Goal: Information Seeking & Learning: Learn about a topic

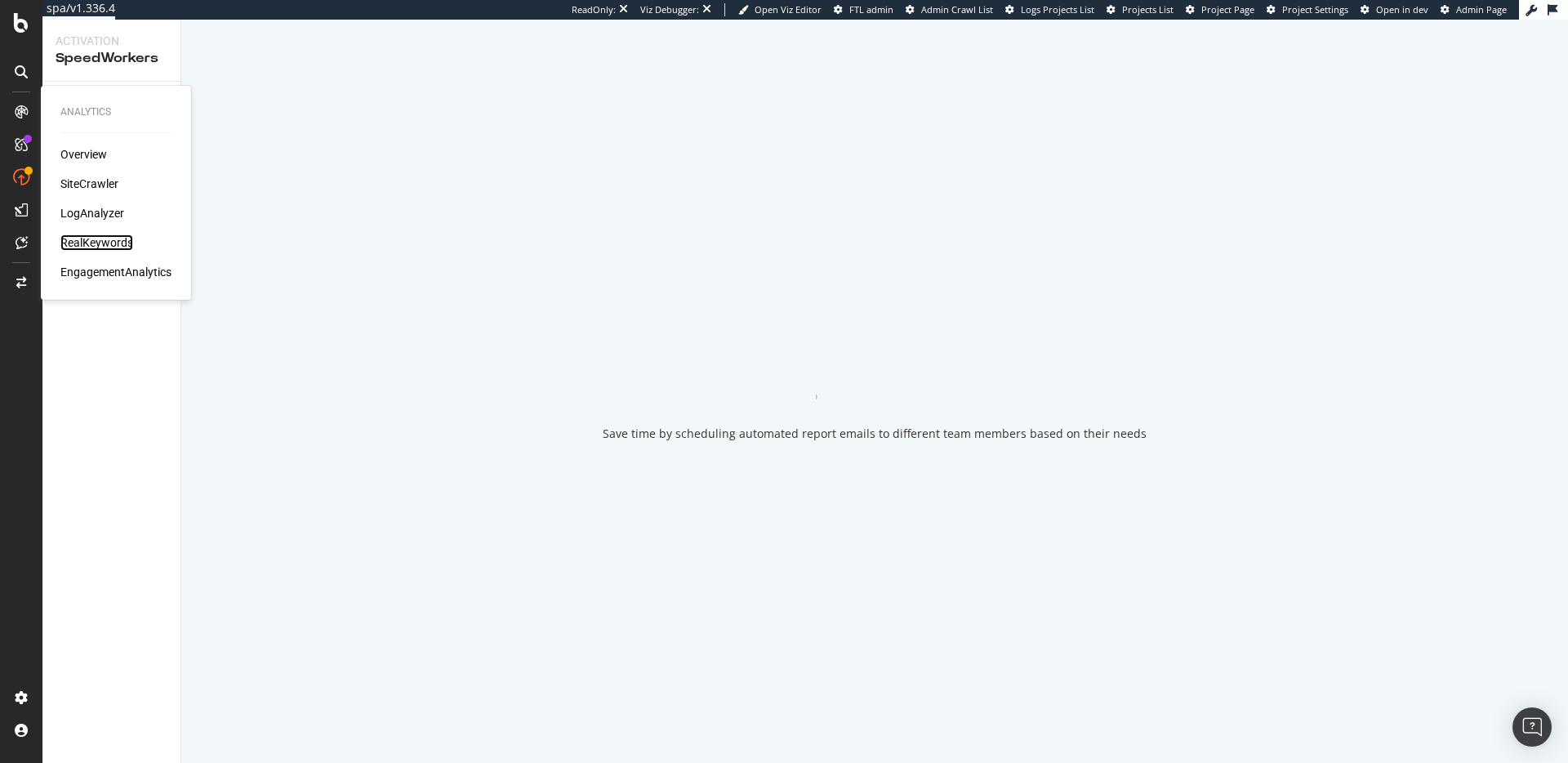
click at [110, 243] on div "RealKeywords" at bounding box center [97, 243] width 73 height 17
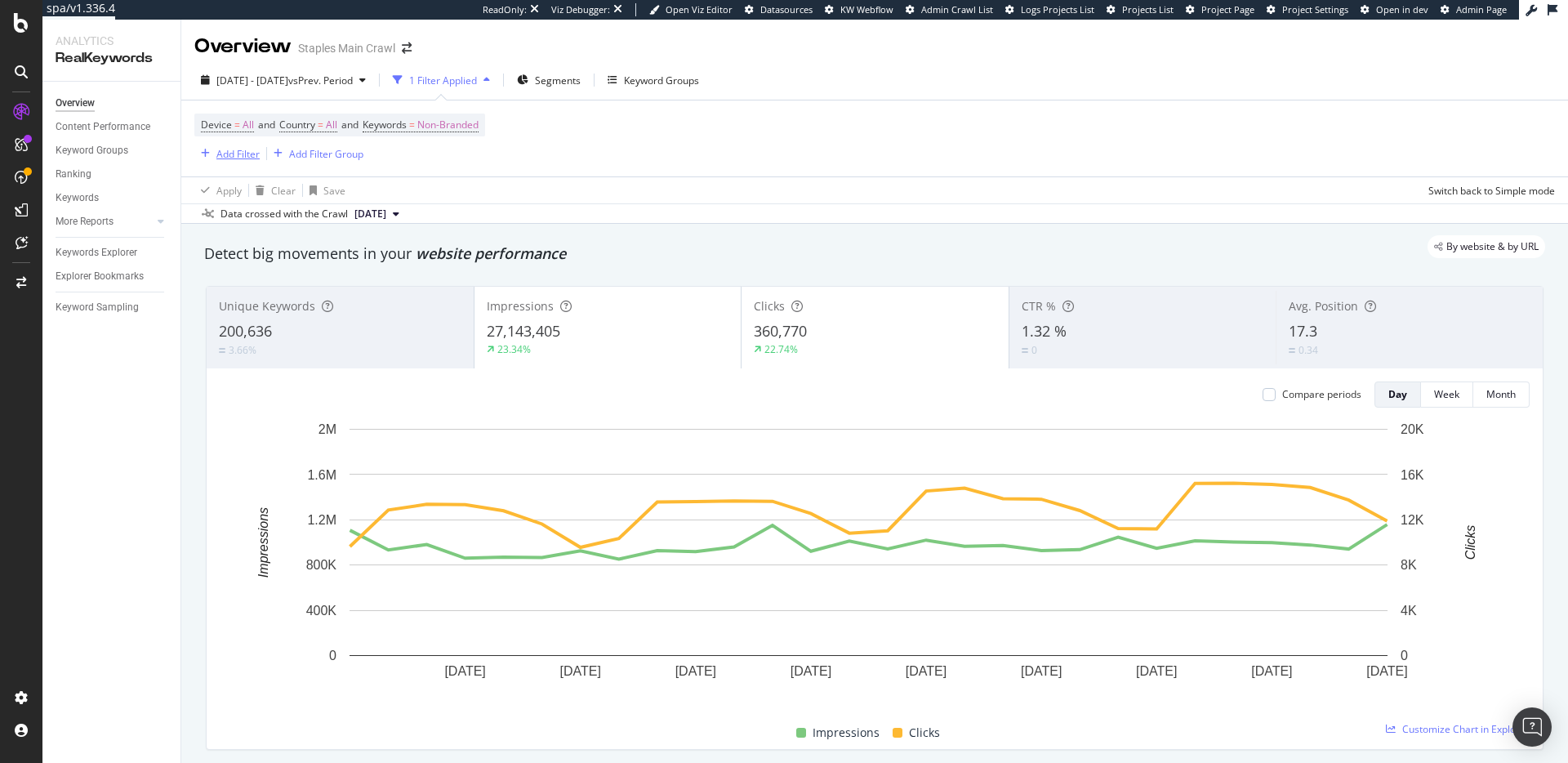
click at [236, 156] on div "Add Filter" at bounding box center [238, 153] width 43 height 14
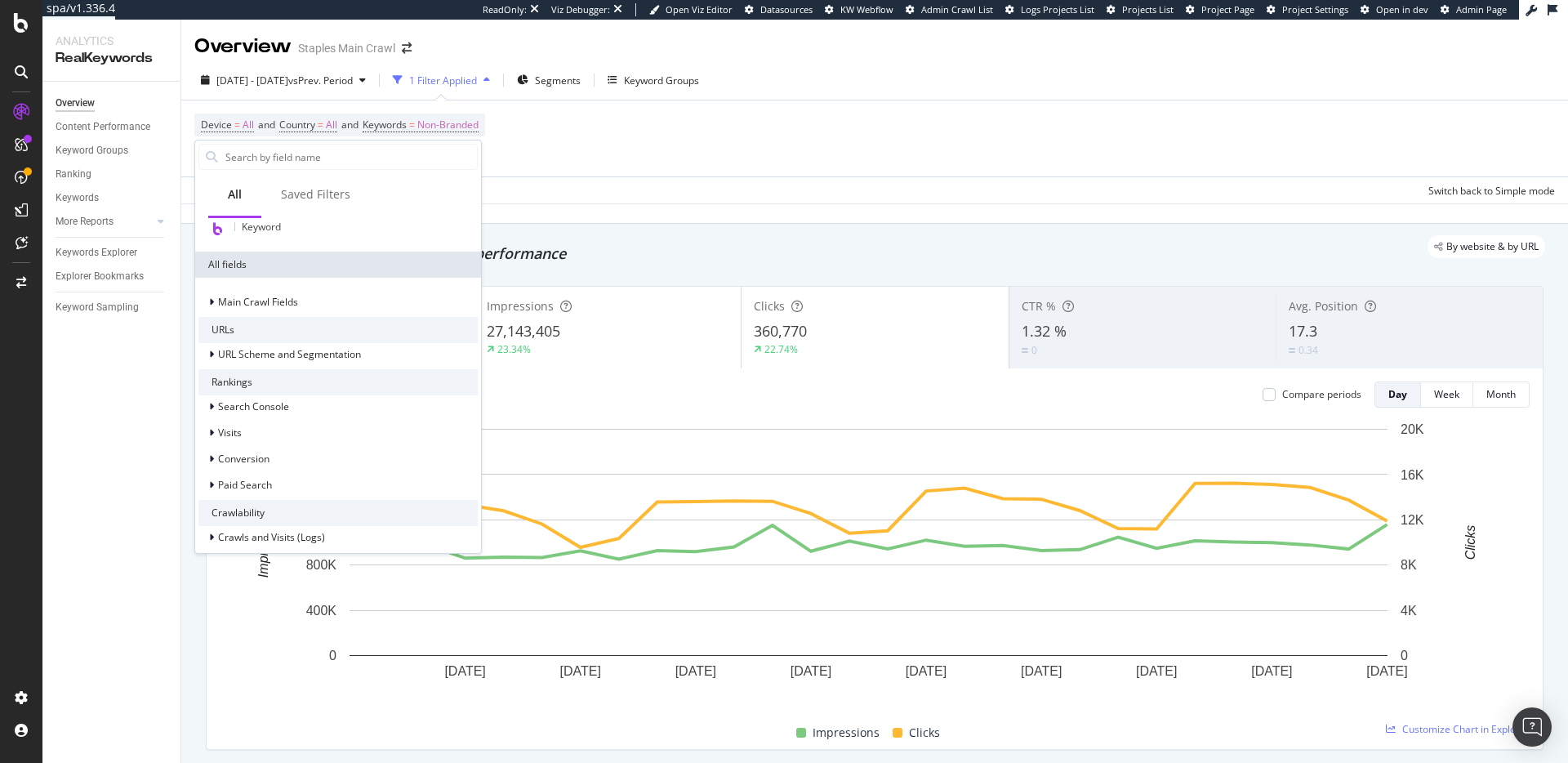
scroll to position [135, 0]
click at [319, 399] on div "Search Console" at bounding box center [338, 405] width 279 height 23
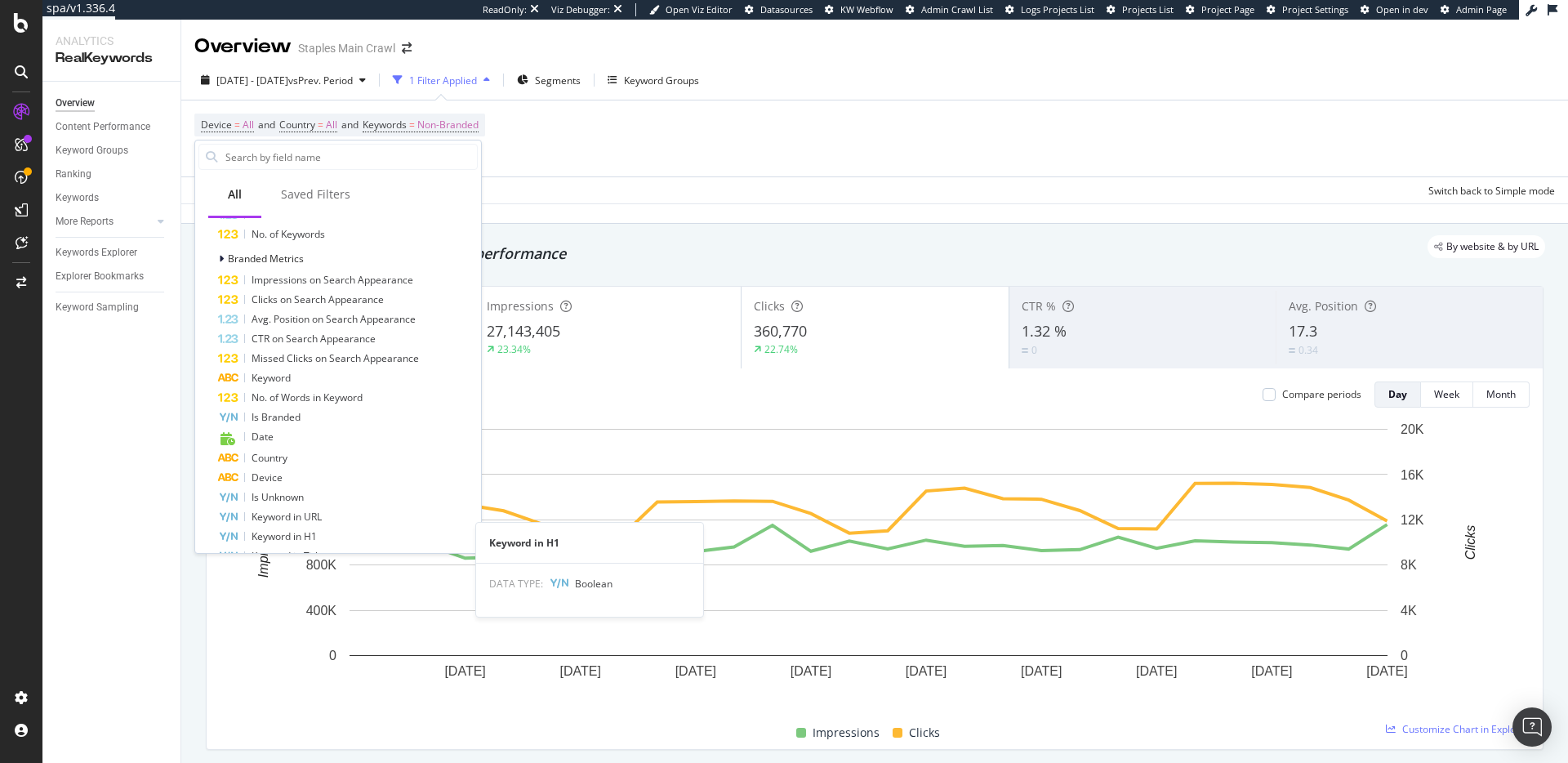
scroll to position [443, 0]
click at [665, 178] on div "Apply Clear Save Switch back to Simple mode" at bounding box center [875, 190] width 1387 height 27
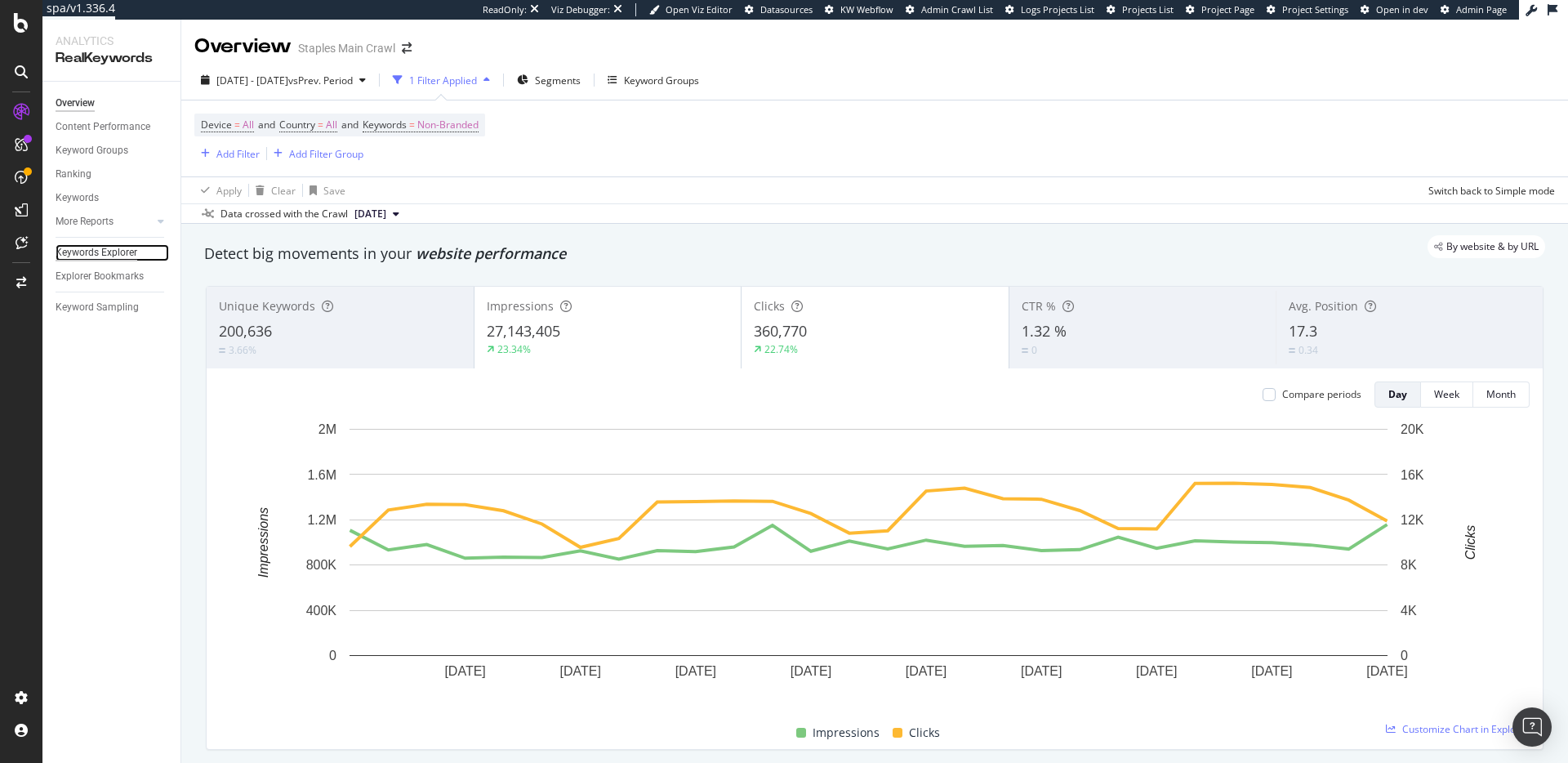
click at [124, 249] on div "Keywords Explorer" at bounding box center [96, 253] width 82 height 17
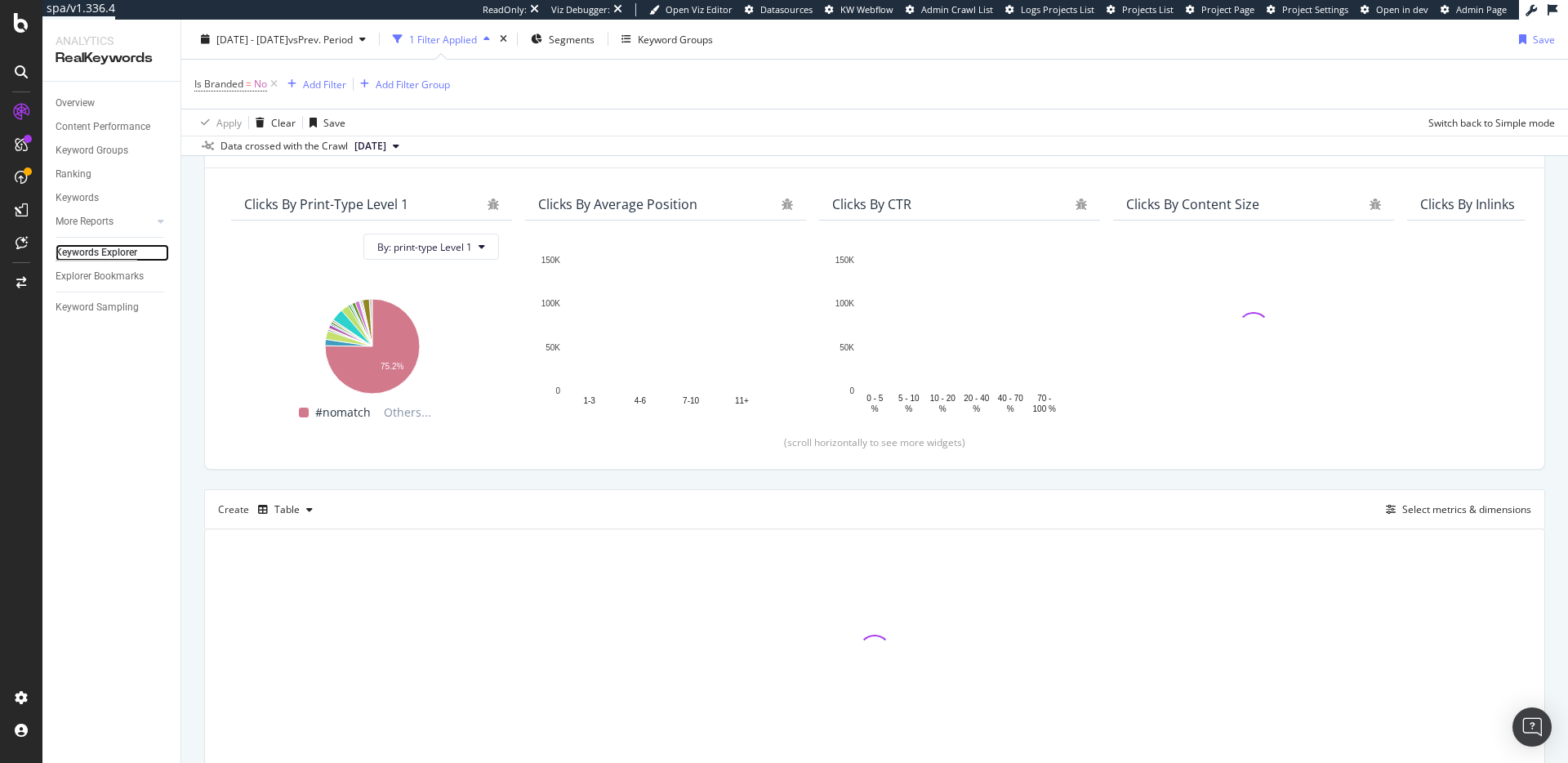
scroll to position [119, 0]
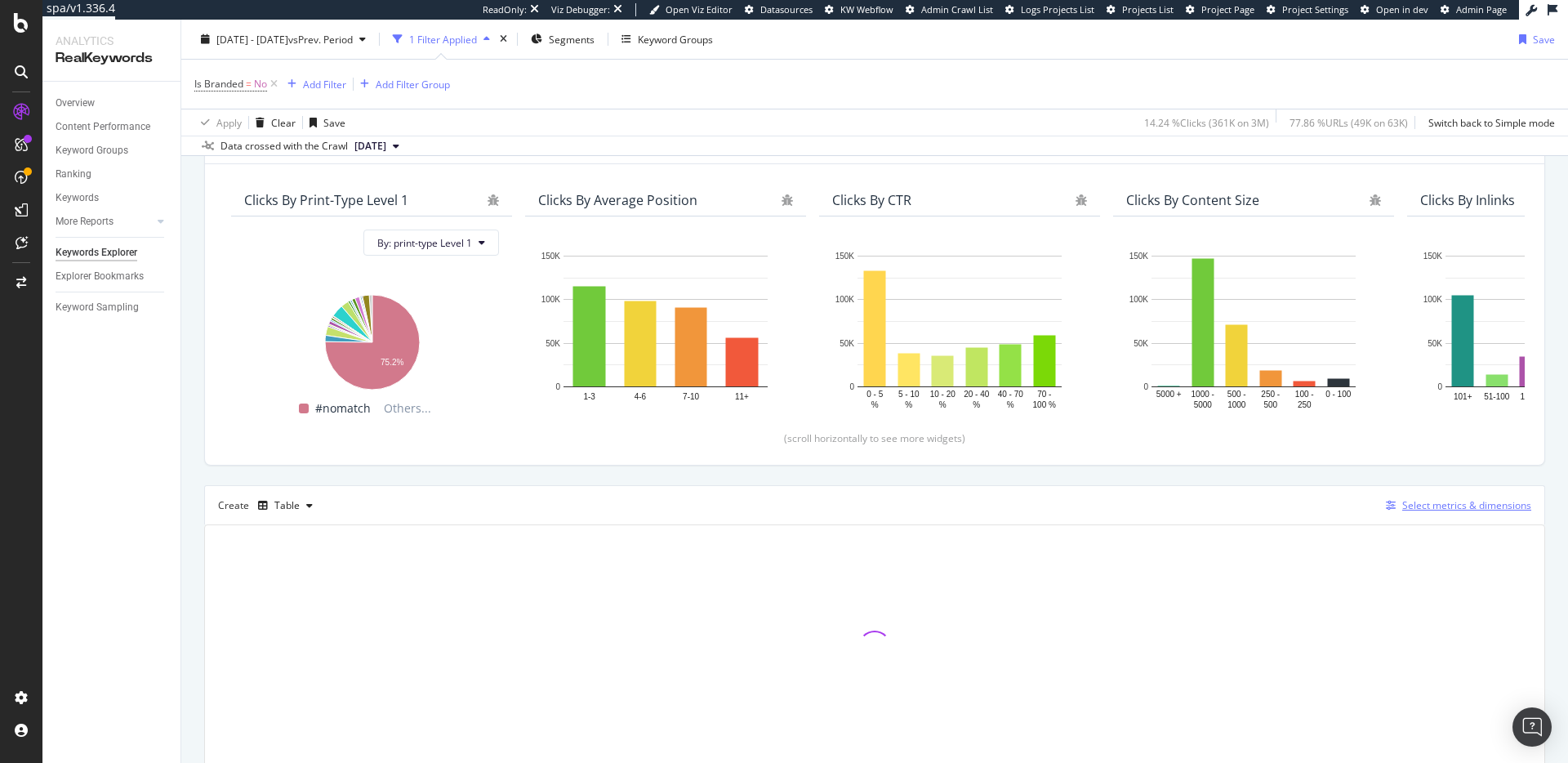
click at [1448, 506] on div "Select metrics & dimensions" at bounding box center [1467, 505] width 129 height 14
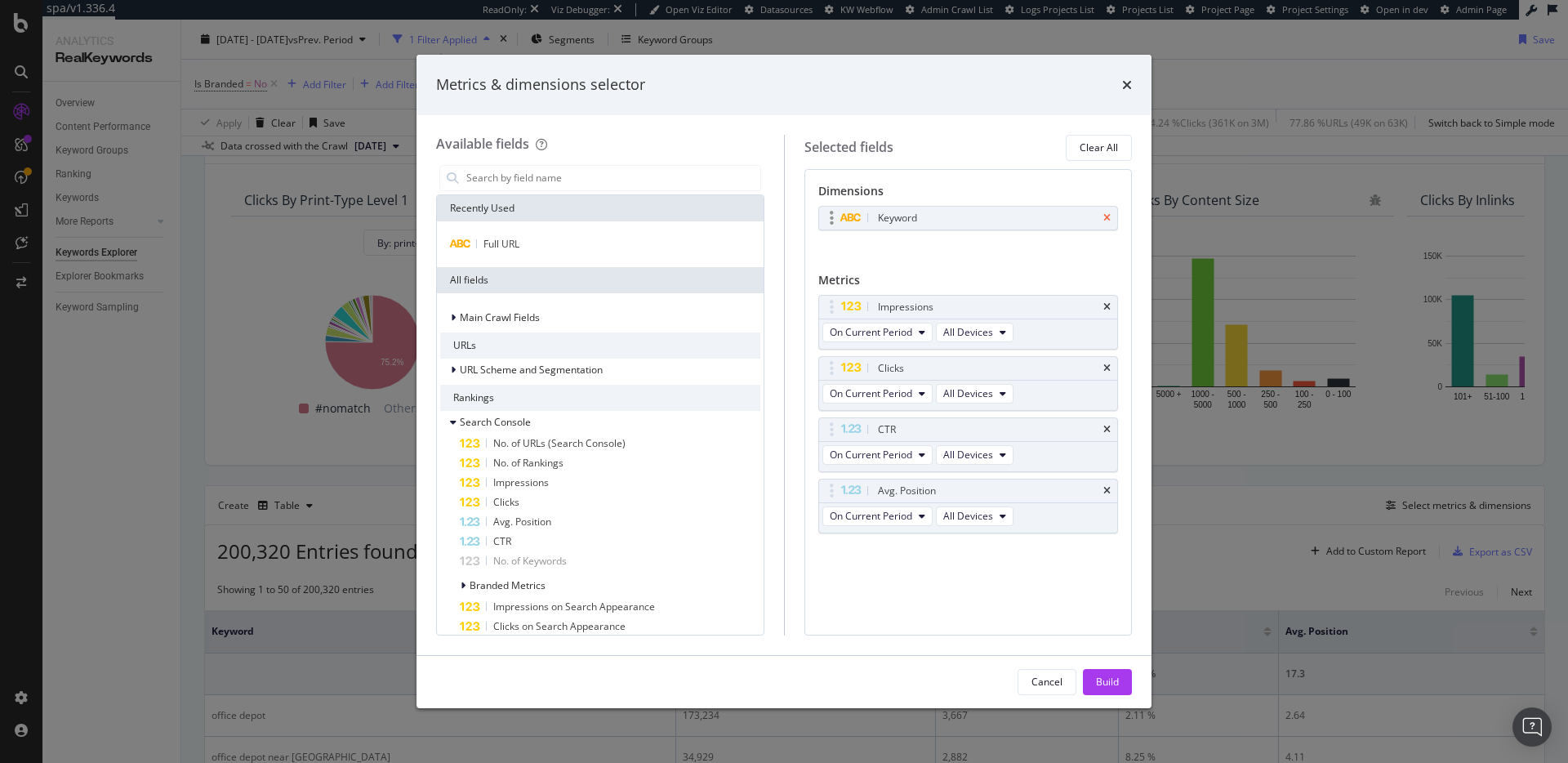
click at [1107, 216] on icon "times" at bounding box center [1107, 218] width 7 height 10
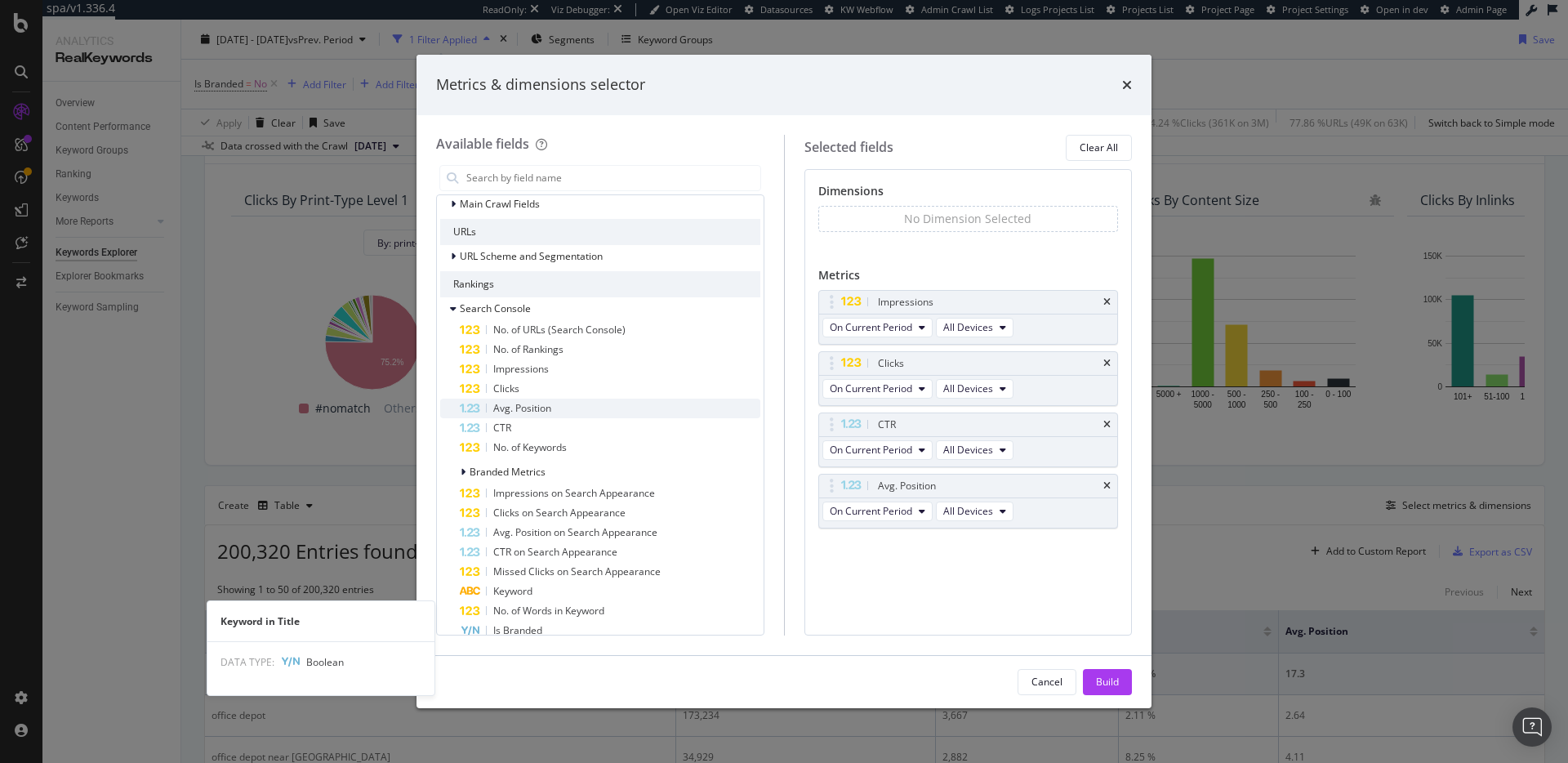
scroll to position [0, 0]
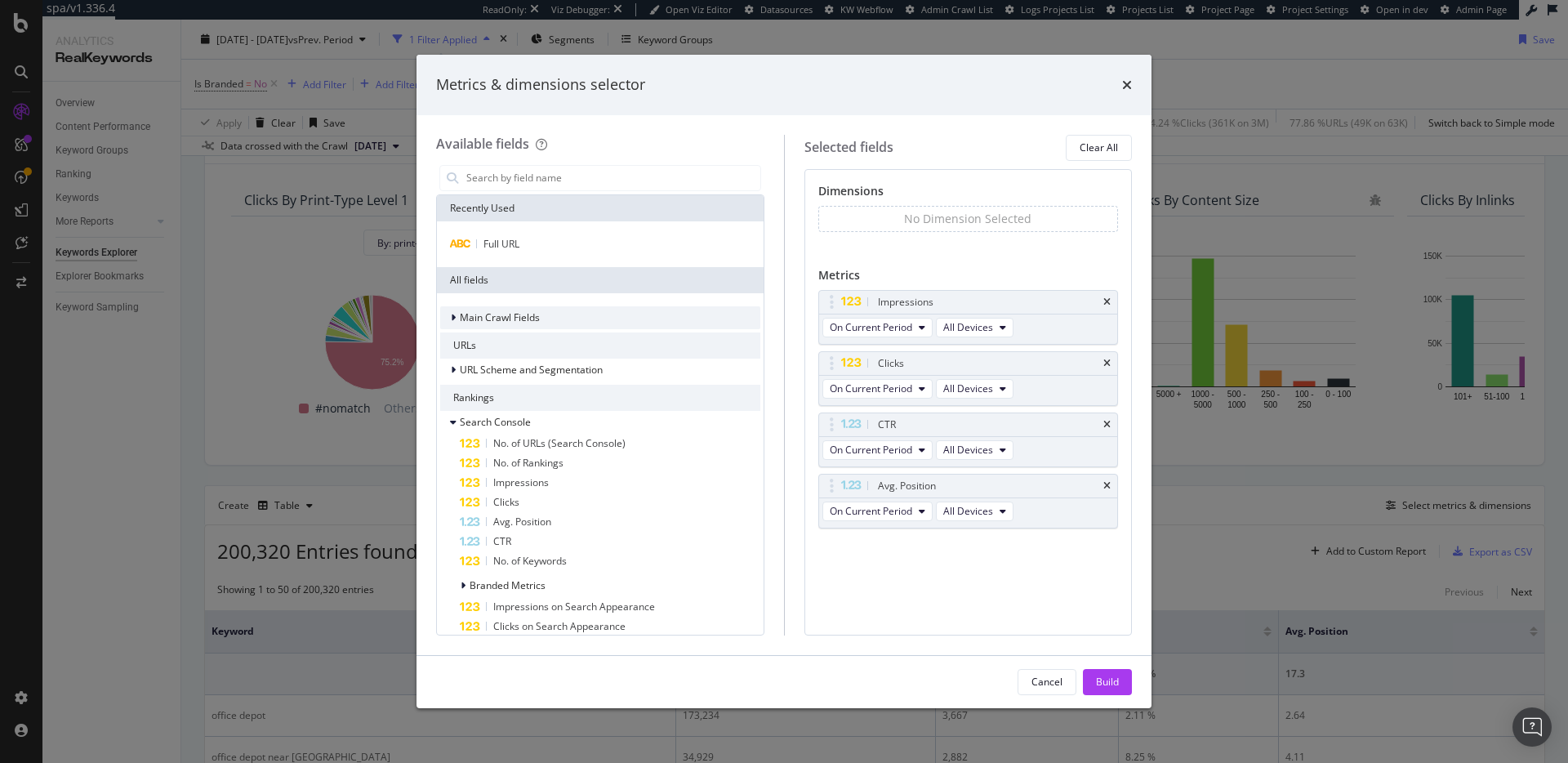
click at [554, 324] on div "Main Crawl Fields" at bounding box center [601, 318] width 321 height 23
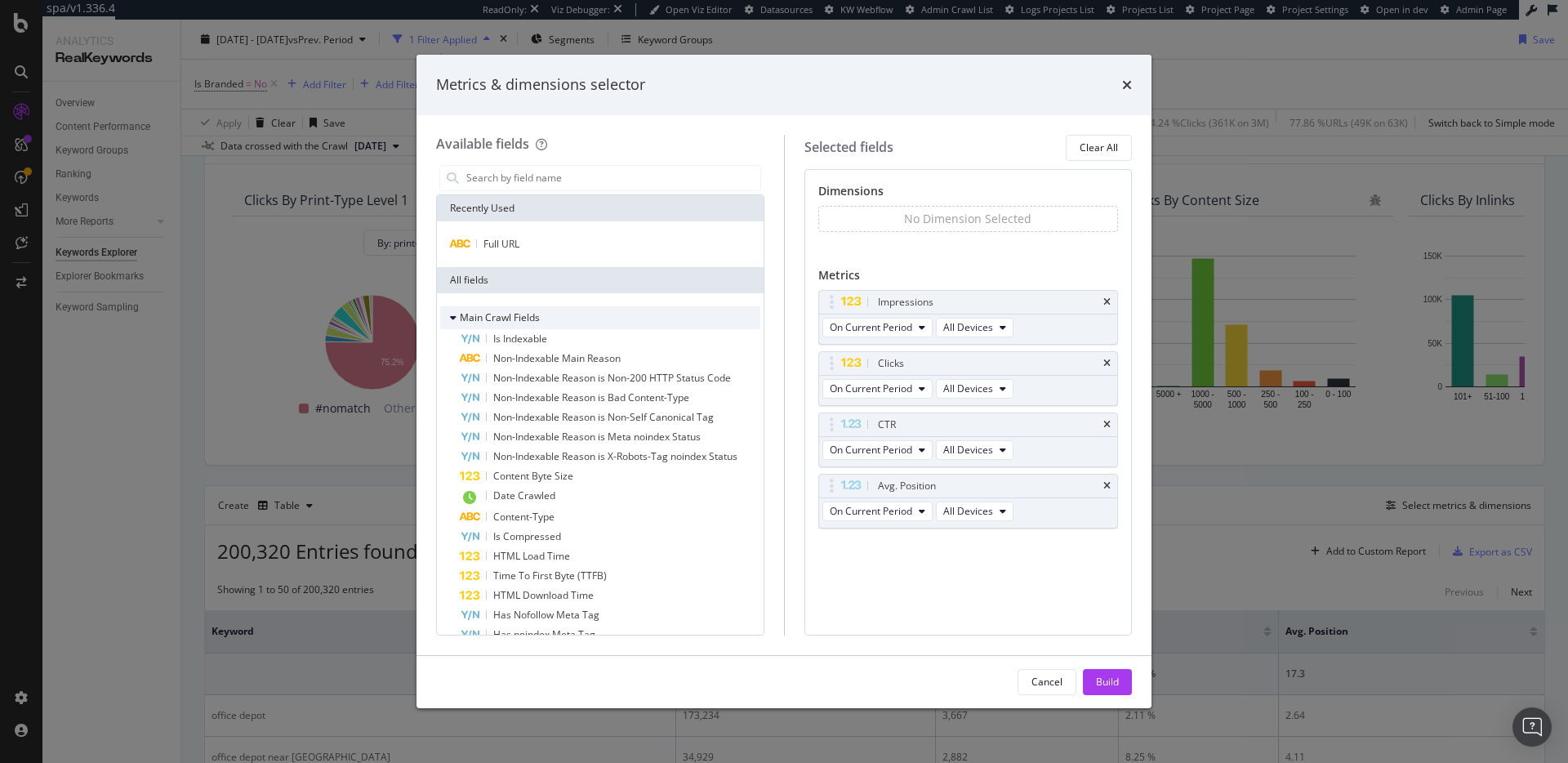
click at [557, 321] on div "Main Crawl Fields" at bounding box center [601, 318] width 321 height 23
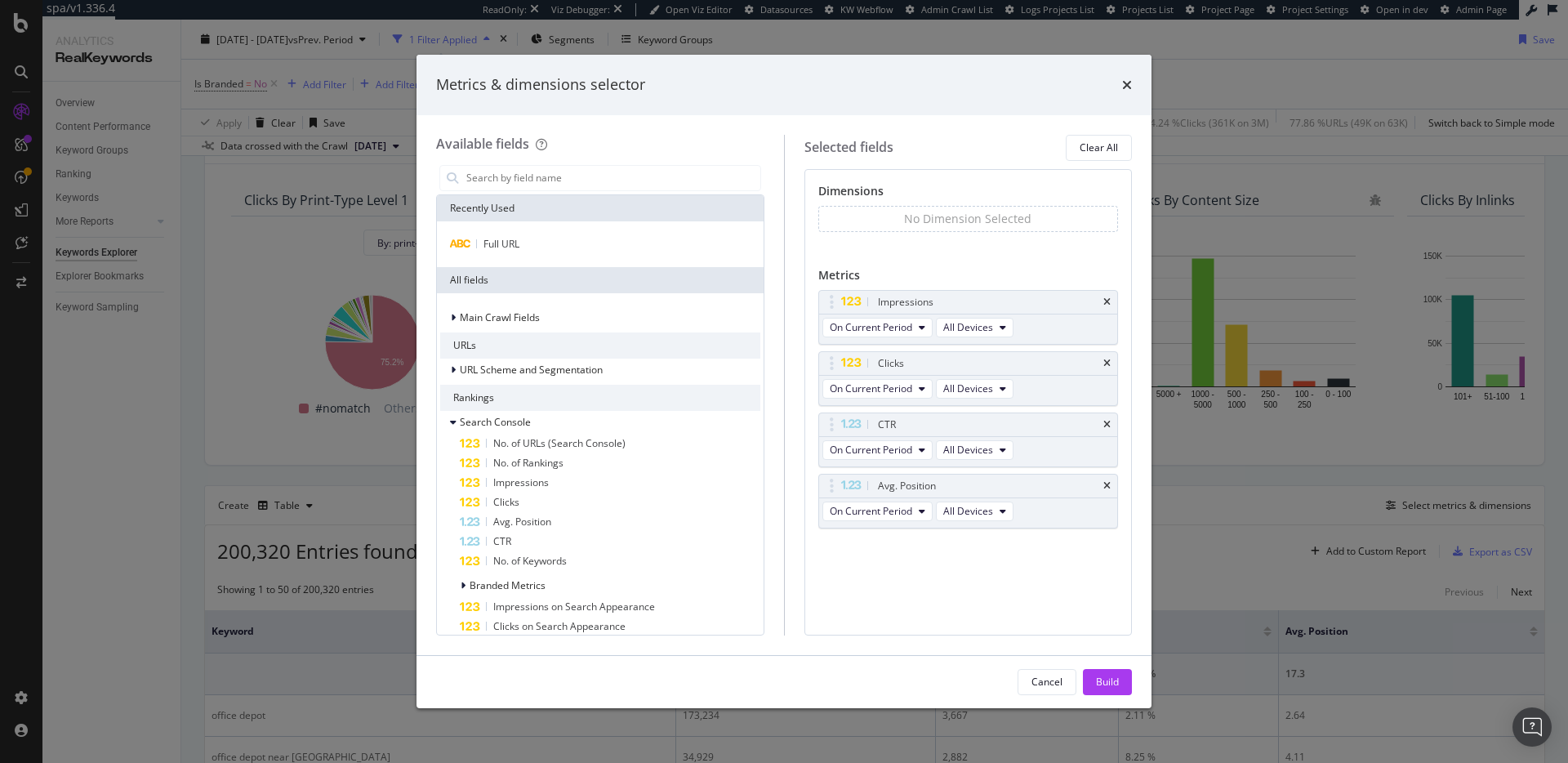
click at [1335, 461] on div "Metrics & dimensions selector Available fields Recently Used Full URL All field…" at bounding box center [784, 381] width 1568 height 763
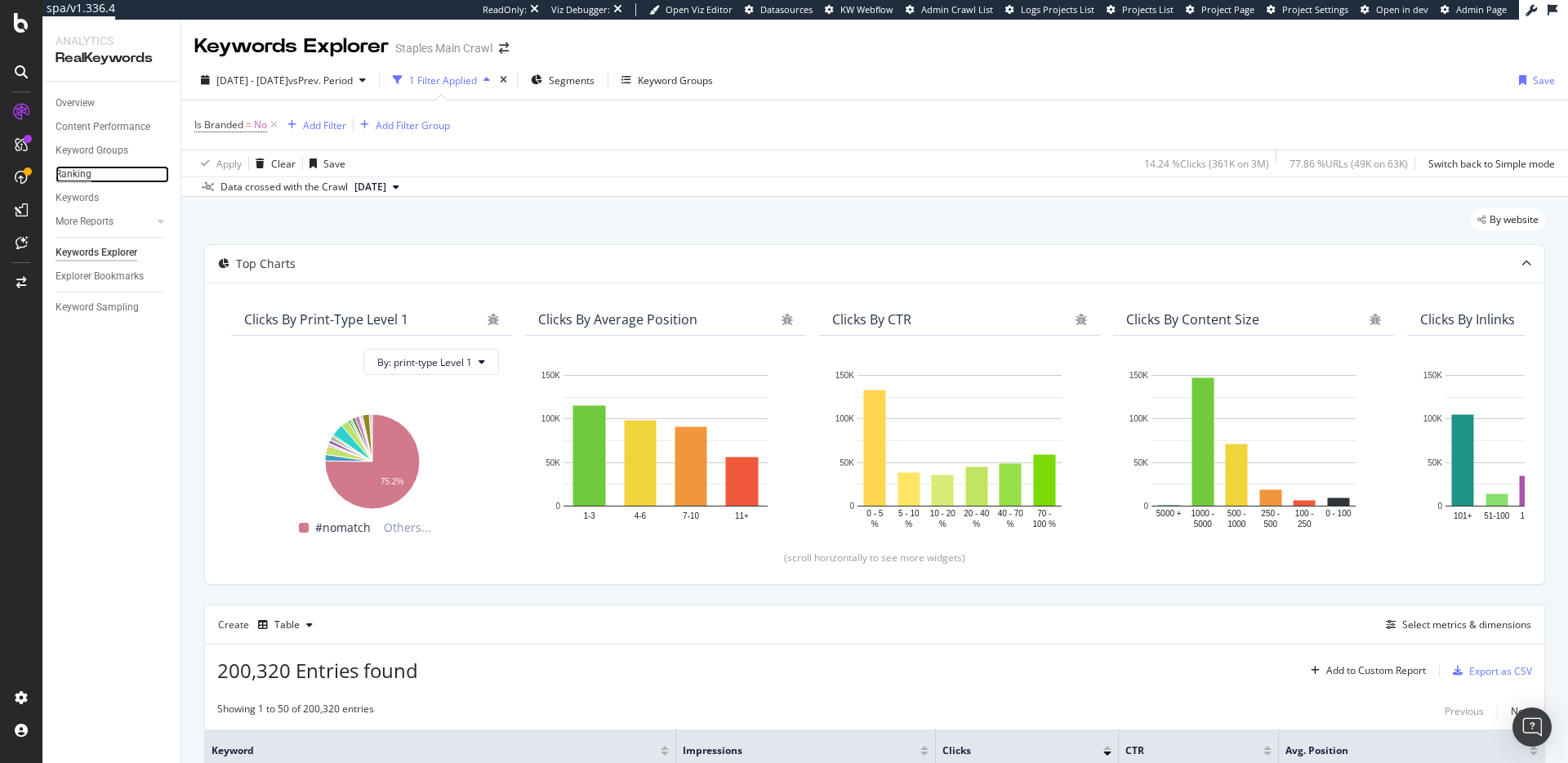
click at [77, 173] on div "Ranking" at bounding box center [73, 174] width 36 height 17
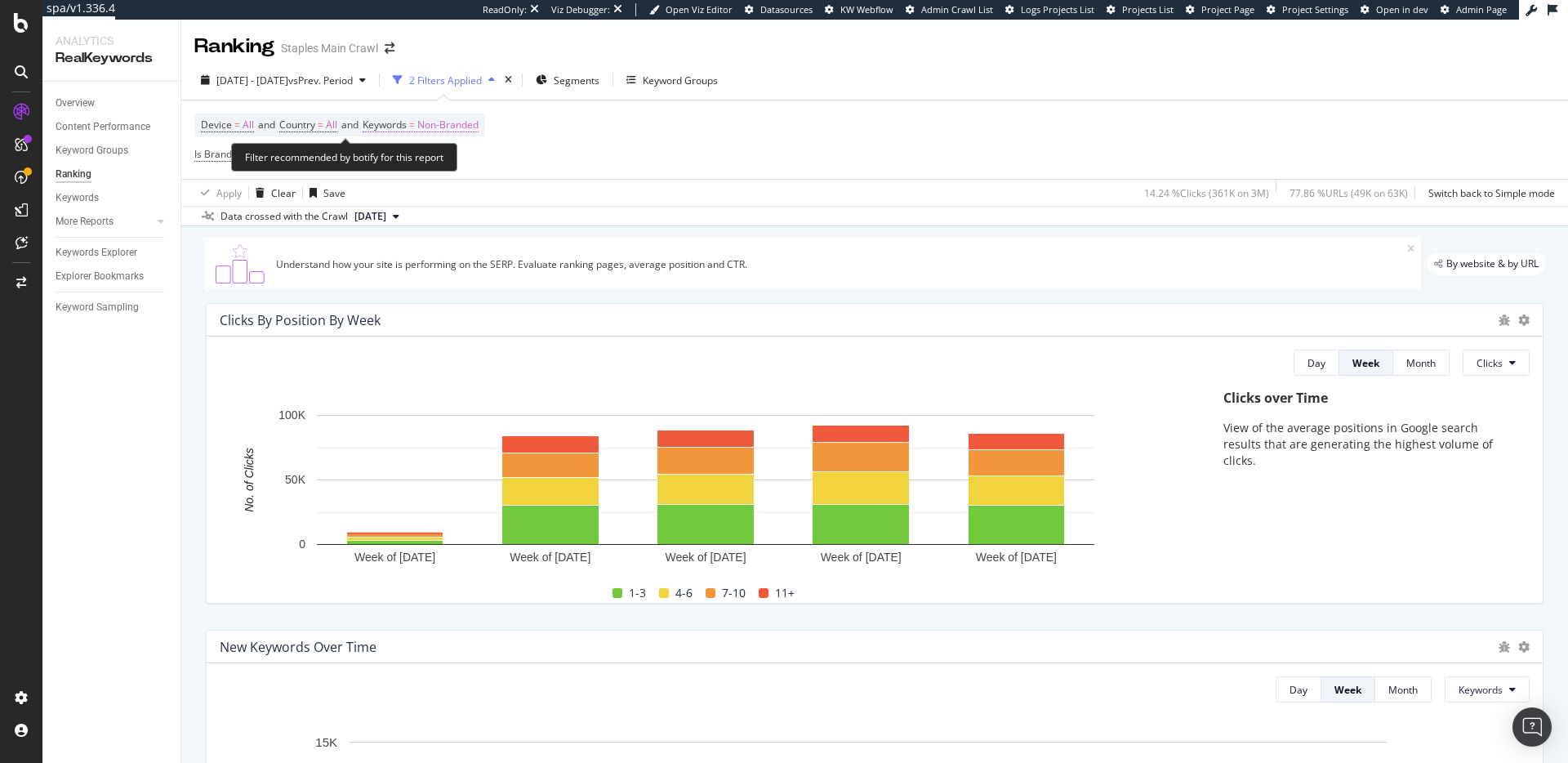
click at [398, 124] on span "Keywords" at bounding box center [384, 124] width 44 height 14
click at [430, 167] on span "Non-Branded" at bounding box center [420, 162] width 68 height 14
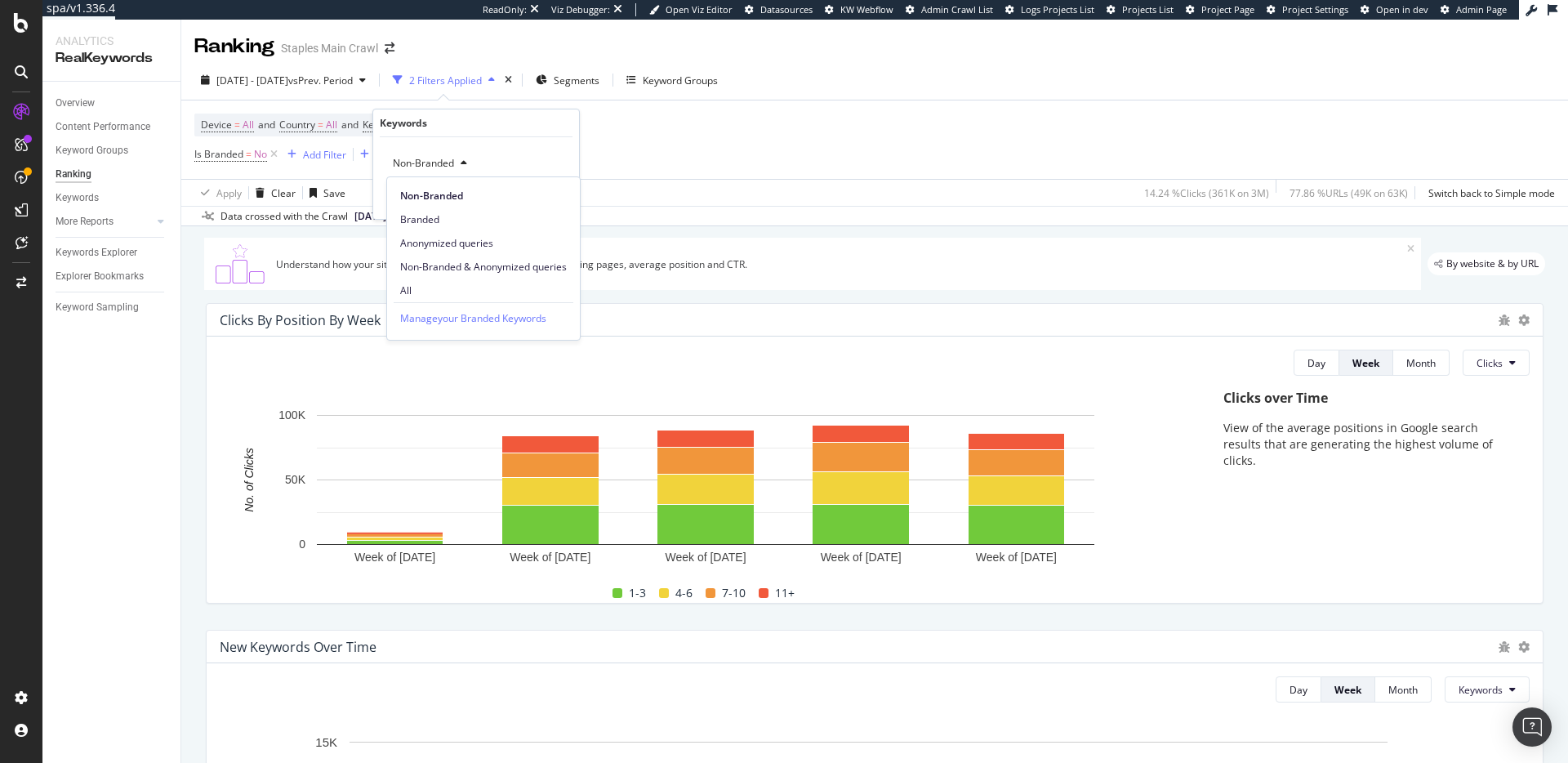
click at [434, 163] on span "Non-Branded" at bounding box center [420, 162] width 68 height 14
click at [79, 220] on div "More Reports" at bounding box center [84, 221] width 58 height 17
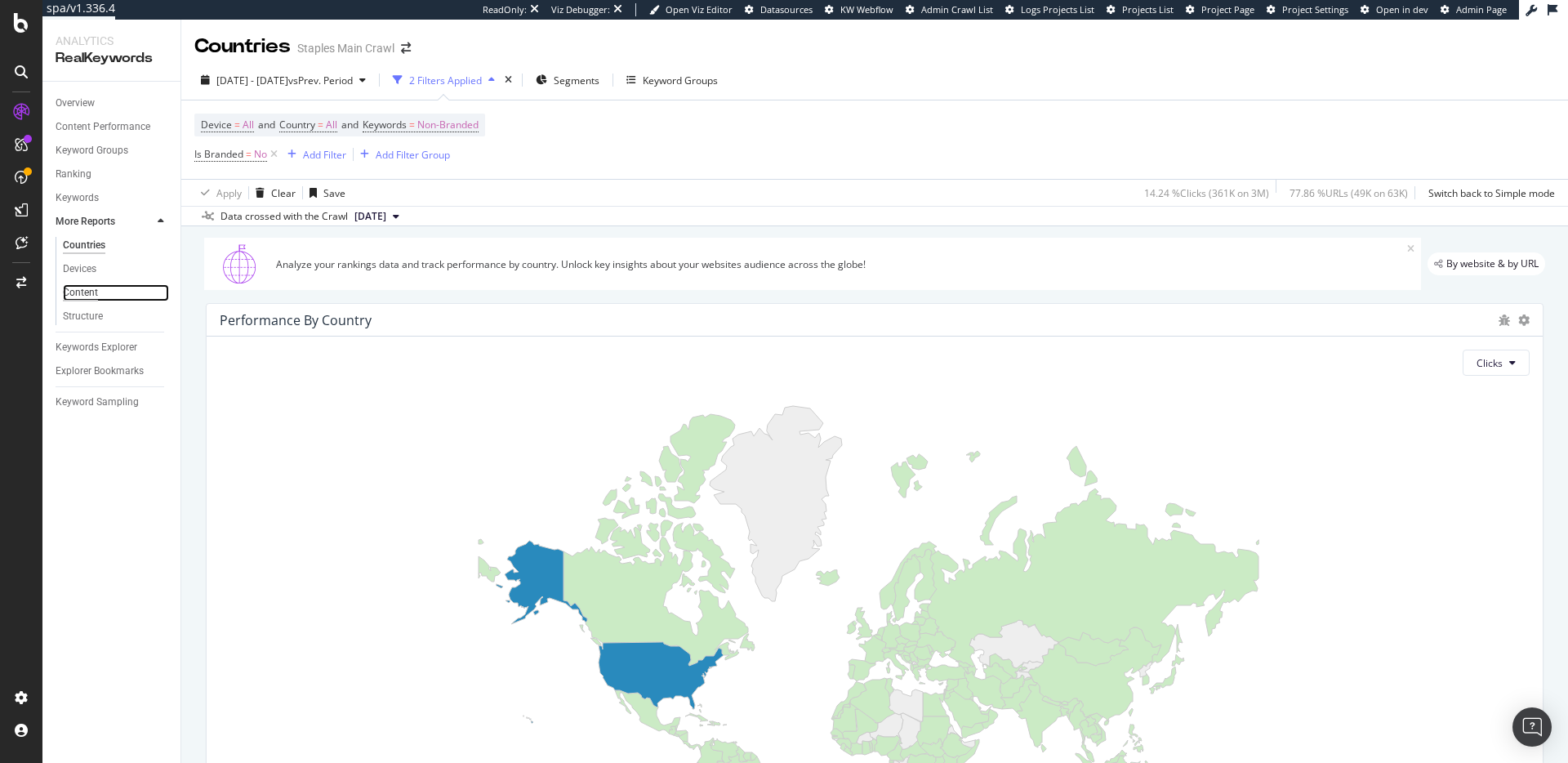
click at [74, 294] on div "Content" at bounding box center [80, 292] width 35 height 17
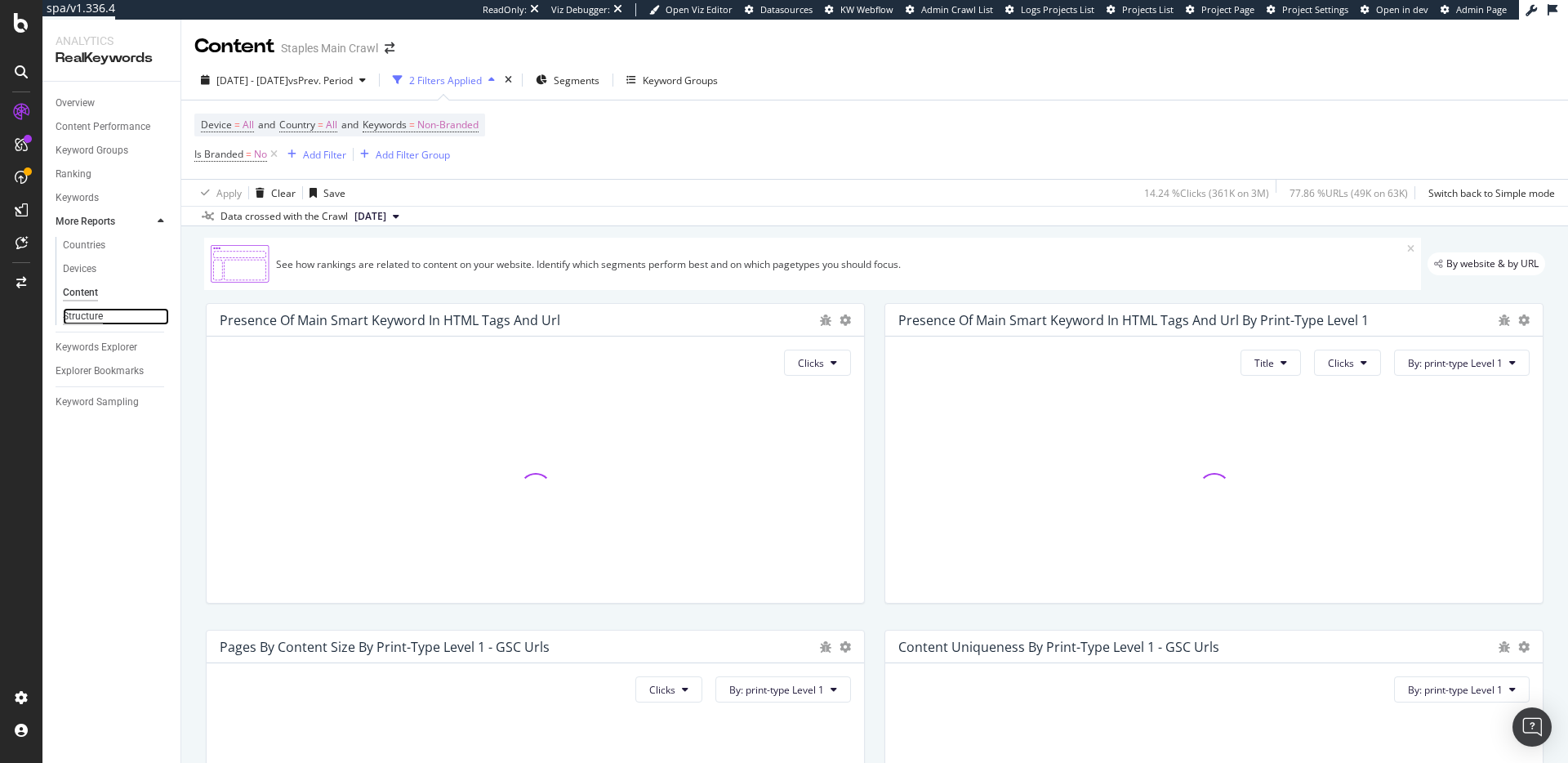
click at [77, 316] on div "Structure" at bounding box center [83, 316] width 40 height 17
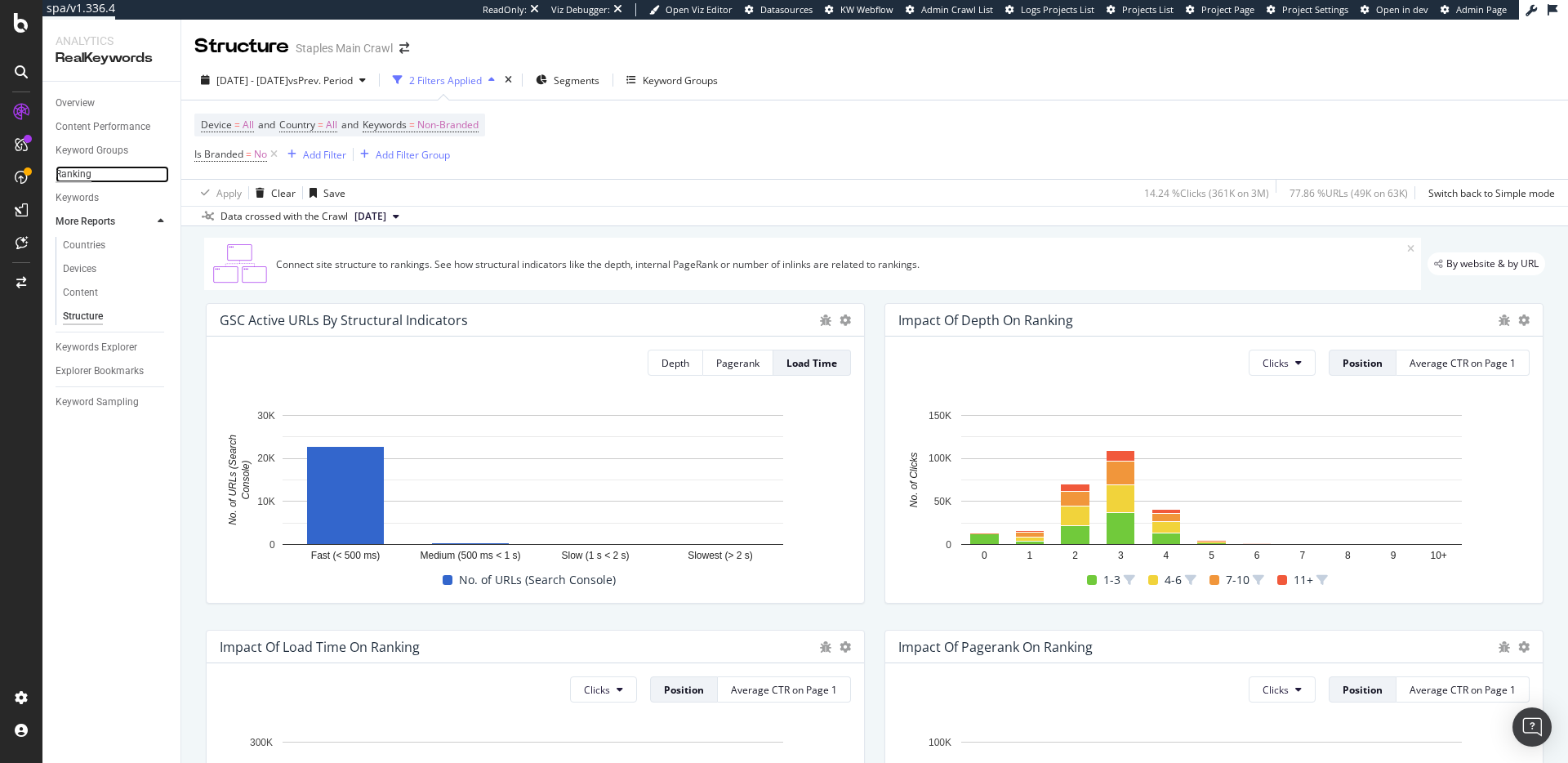
click at [76, 176] on div "Ranking" at bounding box center [73, 174] width 36 height 17
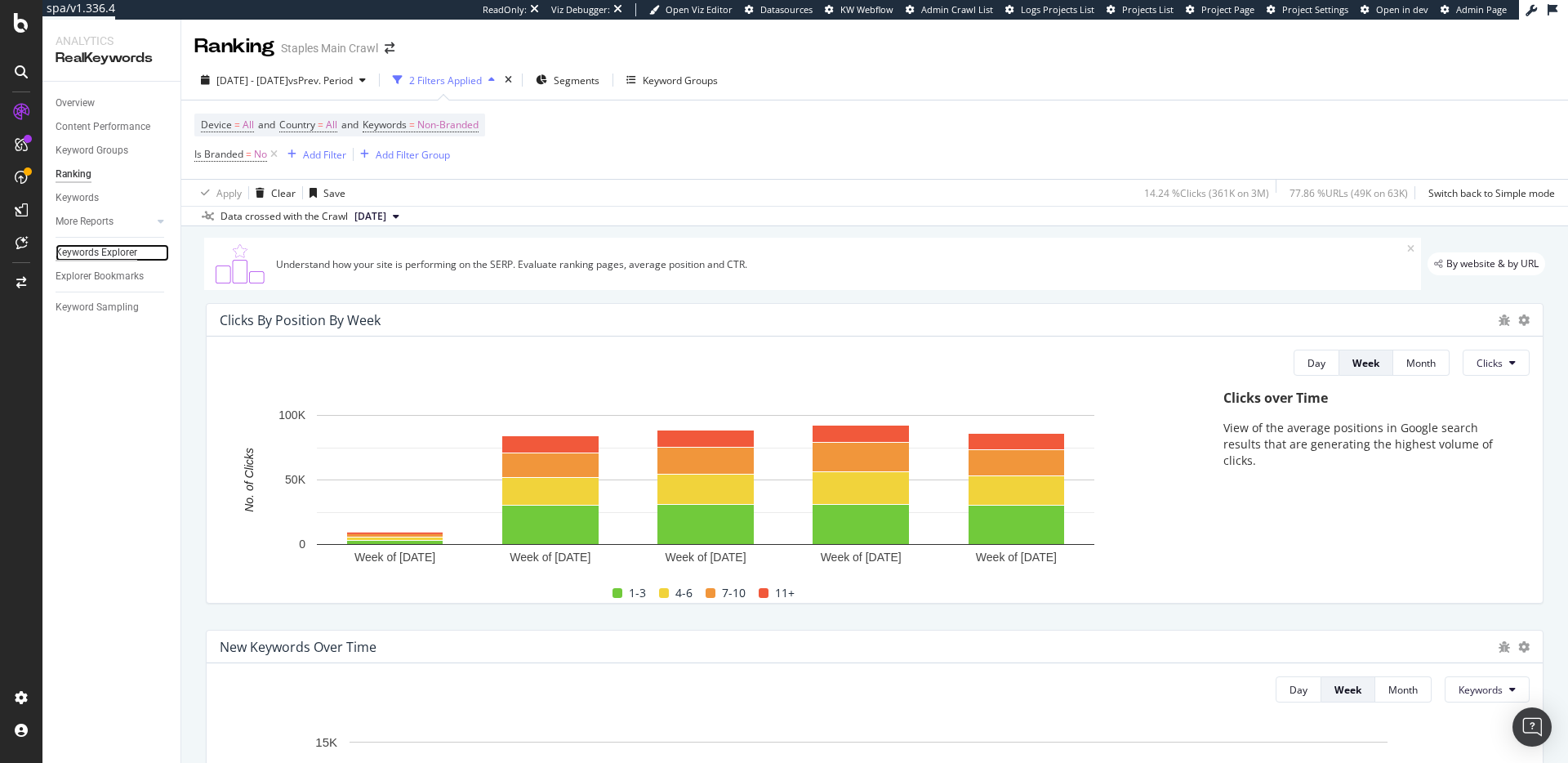
click at [105, 251] on div "Keywords Explorer" at bounding box center [96, 253] width 82 height 17
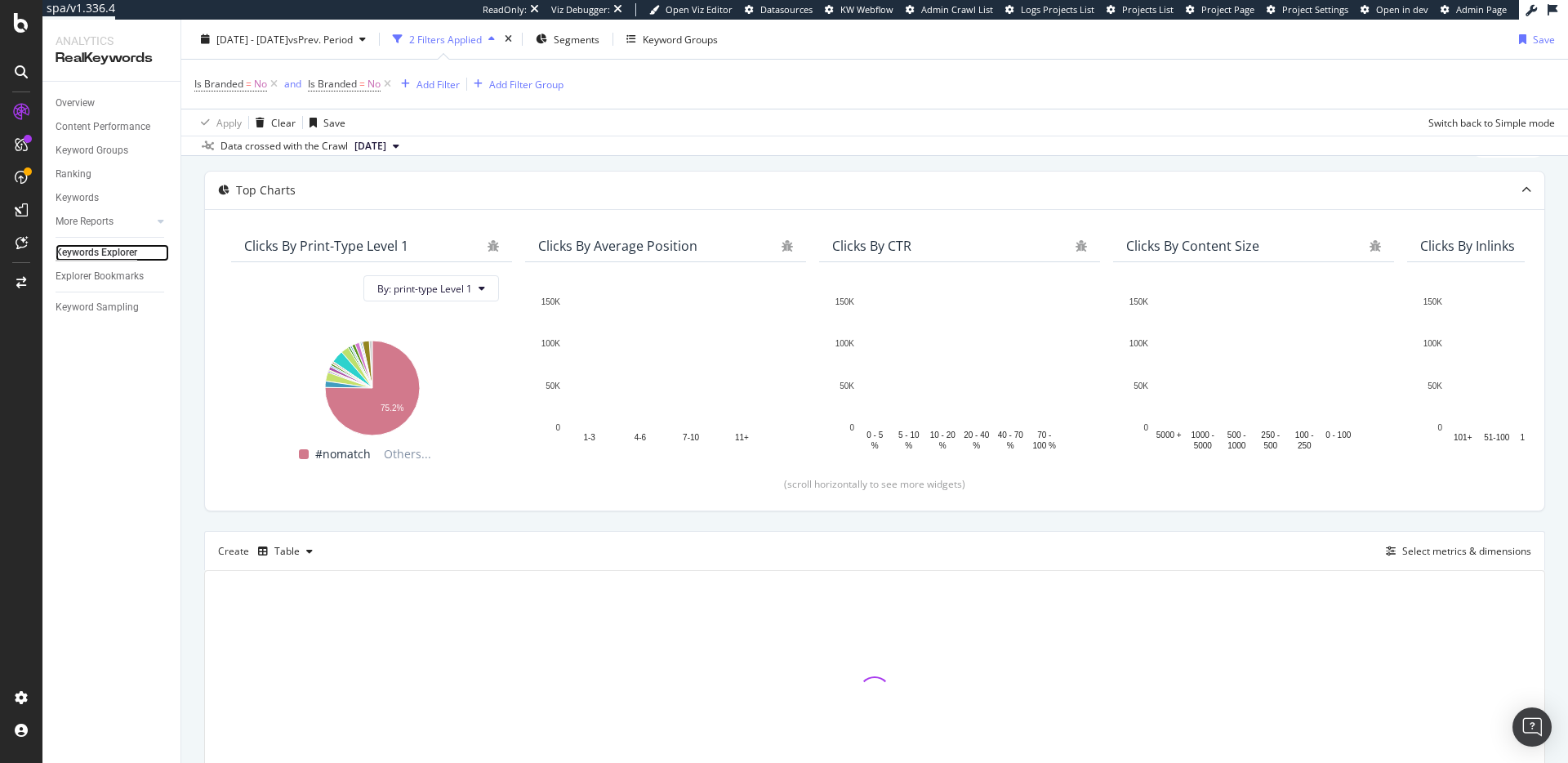
scroll to position [183, 0]
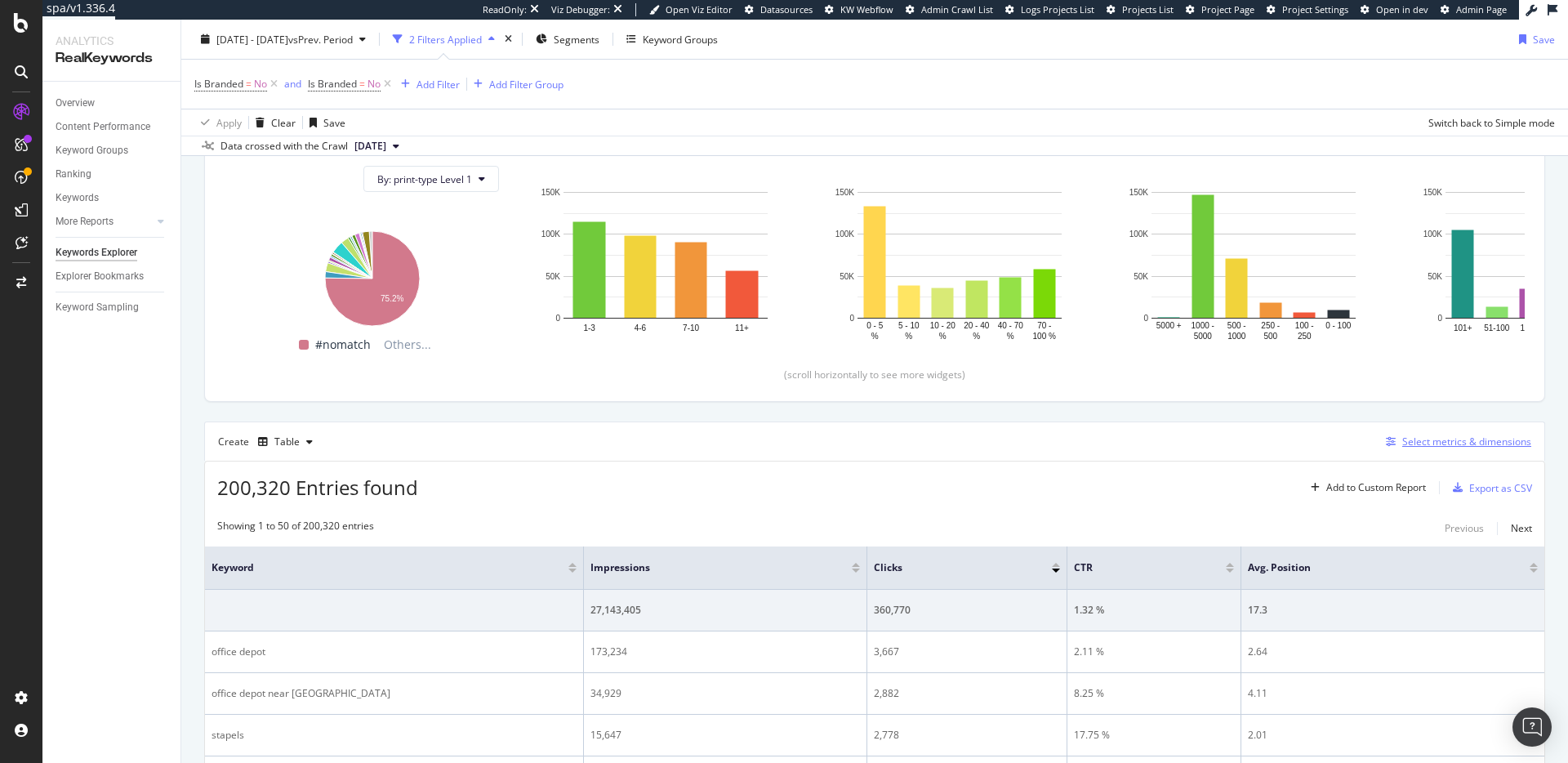
click at [1419, 441] on div "Select metrics & dimensions" at bounding box center [1467, 442] width 129 height 14
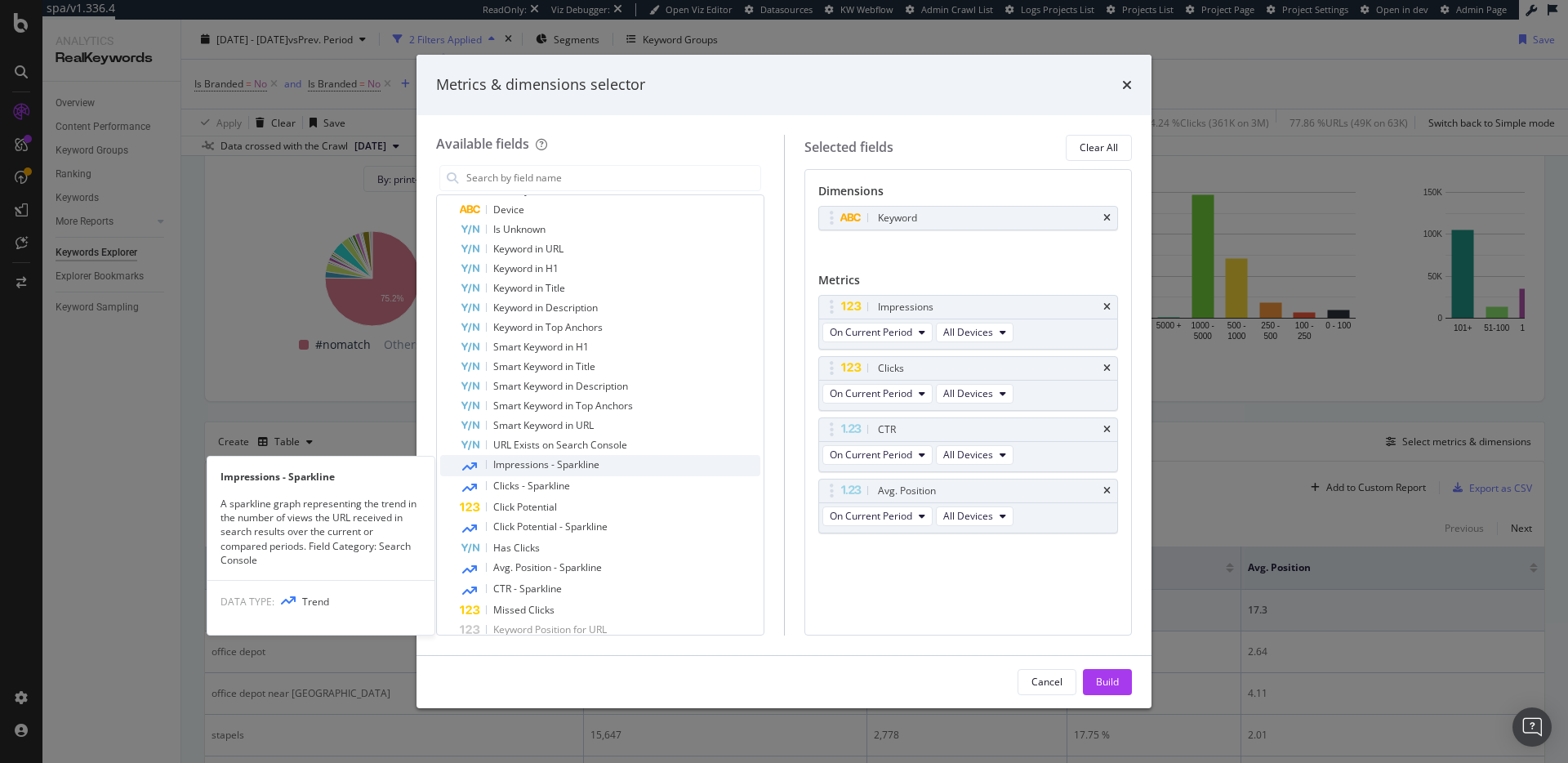
scroll to position [328, 0]
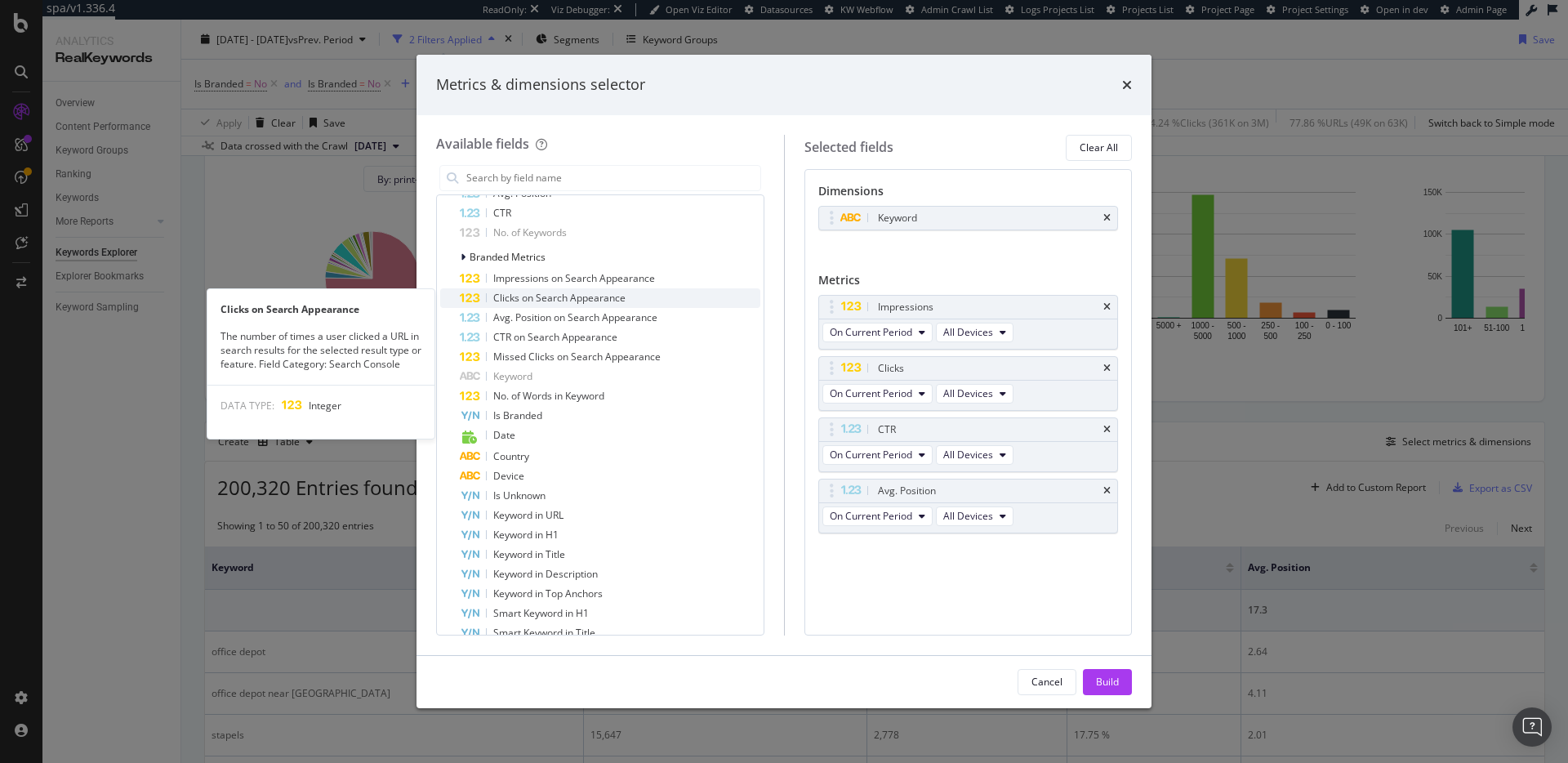
click at [607, 294] on span "Clicks on Search Appearance" at bounding box center [560, 297] width 133 height 14
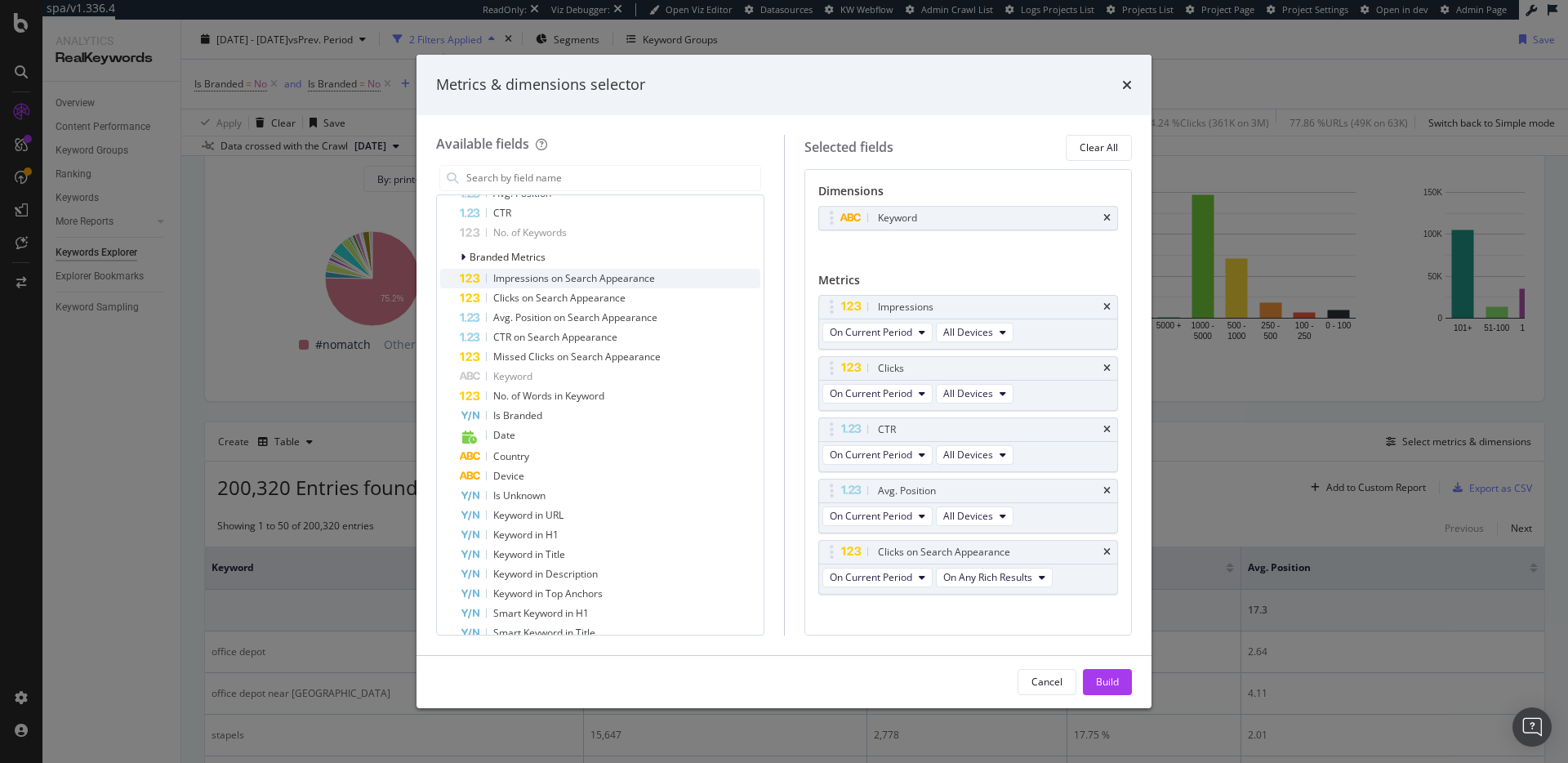
click at [605, 278] on span "Impressions on Search Appearance" at bounding box center [574, 278] width 162 height 14
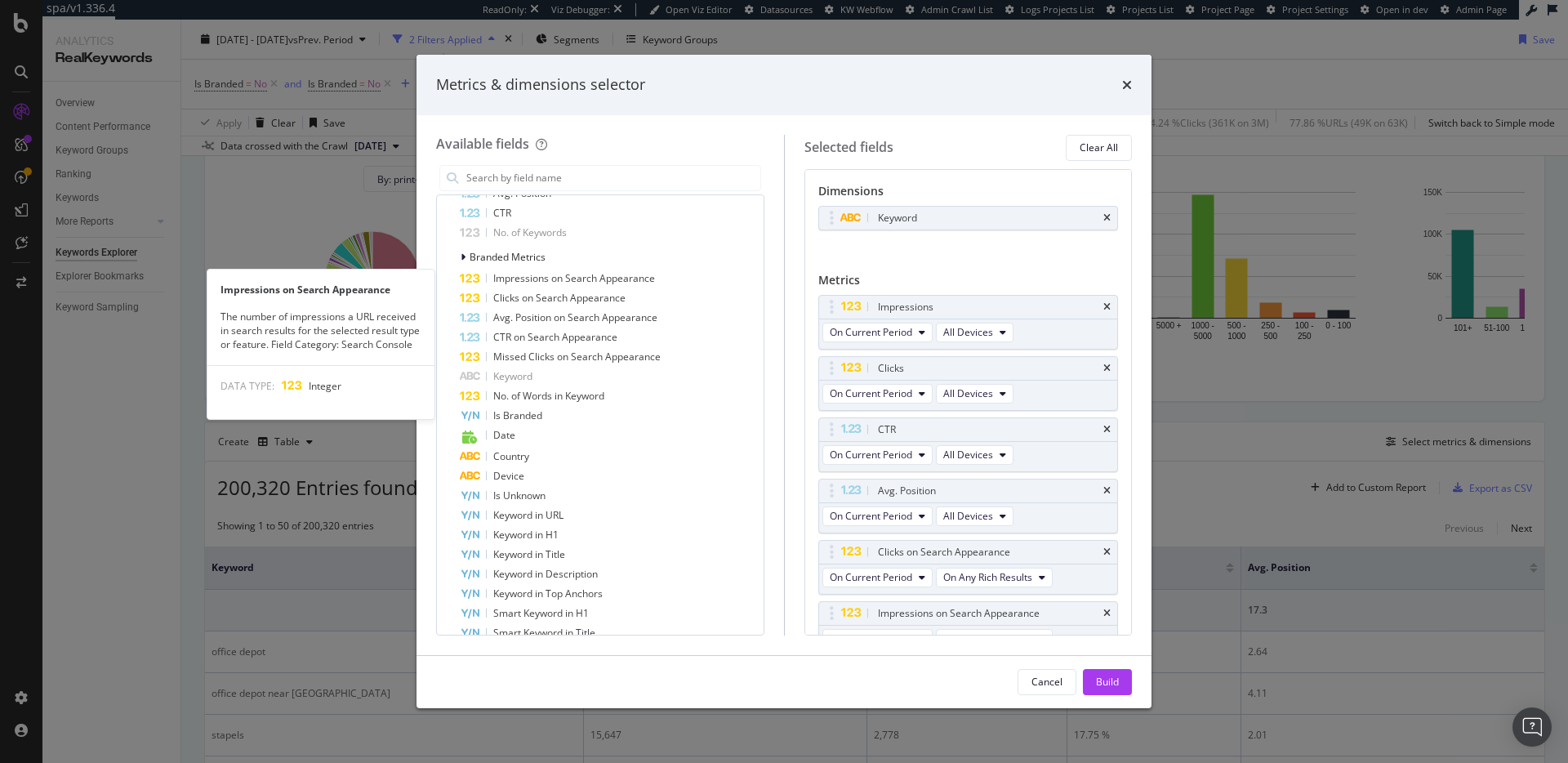
scroll to position [22, 0]
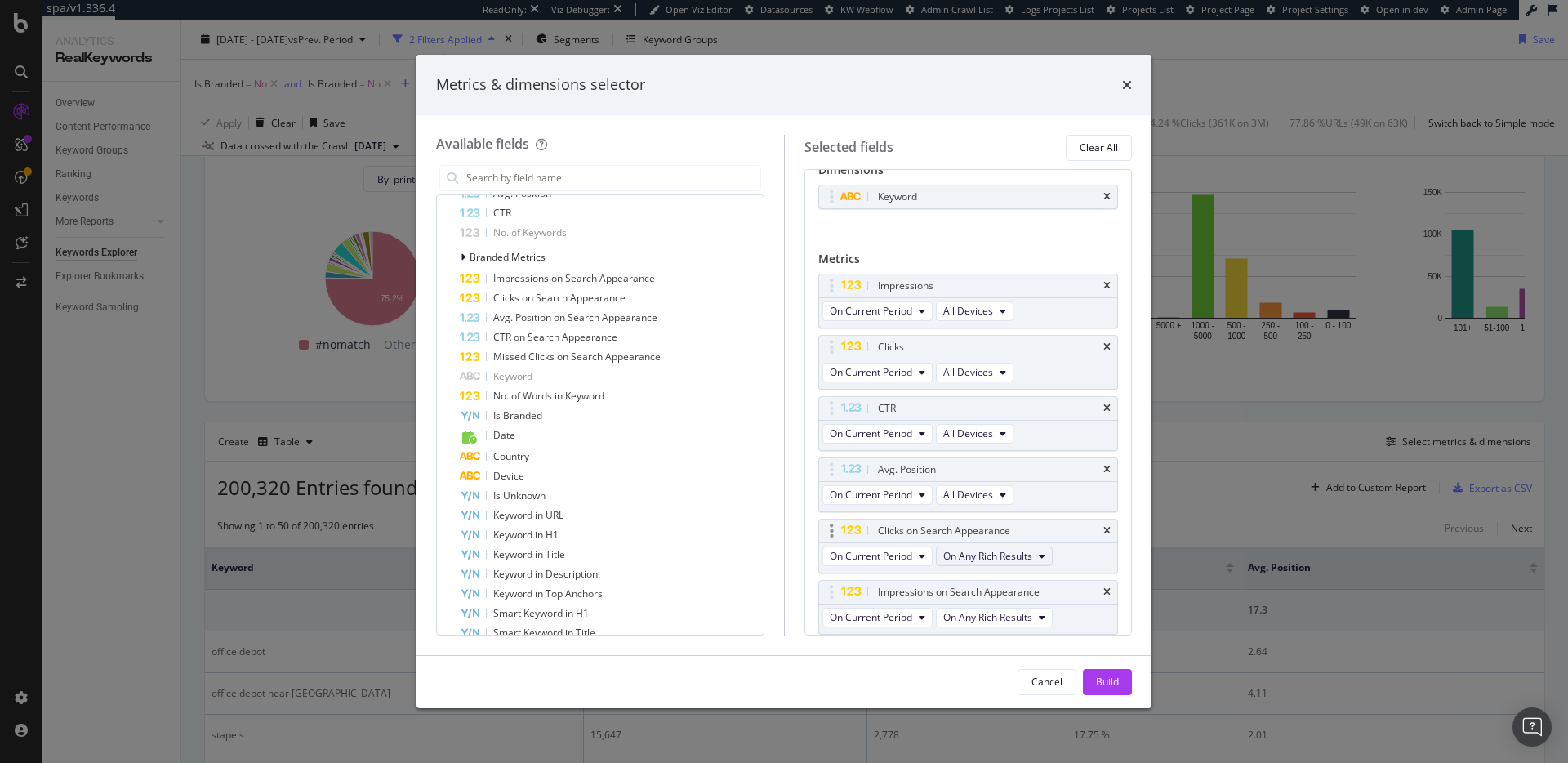
click at [1024, 557] on span "On Any Rich Results" at bounding box center [987, 556] width 89 height 14
click at [1027, 605] on span "On Merchant Listing" at bounding box center [1007, 605] width 115 height 15
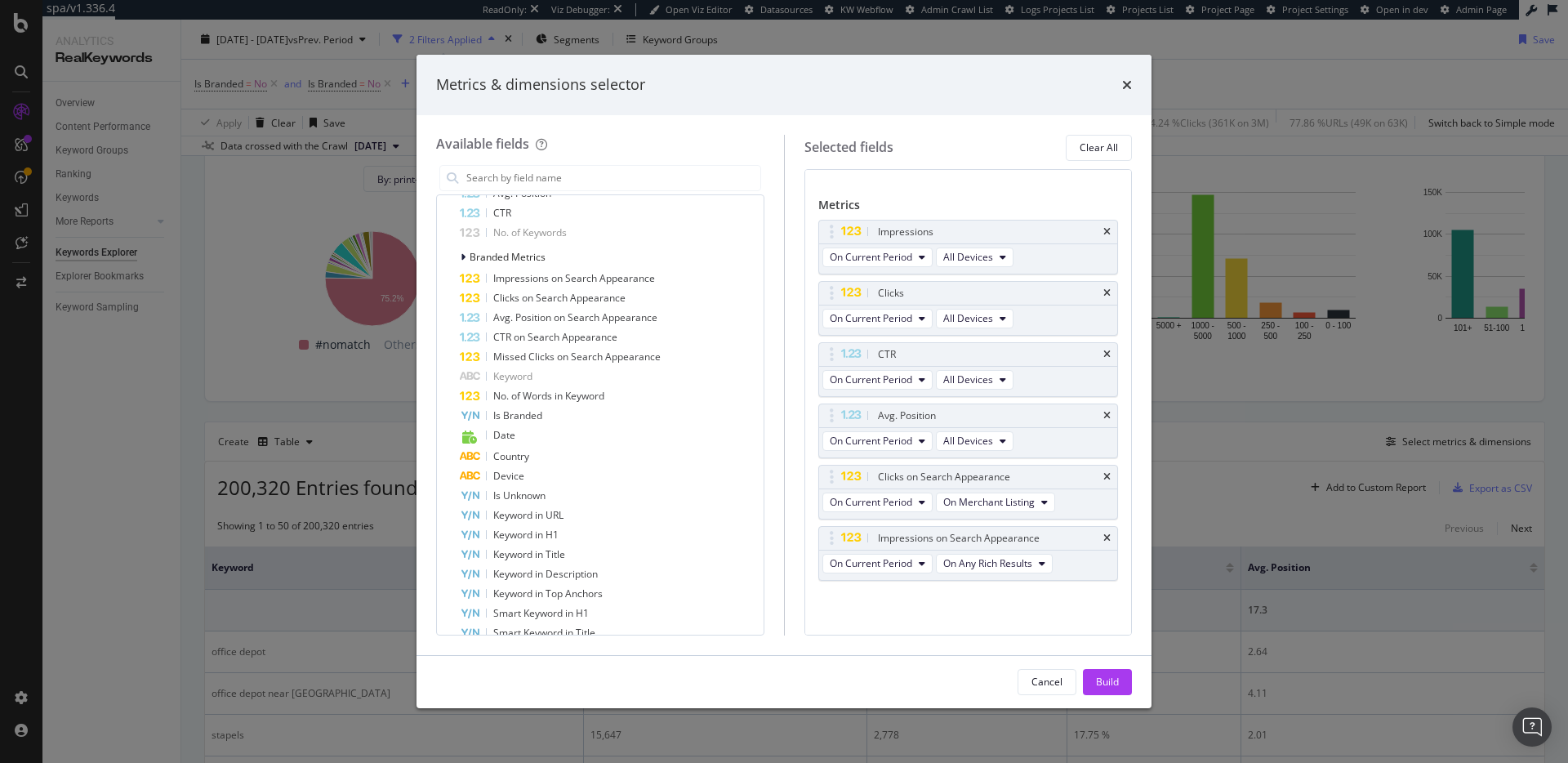
scroll to position [76, 0]
click at [1032, 561] on span "On Any Rich Results" at bounding box center [987, 563] width 89 height 14
click at [1020, 653] on span "On Merchant Listing" at bounding box center [1007, 656] width 115 height 15
click at [1103, 415] on icon "times" at bounding box center [1107, 415] width 7 height 10
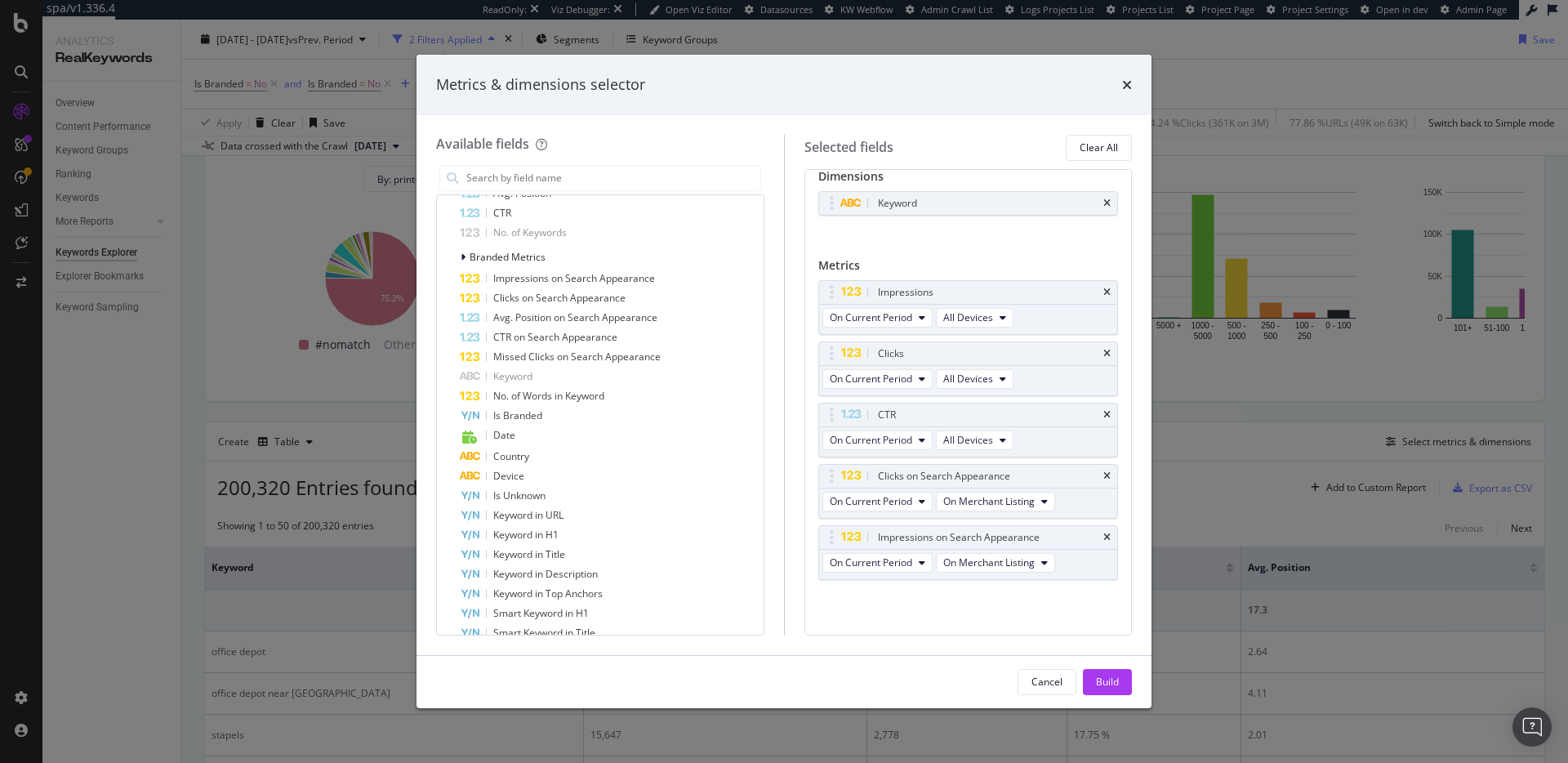
scroll to position [15, 0]
click at [596, 336] on span "CTR on Search Appearance" at bounding box center [556, 336] width 124 height 14
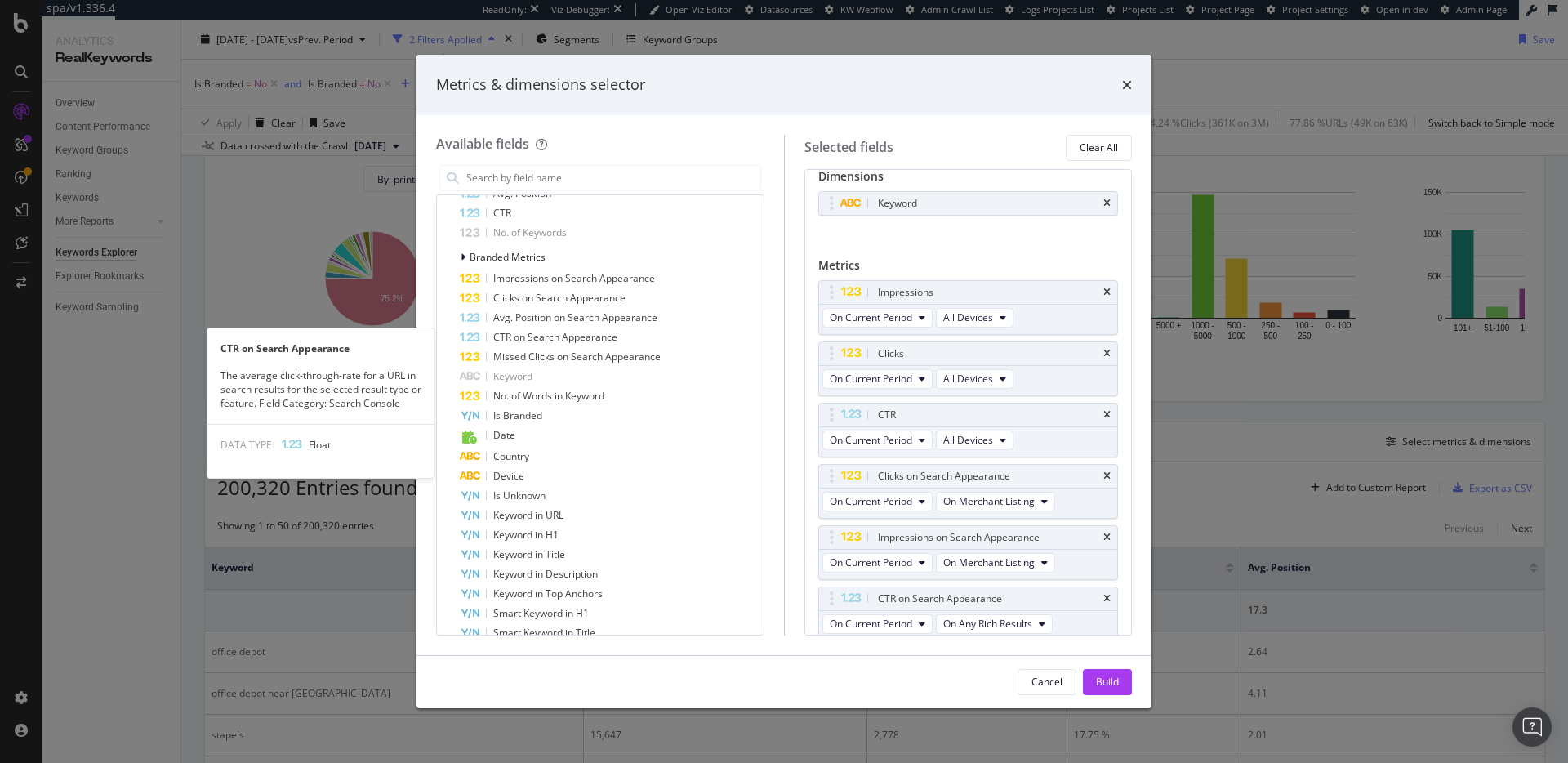
scroll to position [76, 0]
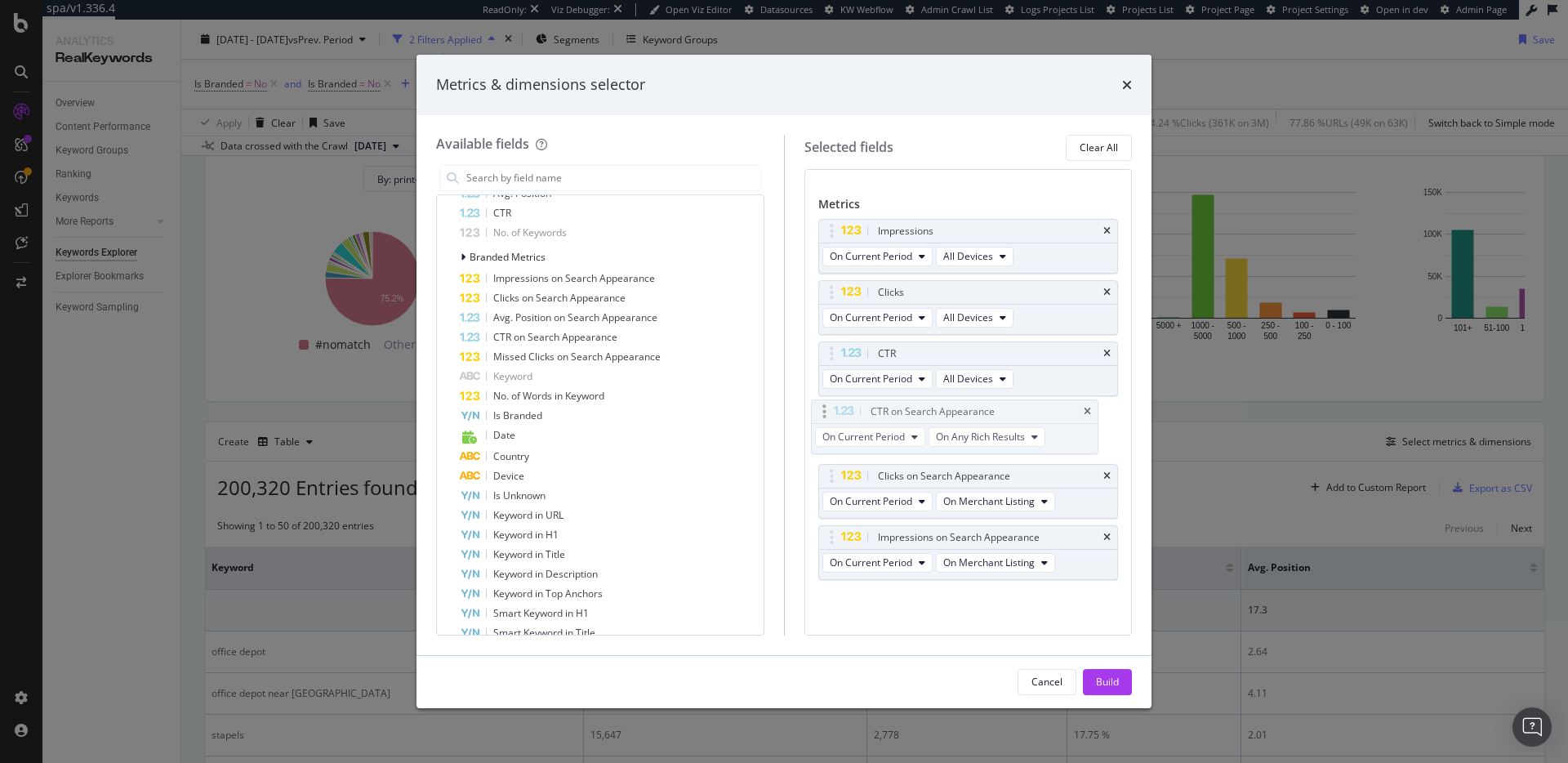
drag, startPoint x: 909, startPoint y: 539, endPoint x: 901, endPoint y: 411, distance: 128.2
click at [901, 411] on body "spa/v1.336.4 ReadOnly: Viz Debugger: Open Viz Editor Datasources KW Webflow Adm…" at bounding box center [784, 381] width 1568 height 763
drag, startPoint x: 914, startPoint y: 481, endPoint x: 904, endPoint y: 355, distance: 126.4
click at [904, 355] on body "spa/v1.336.4 ReadOnly: Viz Debugger: Open Viz Editor Datasources KW Webflow Adm…" at bounding box center [784, 381] width 1568 height 763
drag, startPoint x: 940, startPoint y: 534, endPoint x: 935, endPoint y: 284, distance: 250.0
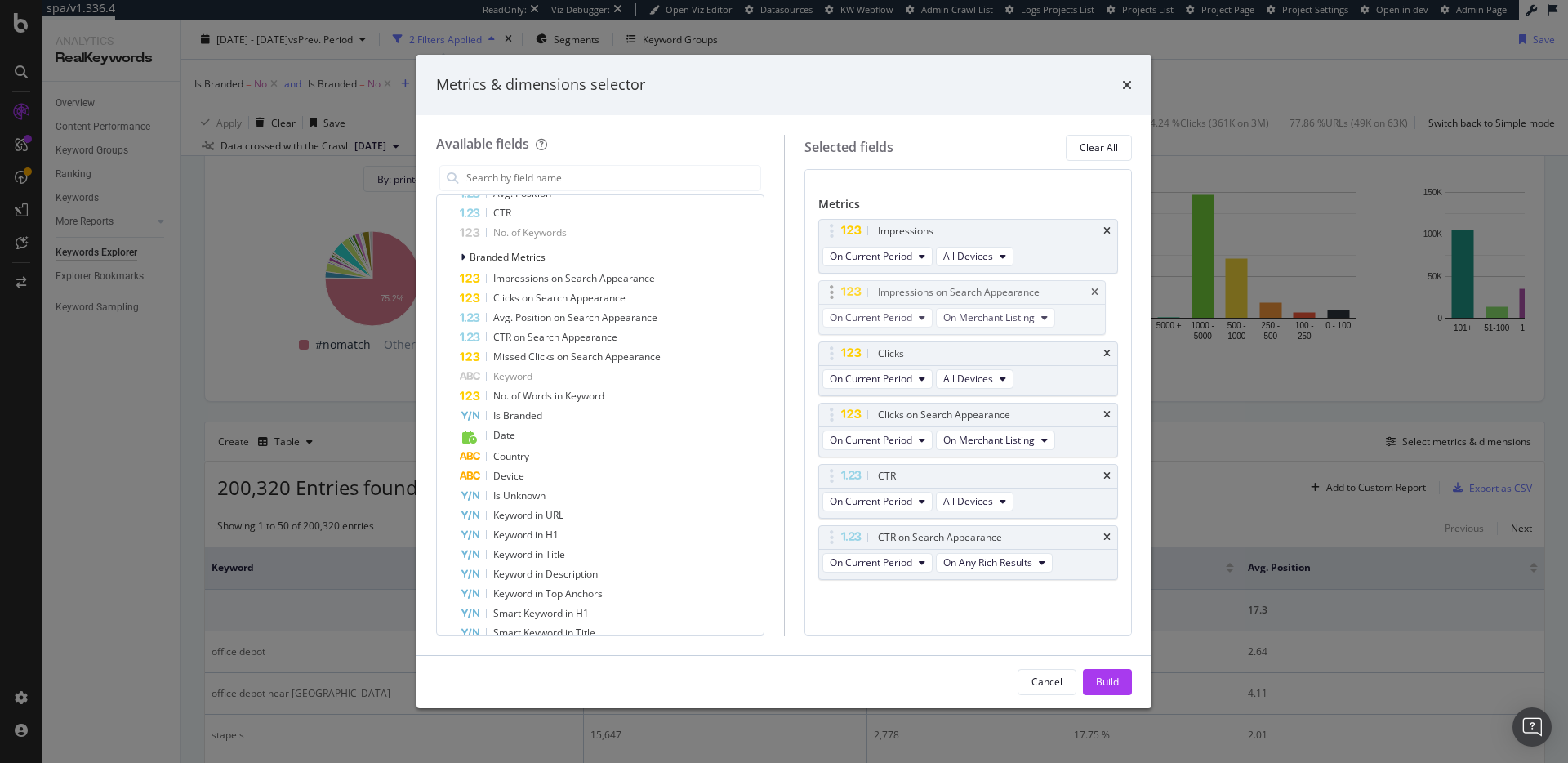
click at [935, 284] on body "spa/v1.336.4 ReadOnly: Viz Debugger: Open Viz Editor Datasources KW Webflow Adm…" at bounding box center [784, 381] width 1568 height 763
click at [994, 563] on span "On Any Rich Results" at bounding box center [987, 563] width 89 height 14
click at [1030, 637] on span "On Merchant Listing" at bounding box center [1007, 639] width 115 height 15
click at [1016, 613] on div "Impressions On Current Period All Devices Impressions on Search Appearance On C…" at bounding box center [968, 417] width 301 height 396
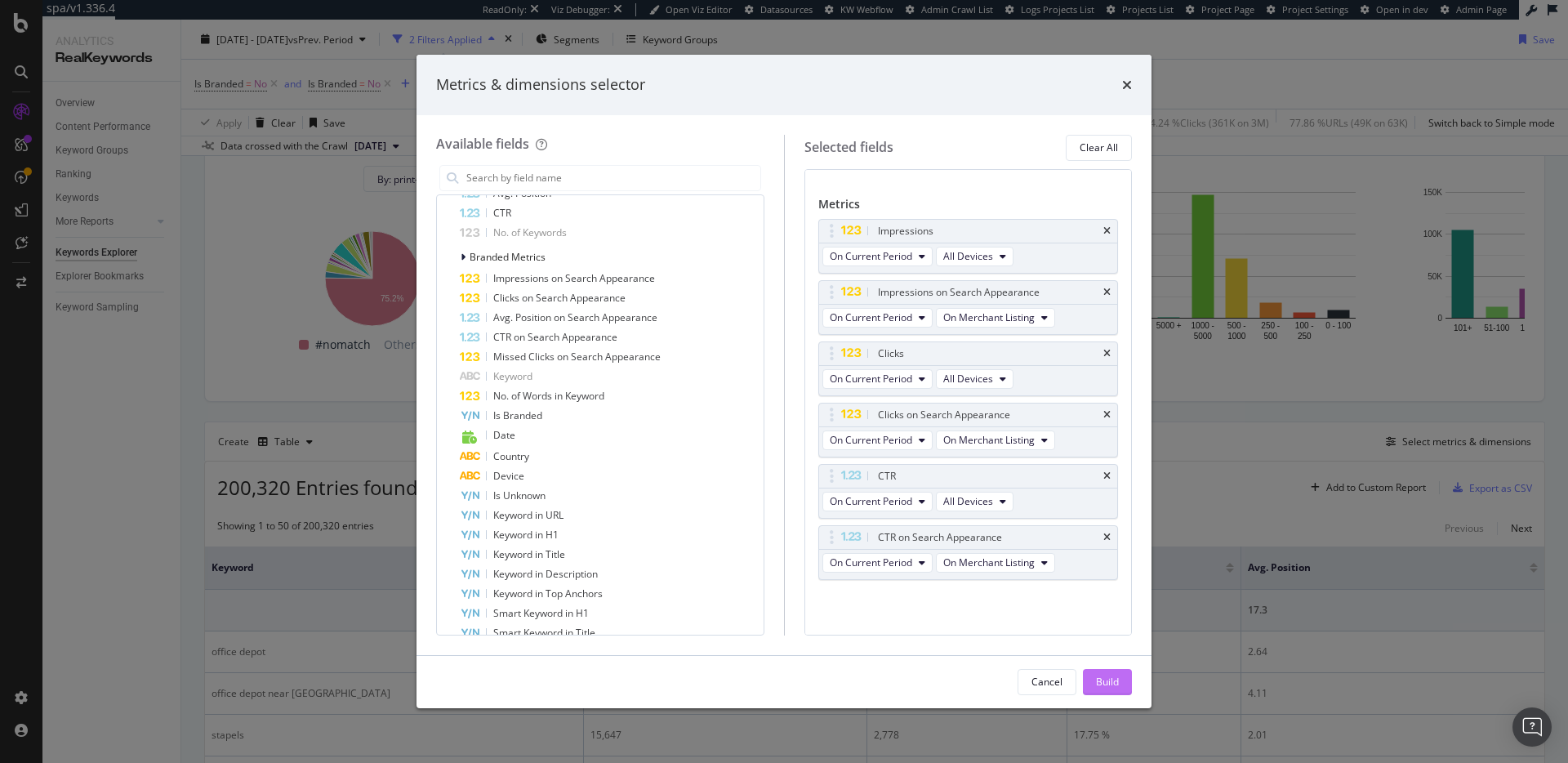
click at [1093, 678] on button "Build" at bounding box center [1107, 683] width 49 height 27
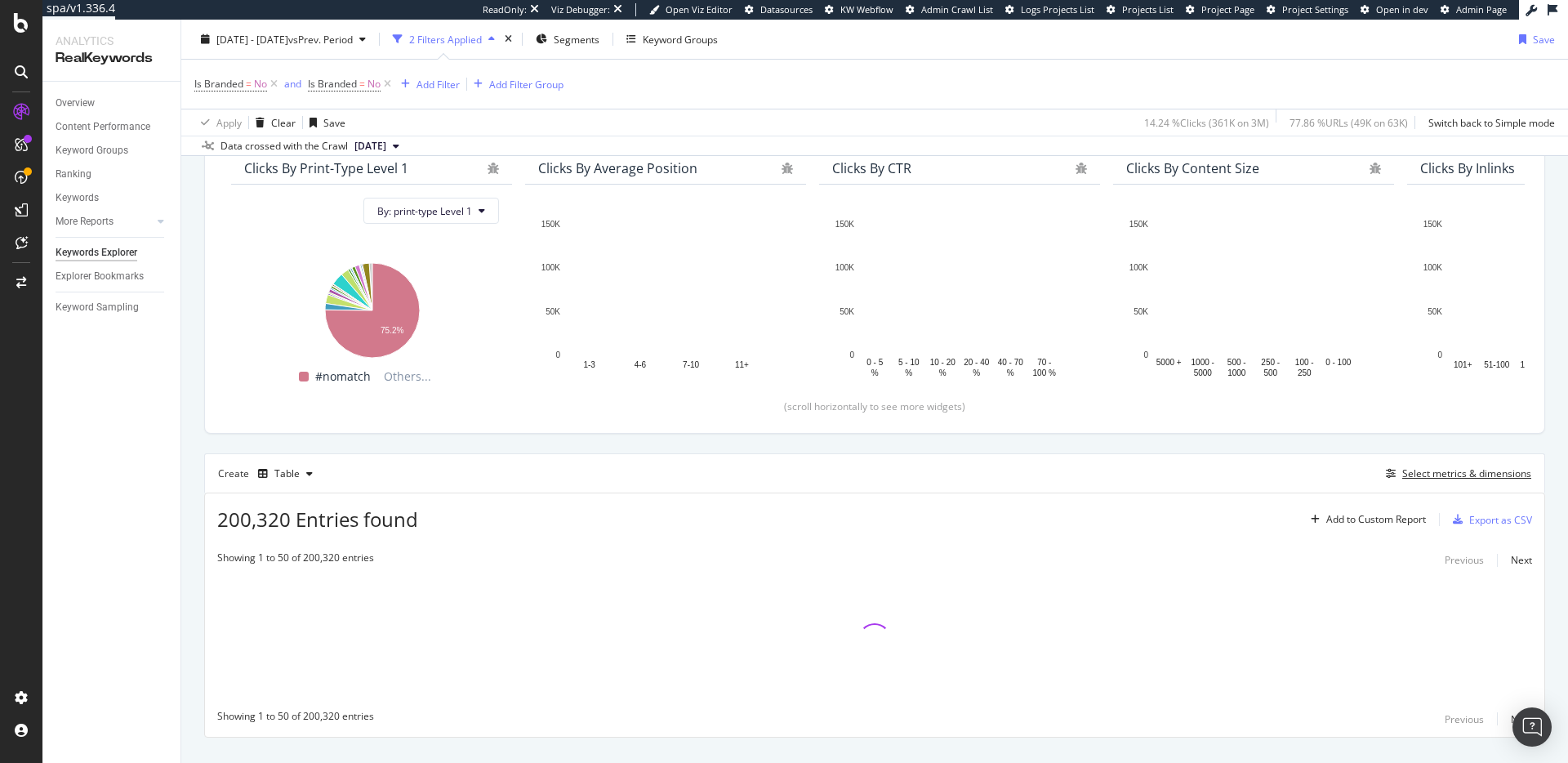
scroll to position [183, 0]
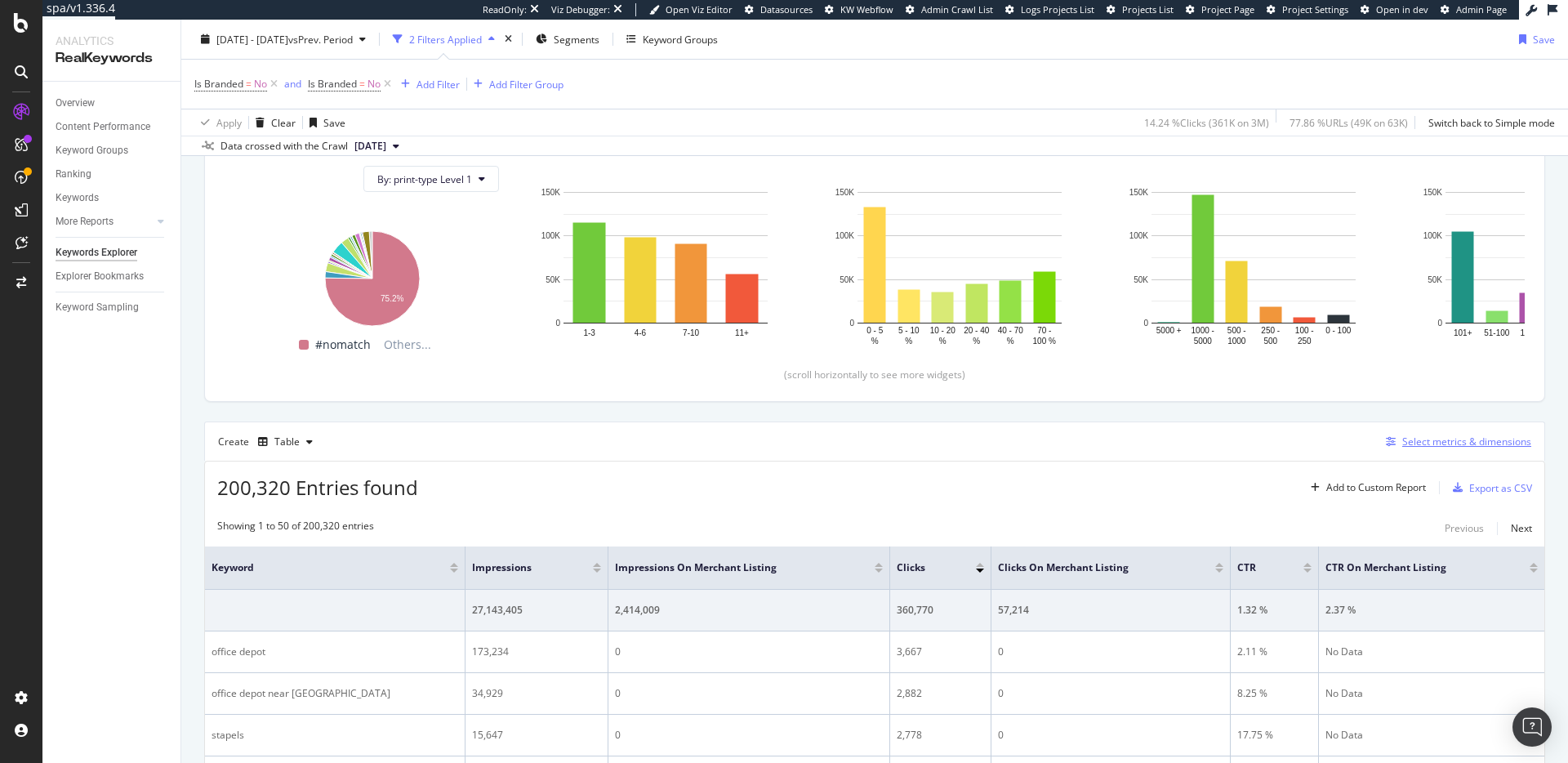
click at [1465, 439] on div "Select metrics & dimensions" at bounding box center [1467, 442] width 129 height 14
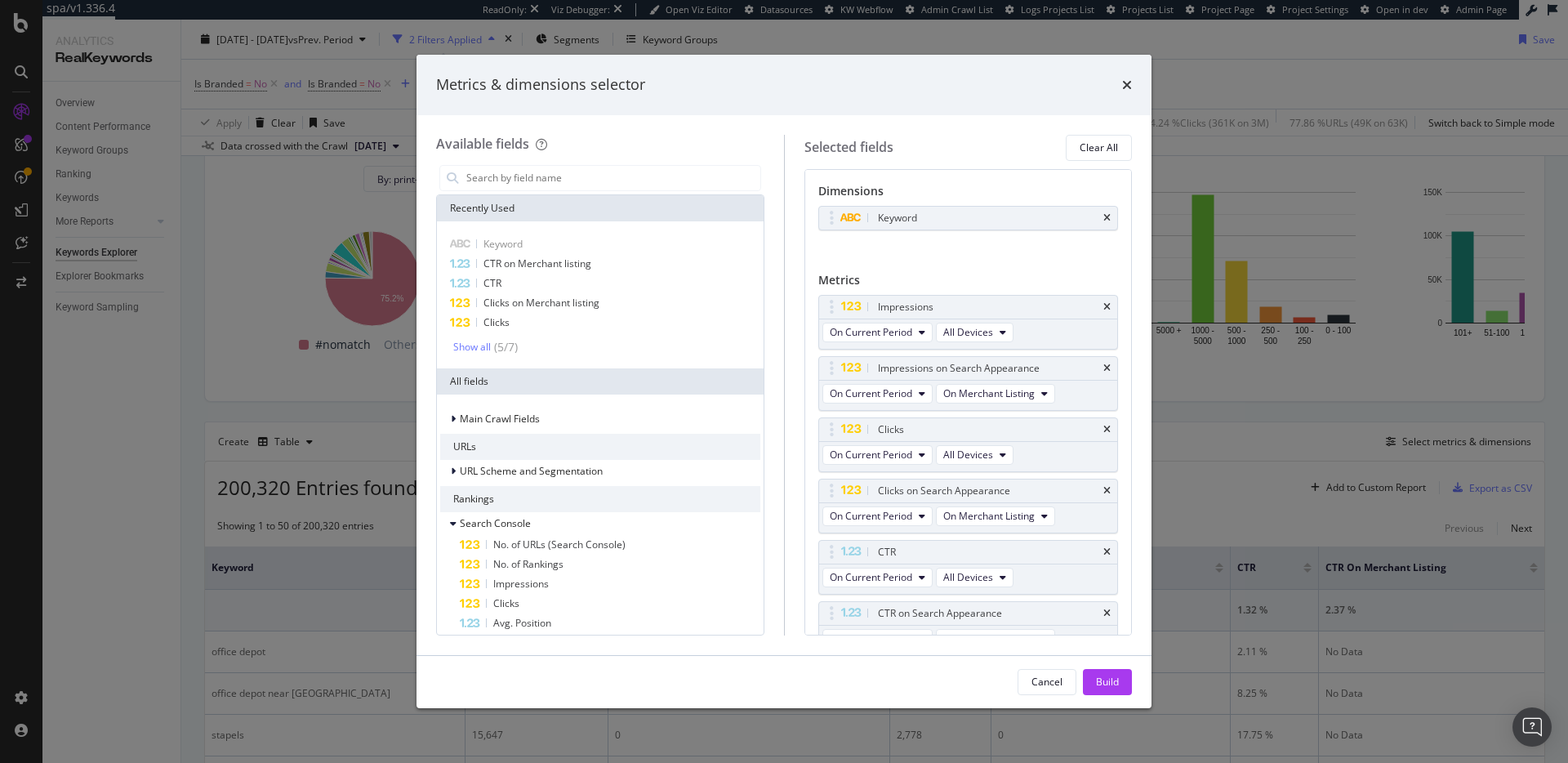
click at [1300, 482] on div "Metrics & dimensions selector Available fields Recently Used Keyword CTR on Mer…" at bounding box center [784, 381] width 1568 height 763
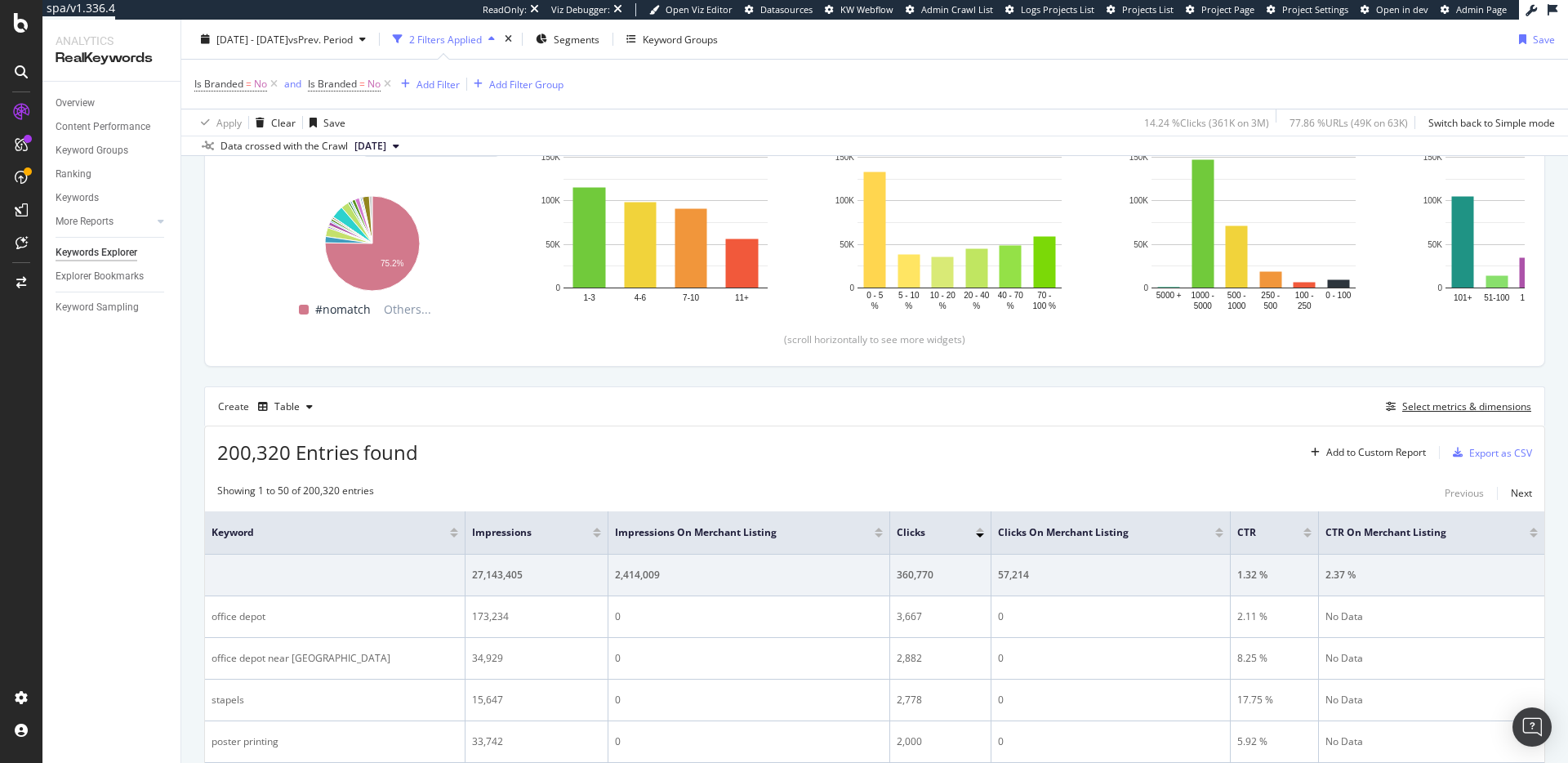
scroll to position [137, 0]
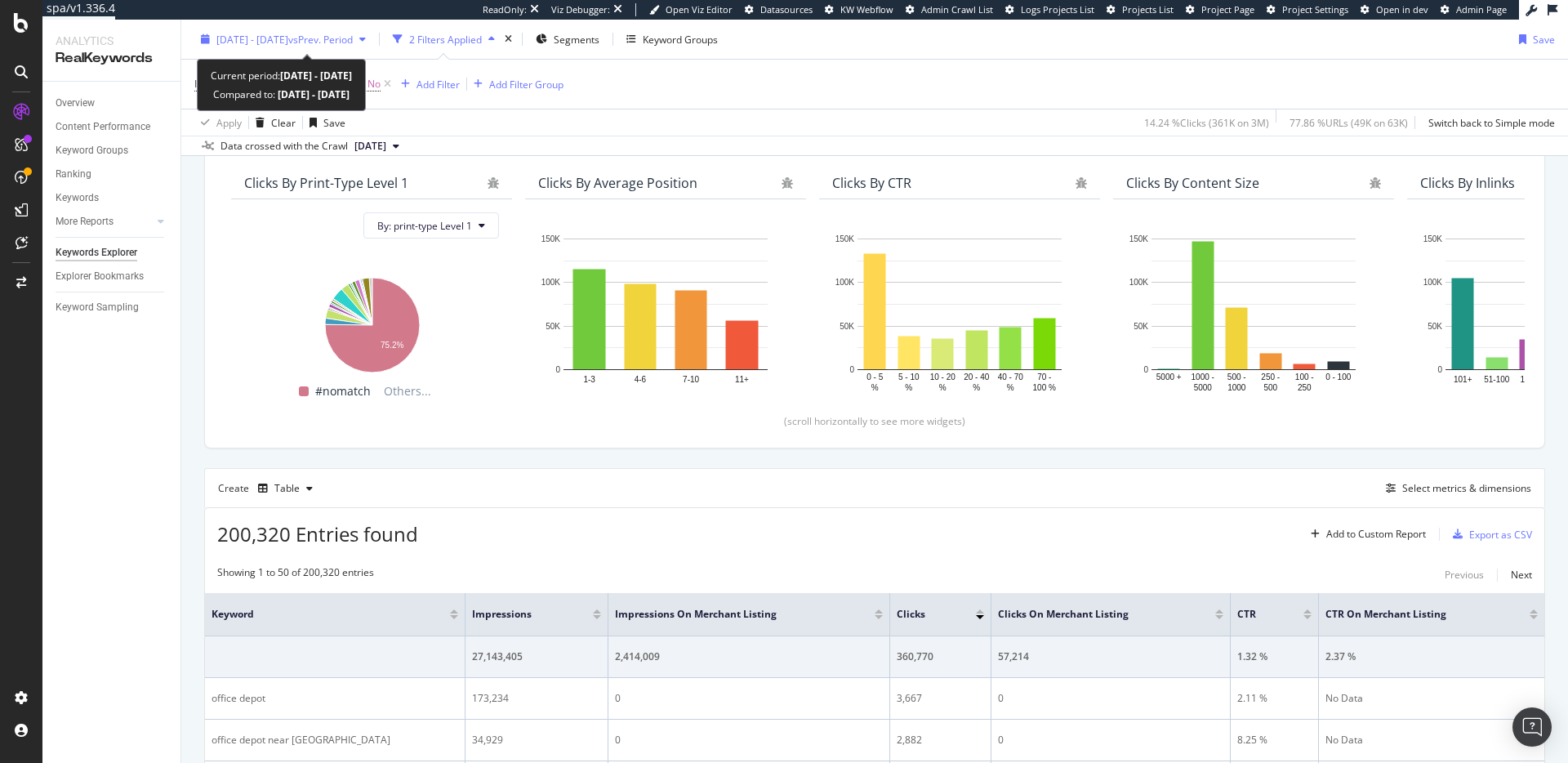
click at [353, 40] on span "vs Prev. Period" at bounding box center [321, 38] width 65 height 14
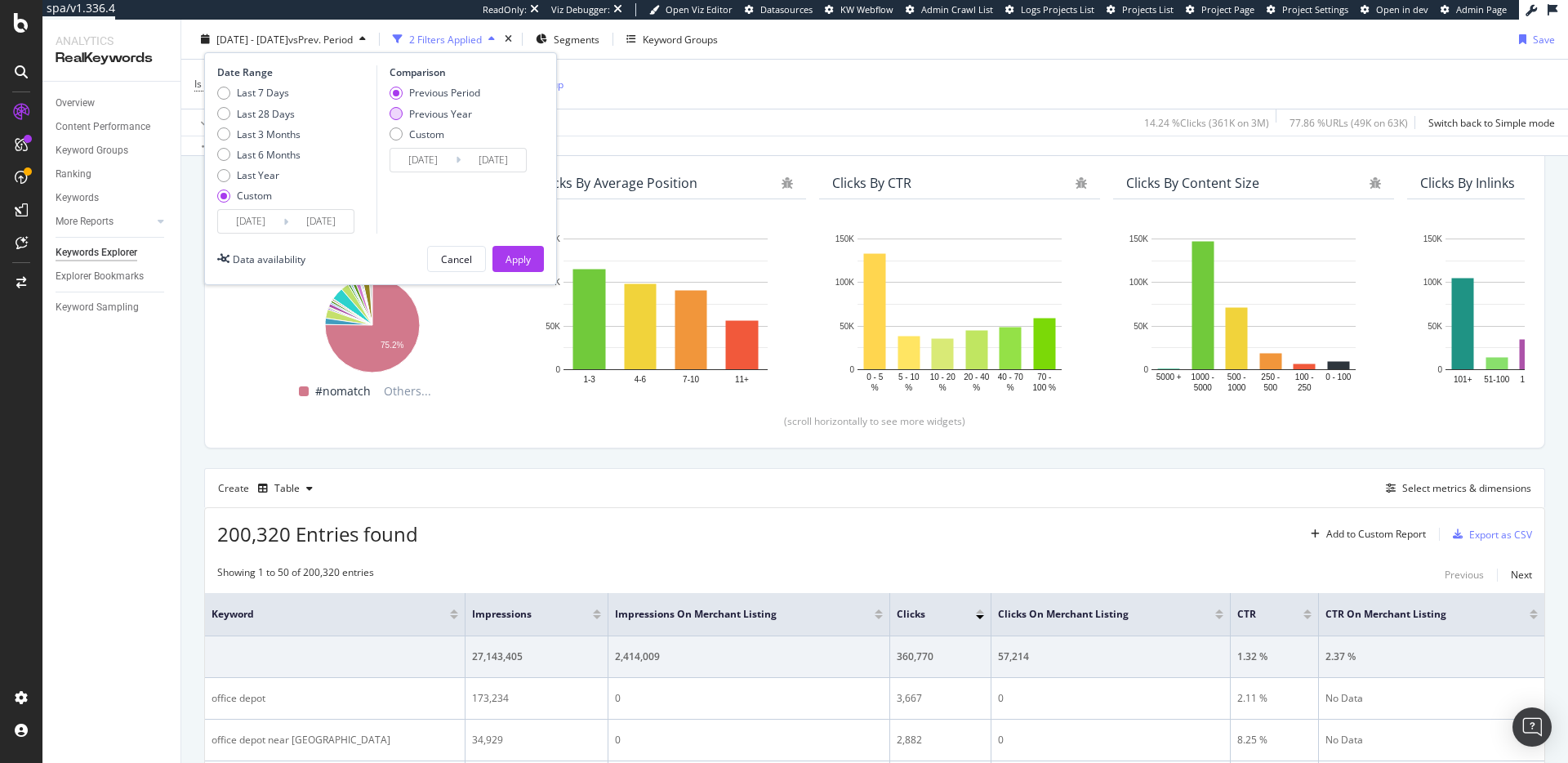
click at [435, 112] on div "Previous Year" at bounding box center [441, 113] width 63 height 14
type input "[DATE]"
click at [263, 138] on div "Last 3 Months" at bounding box center [268, 133] width 64 height 14
type input "[DATE]"
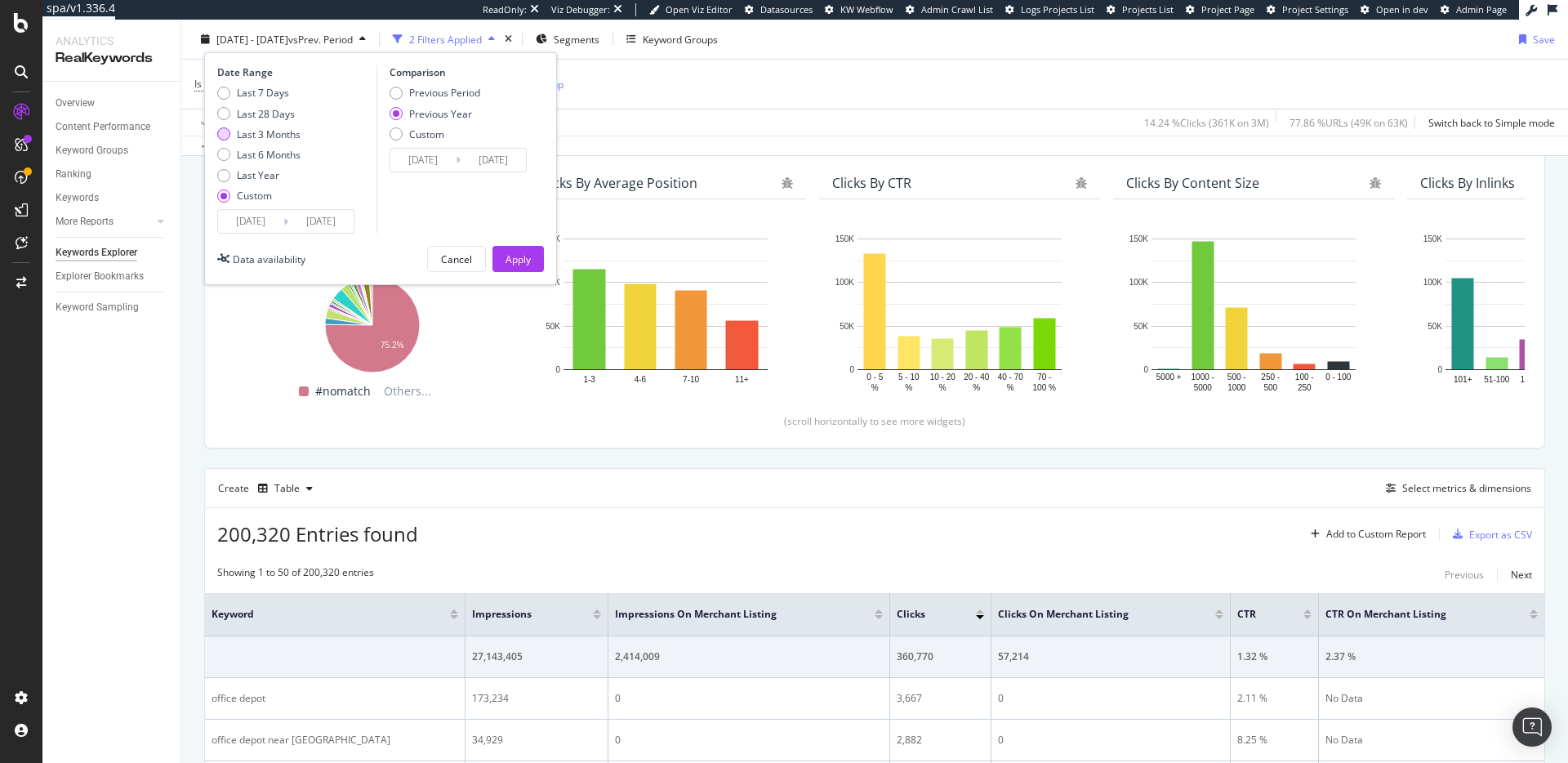
type input "[DATE]"
click at [530, 252] on div "Apply" at bounding box center [518, 258] width 26 height 14
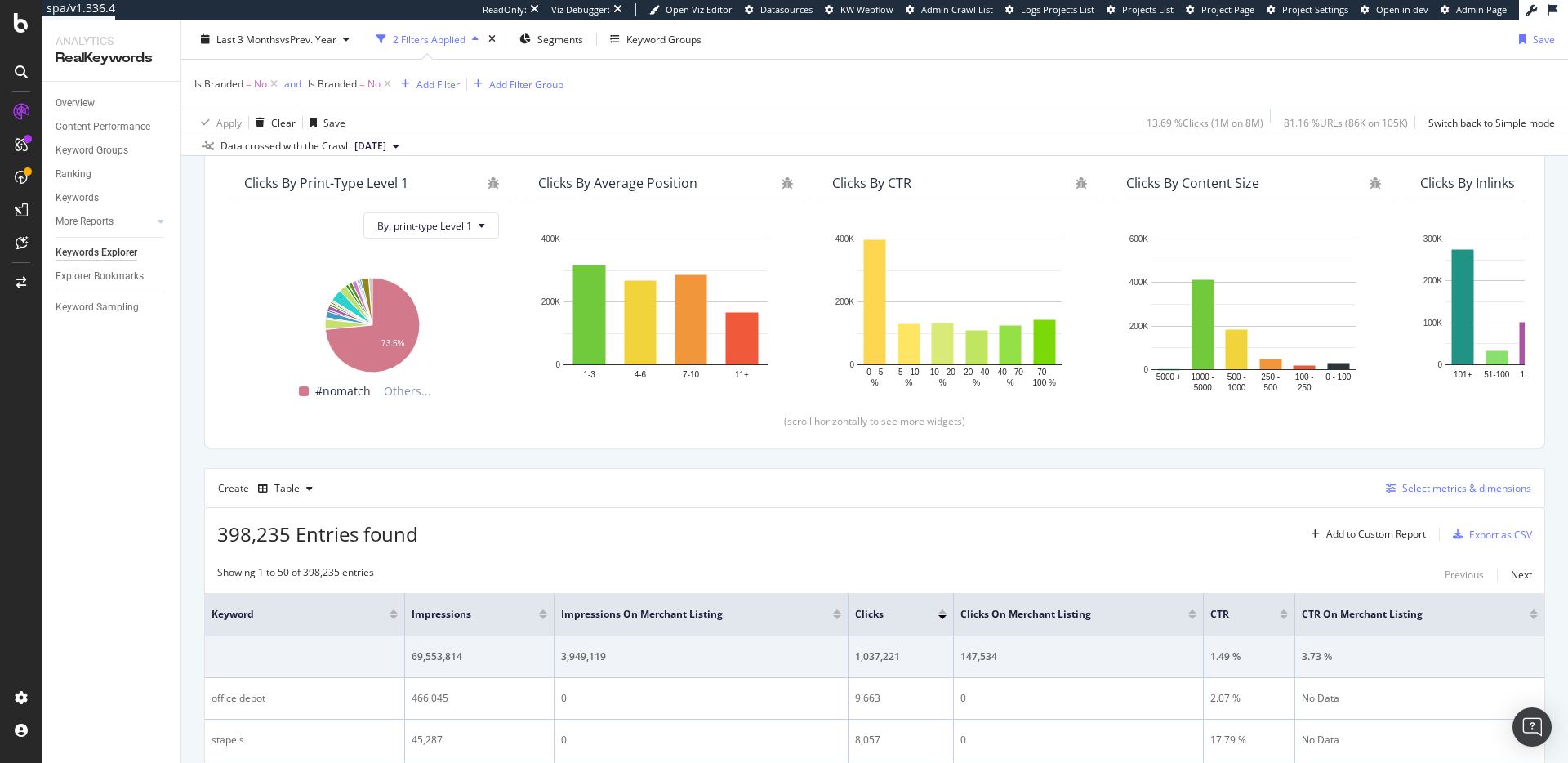
click at [1409, 488] on div "Select metrics & dimensions" at bounding box center [1467, 488] width 129 height 14
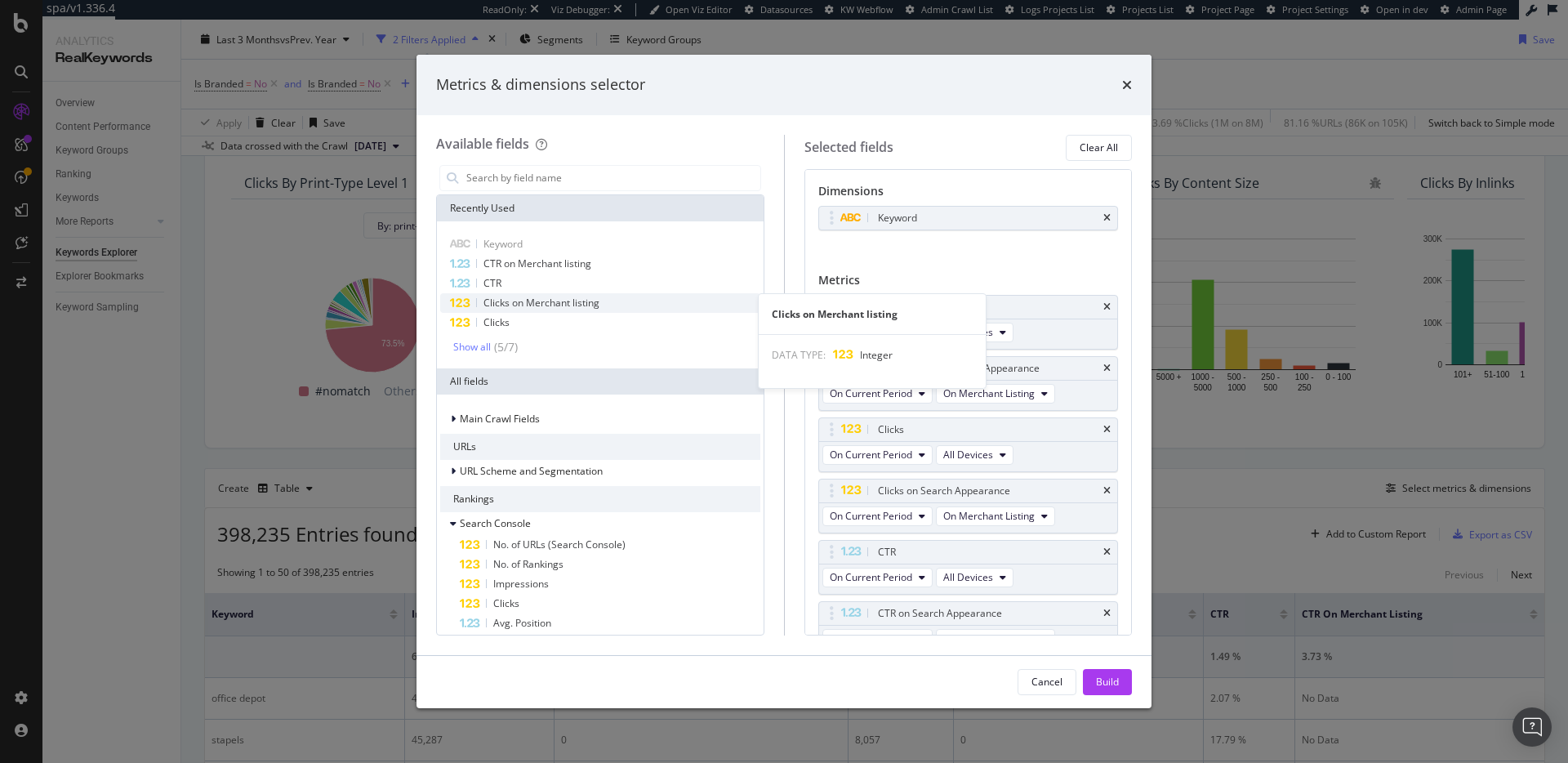
click at [572, 302] on span "Clicks on Merchant listing" at bounding box center [542, 302] width 116 height 14
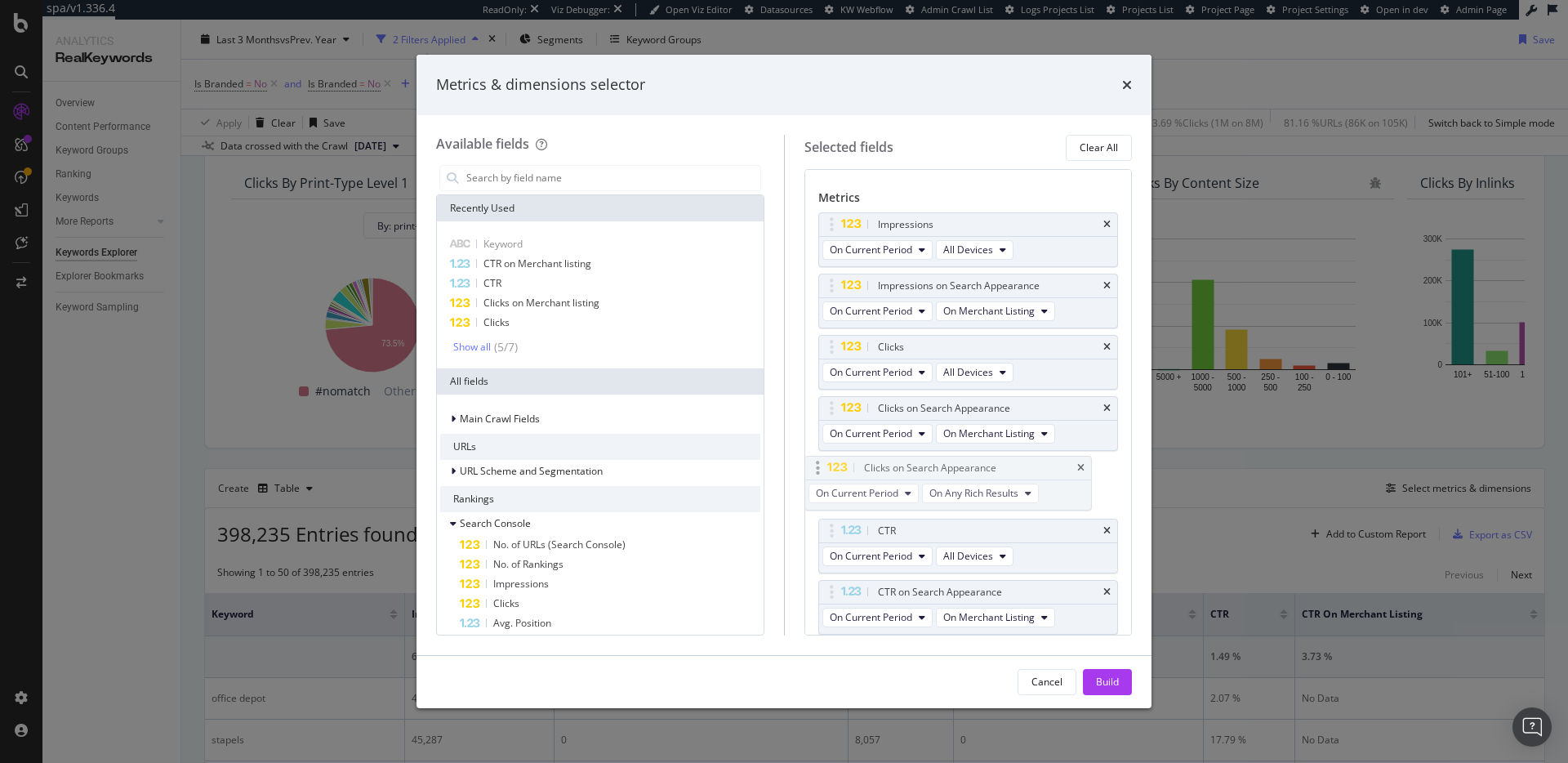
drag, startPoint x: 922, startPoint y: 592, endPoint x: 911, endPoint y: 458, distance: 134.5
click at [910, 459] on body "spa/v1.336.4 ReadOnly: Viz Debugger: Open Viz Editor Datasources KW Webflow Adm…" at bounding box center [784, 381] width 1568 height 763
click at [914, 495] on button "On Current Period" at bounding box center [877, 495] width 110 height 20
click at [953, 582] on span "Diff. between Periods - Percentage" at bounding box center [915, 585] width 157 height 15
click at [472, 345] on div "Show all" at bounding box center [471, 347] width 37 height 12
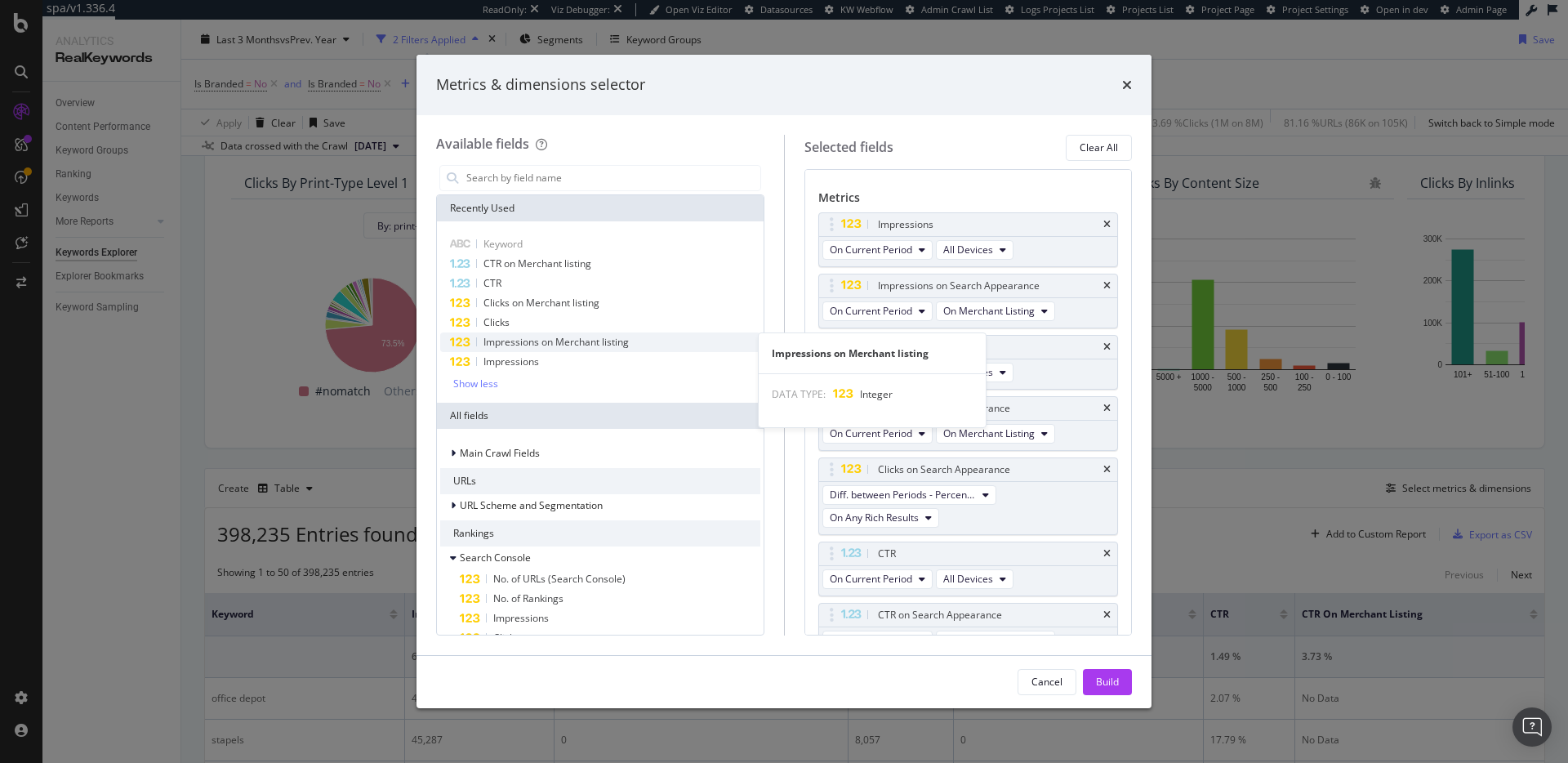
click at [586, 342] on span "Impressions on Merchant listing" at bounding box center [557, 341] width 146 height 14
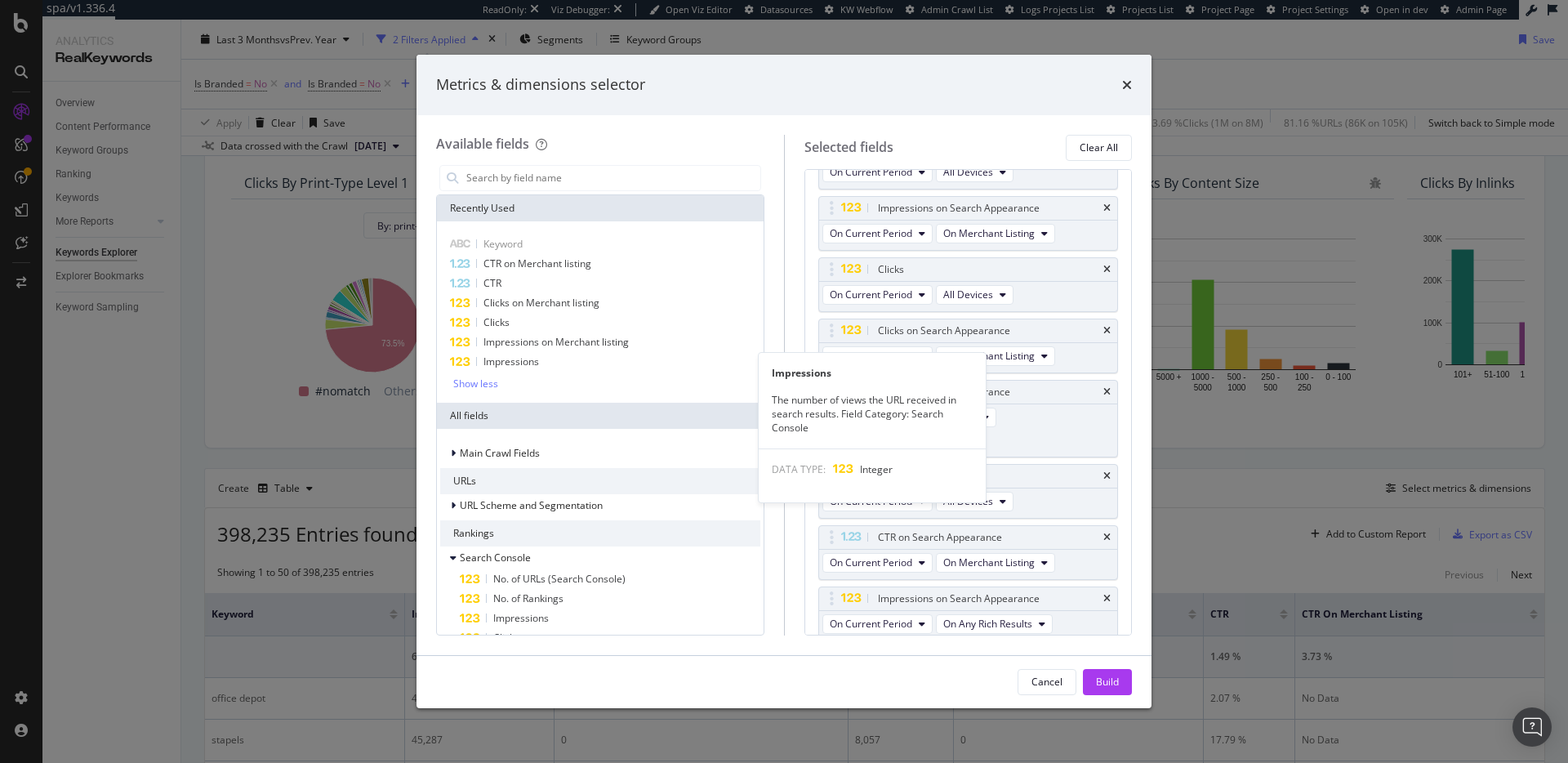
scroll to position [167, 0]
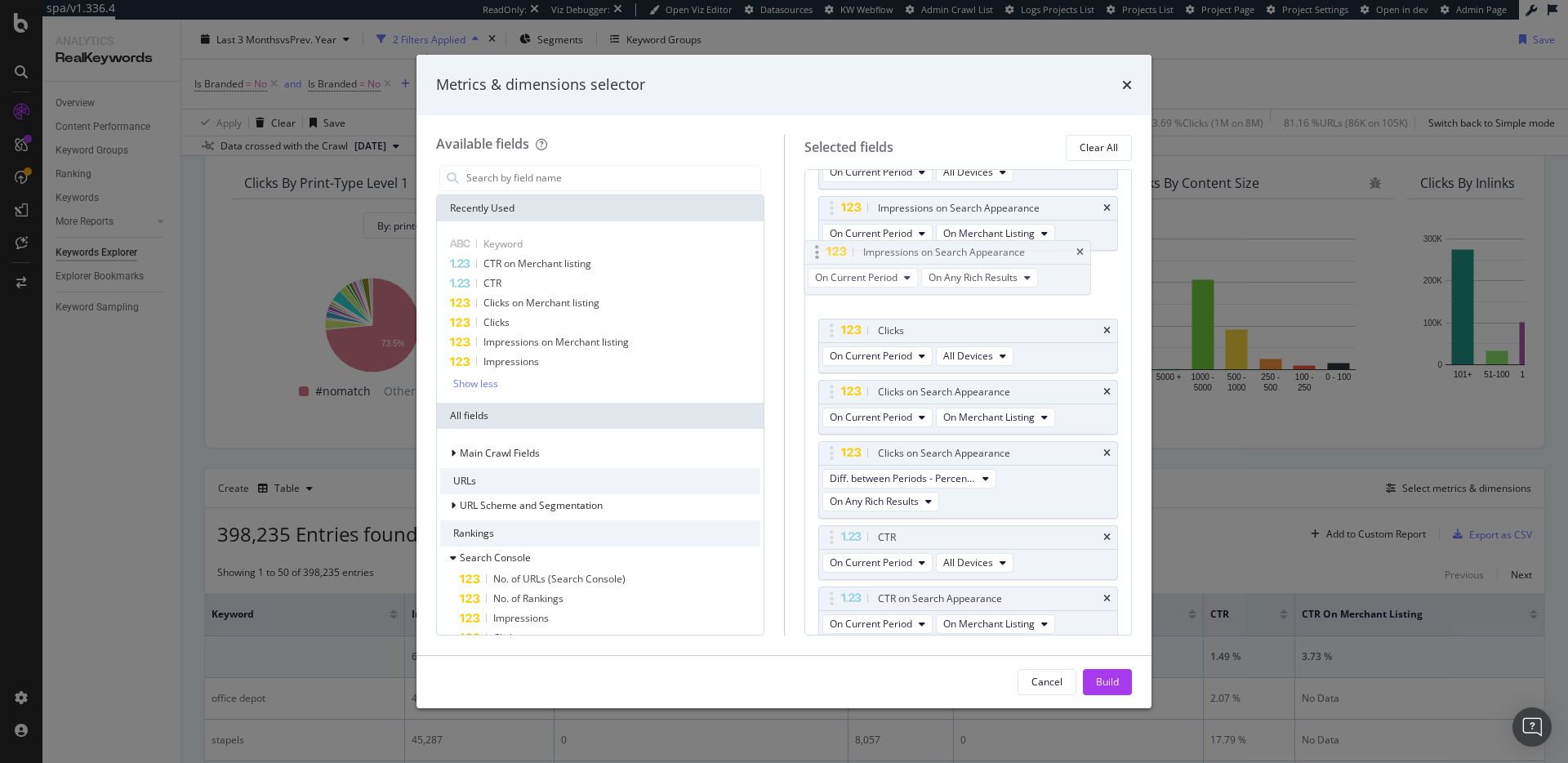
drag, startPoint x: 942, startPoint y: 590, endPoint x: 940, endPoint y: 260, distance: 330.0
click at [939, 257] on body "spa/v1.336.4 ReadOnly: Viz Debugger: Open Viz Editor Datasources KW Webflow Adm…" at bounding box center [784, 381] width 1568 height 763
click at [913, 296] on button "On Current Period" at bounding box center [877, 298] width 110 height 20
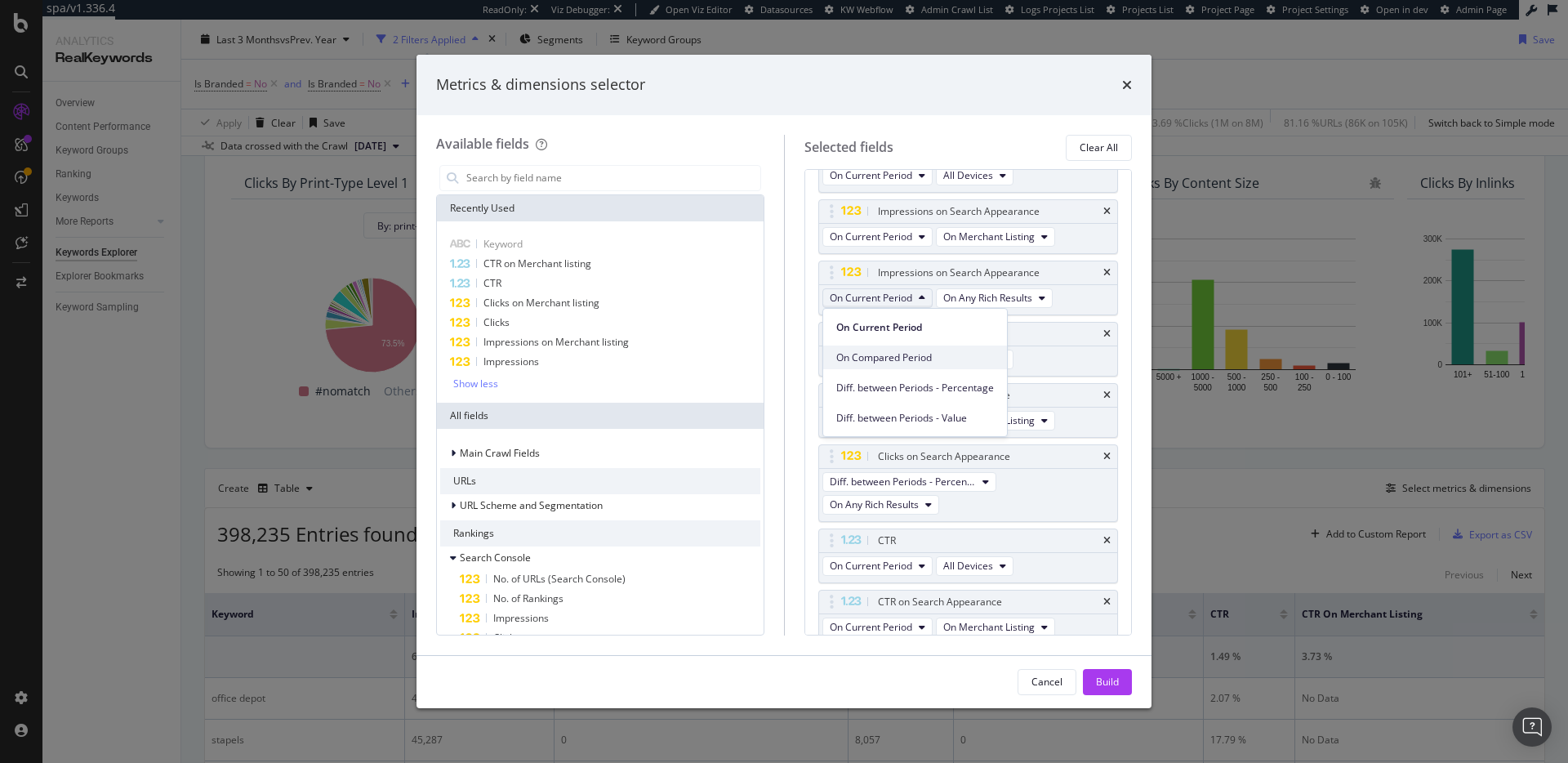
click at [920, 355] on span "On Compared Period" at bounding box center [915, 358] width 157 height 15
click at [1038, 297] on span "On Any Rich Results" at bounding box center [1001, 297] width 89 height 14
click at [1031, 360] on span "On Merchant Listing" at bounding box center [1020, 362] width 115 height 15
click at [901, 505] on span "On Any Rich Results" at bounding box center [874, 505] width 89 height 14
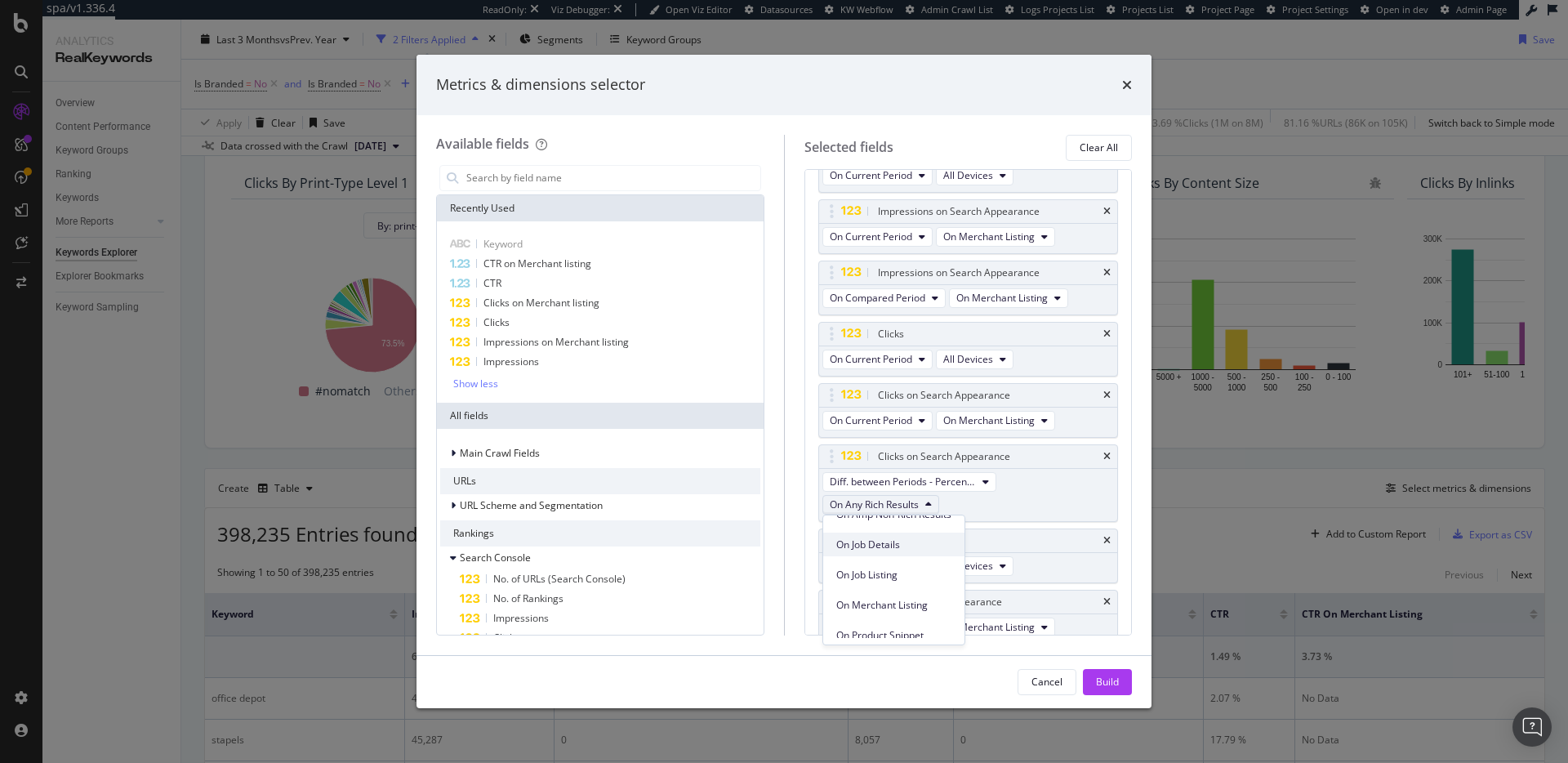
scroll to position [91, 0]
click at [910, 596] on span "On Merchant Listing" at bounding box center [894, 594] width 115 height 15
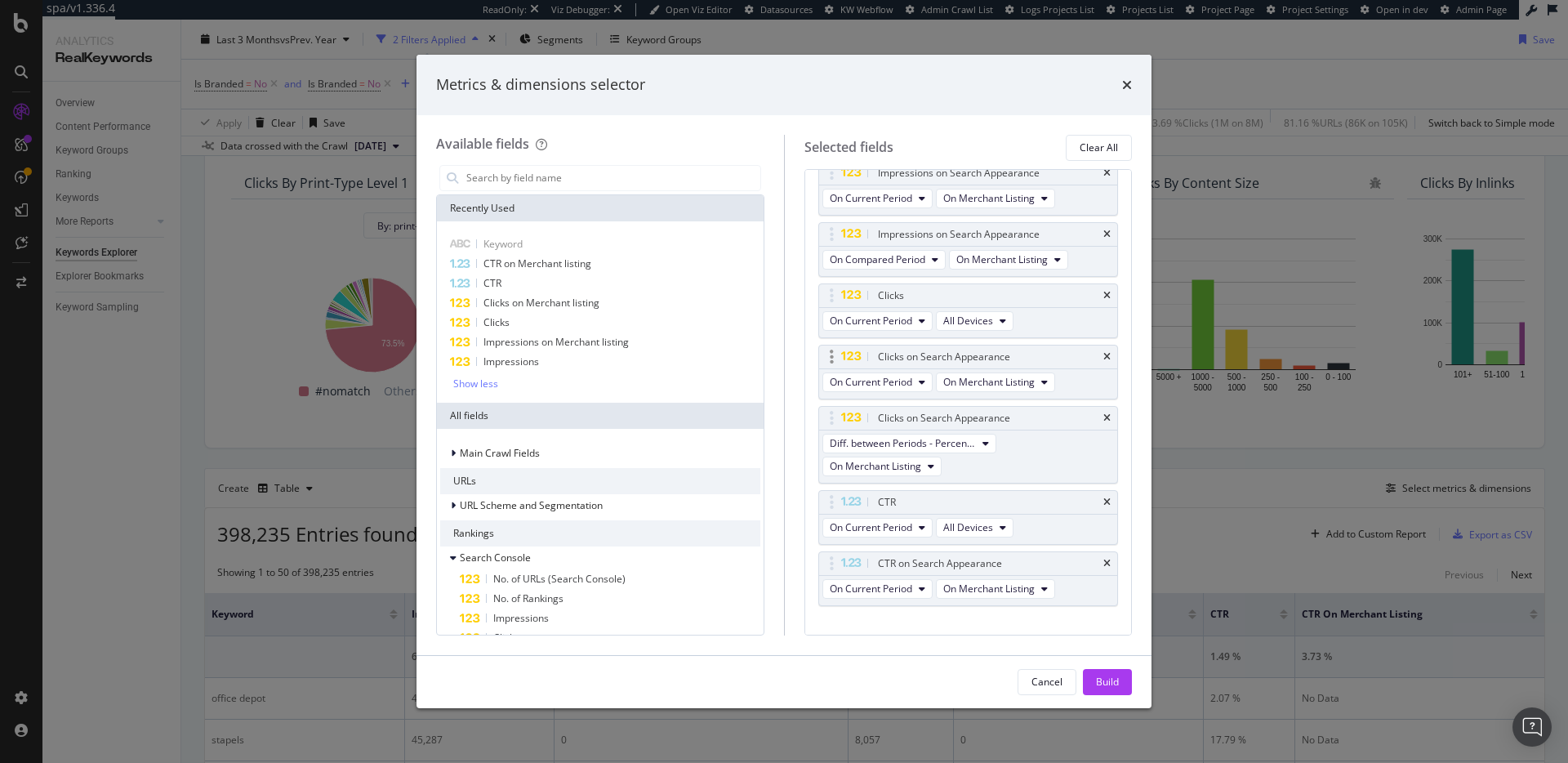
scroll to position [221, 0]
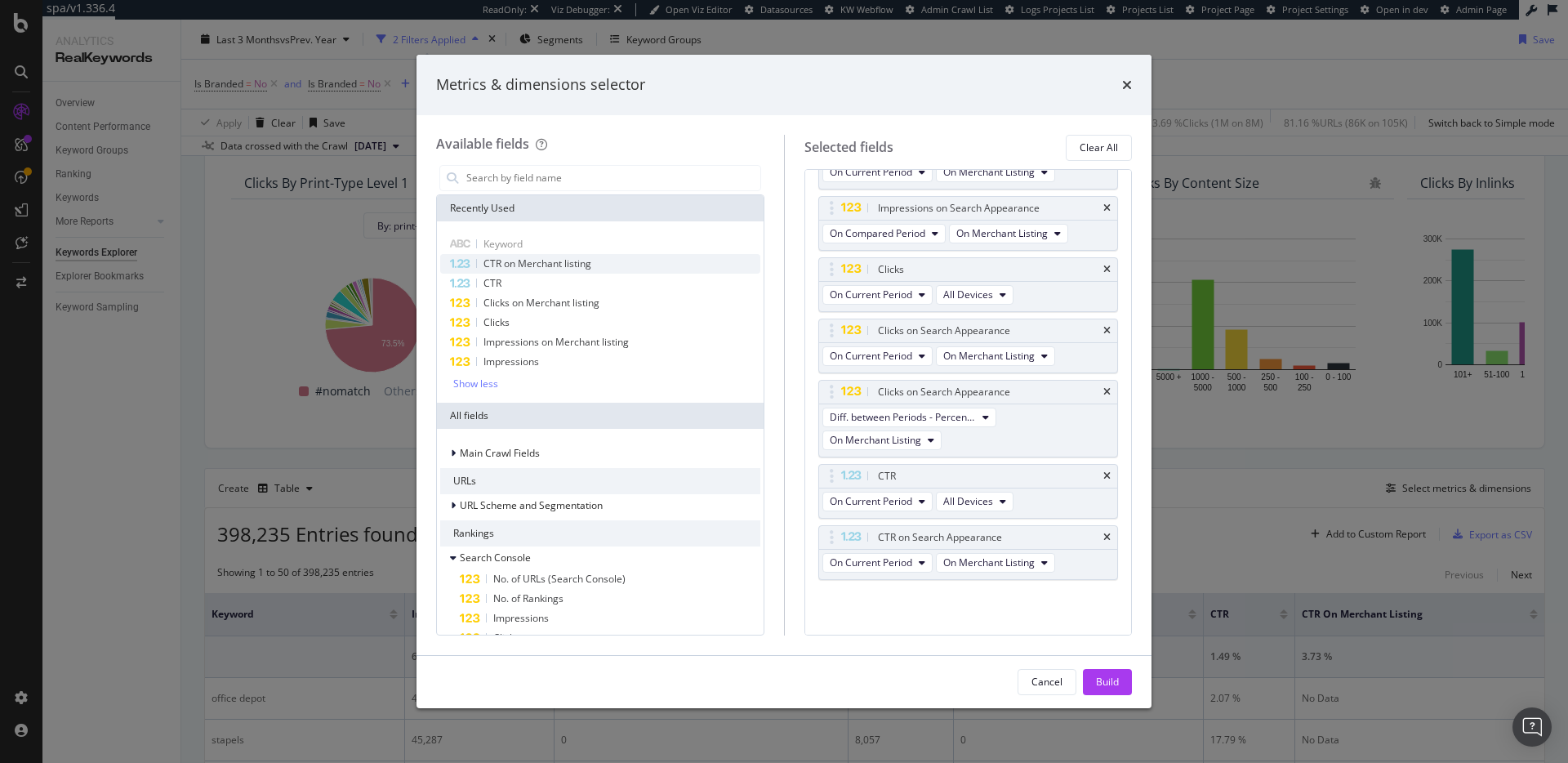
click at [536, 262] on span "CTR on Merchant listing" at bounding box center [538, 263] width 108 height 14
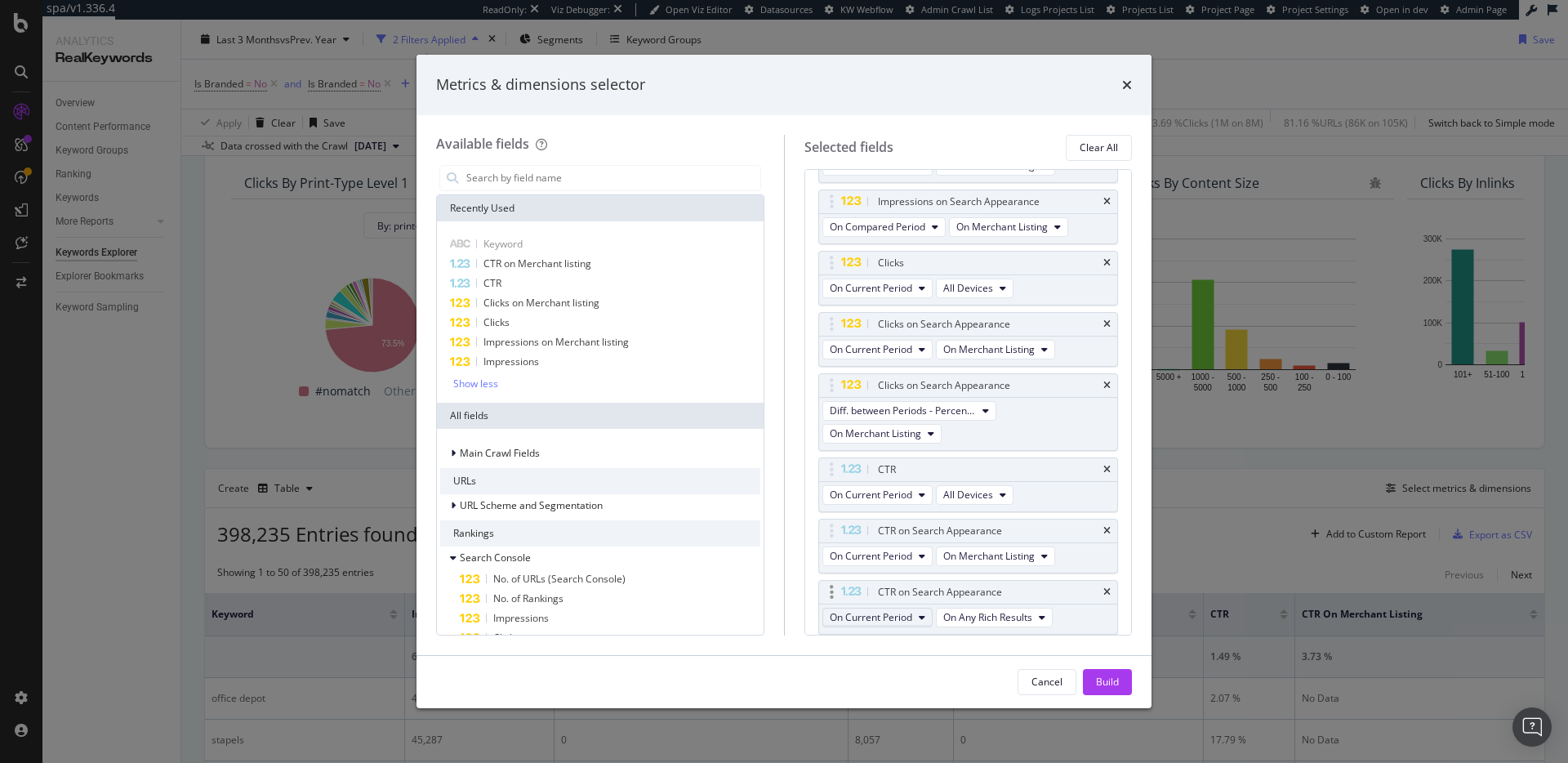
click at [910, 613] on span "On Current Period" at bounding box center [871, 617] width 83 height 14
drag, startPoint x: 924, startPoint y: 682, endPoint x: 955, endPoint y: 667, distance: 34.4
click at [925, 682] on span "On Compared Period" at bounding box center [915, 678] width 157 height 15
click at [1035, 616] on span "On Any Rich Results" at bounding box center [1001, 617] width 89 height 14
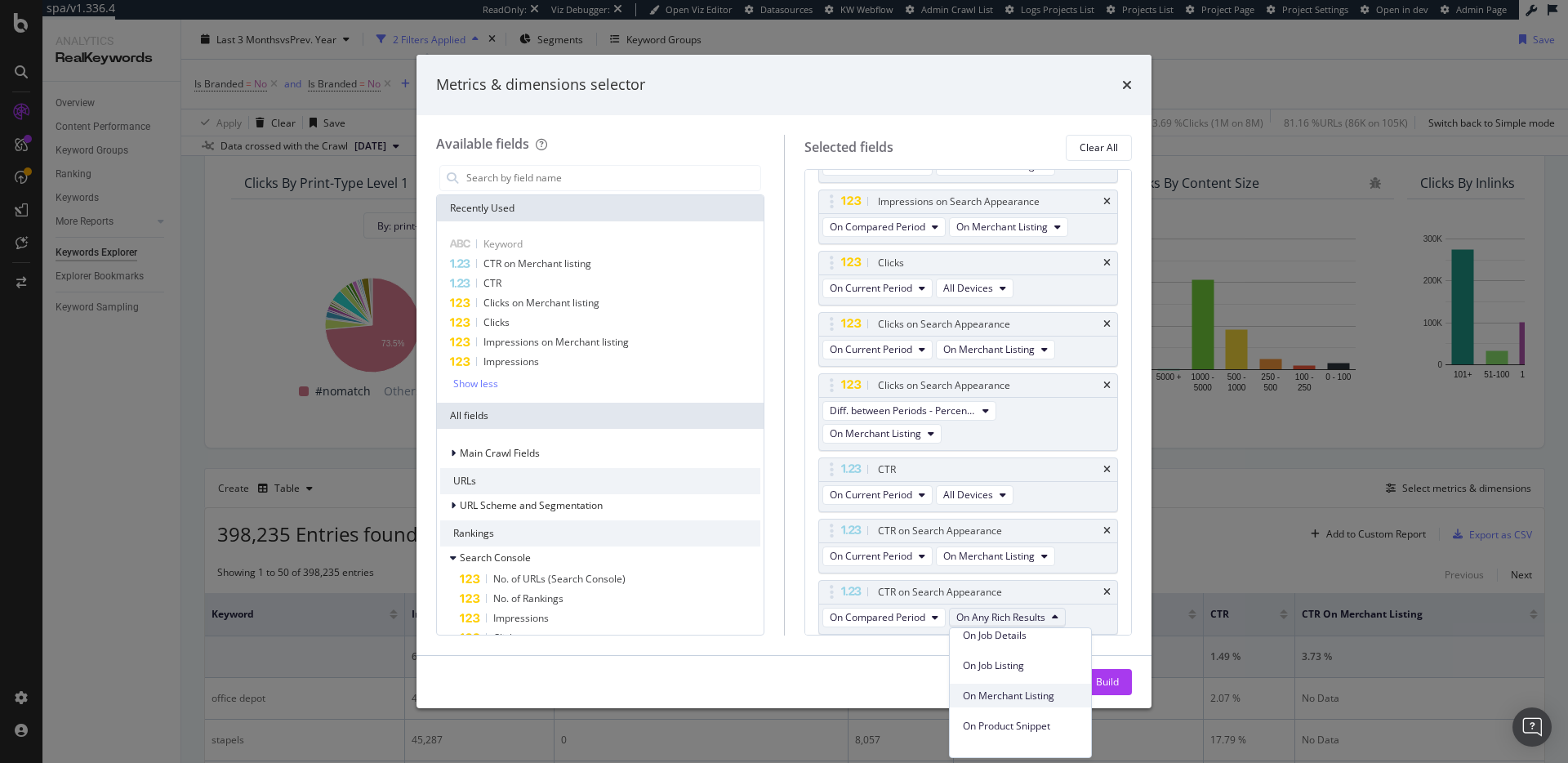
scroll to position [105, 0]
click at [1028, 693] on span "On Merchant Listing" at bounding box center [1020, 693] width 115 height 15
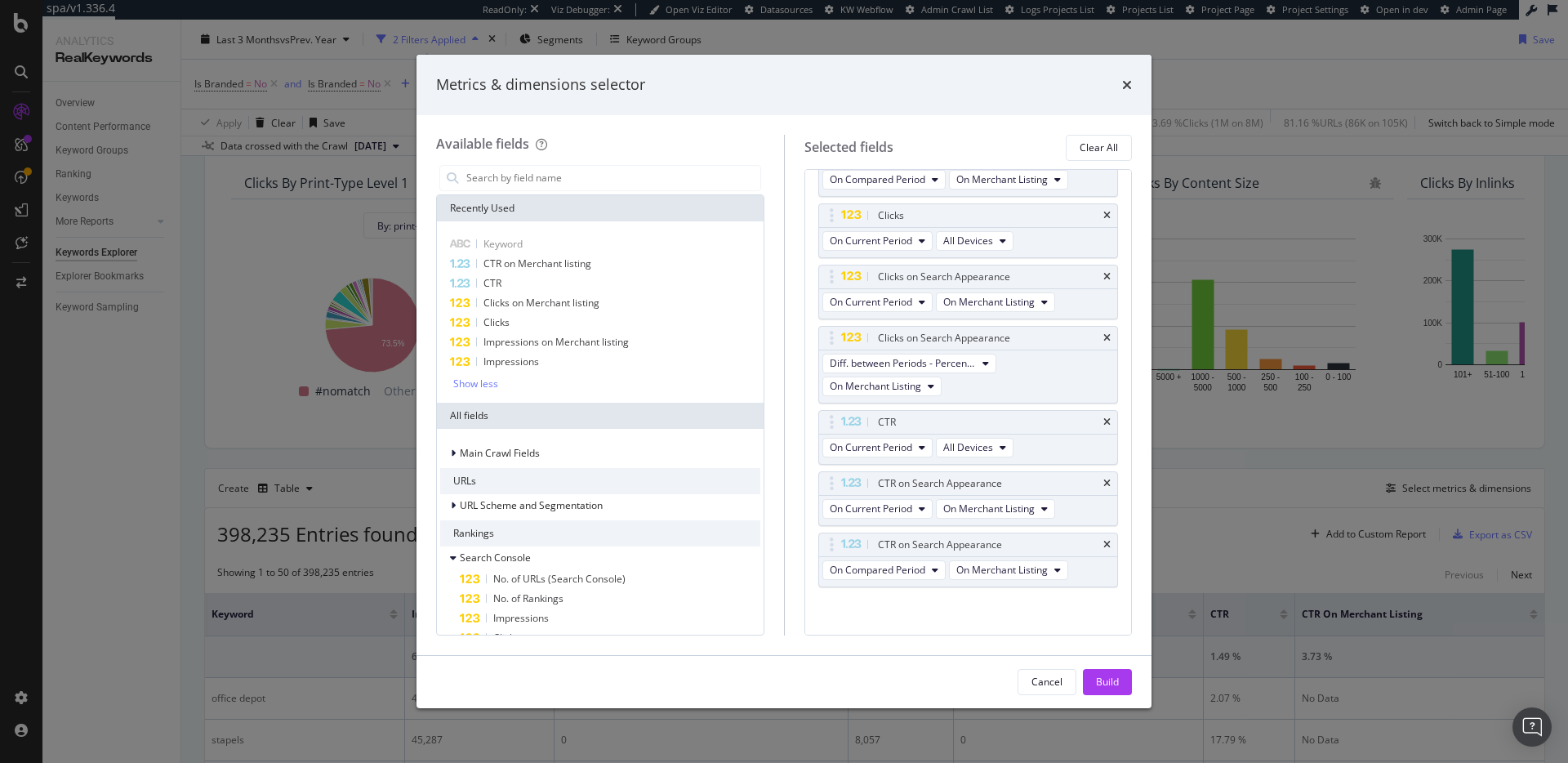
scroll to position [283, 0]
click at [1101, 680] on div "Build" at bounding box center [1107, 682] width 23 height 14
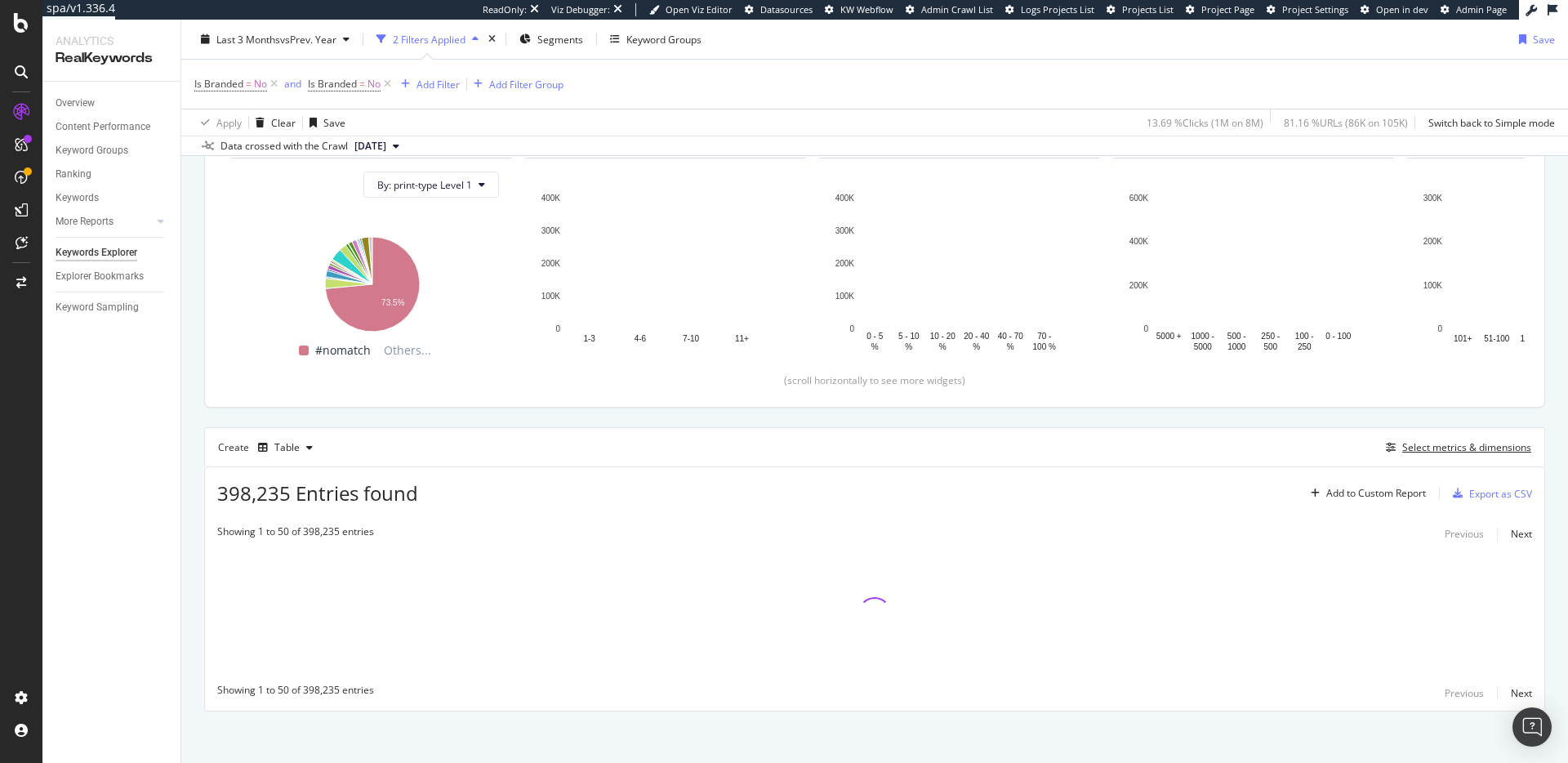
scroll to position [183, 0]
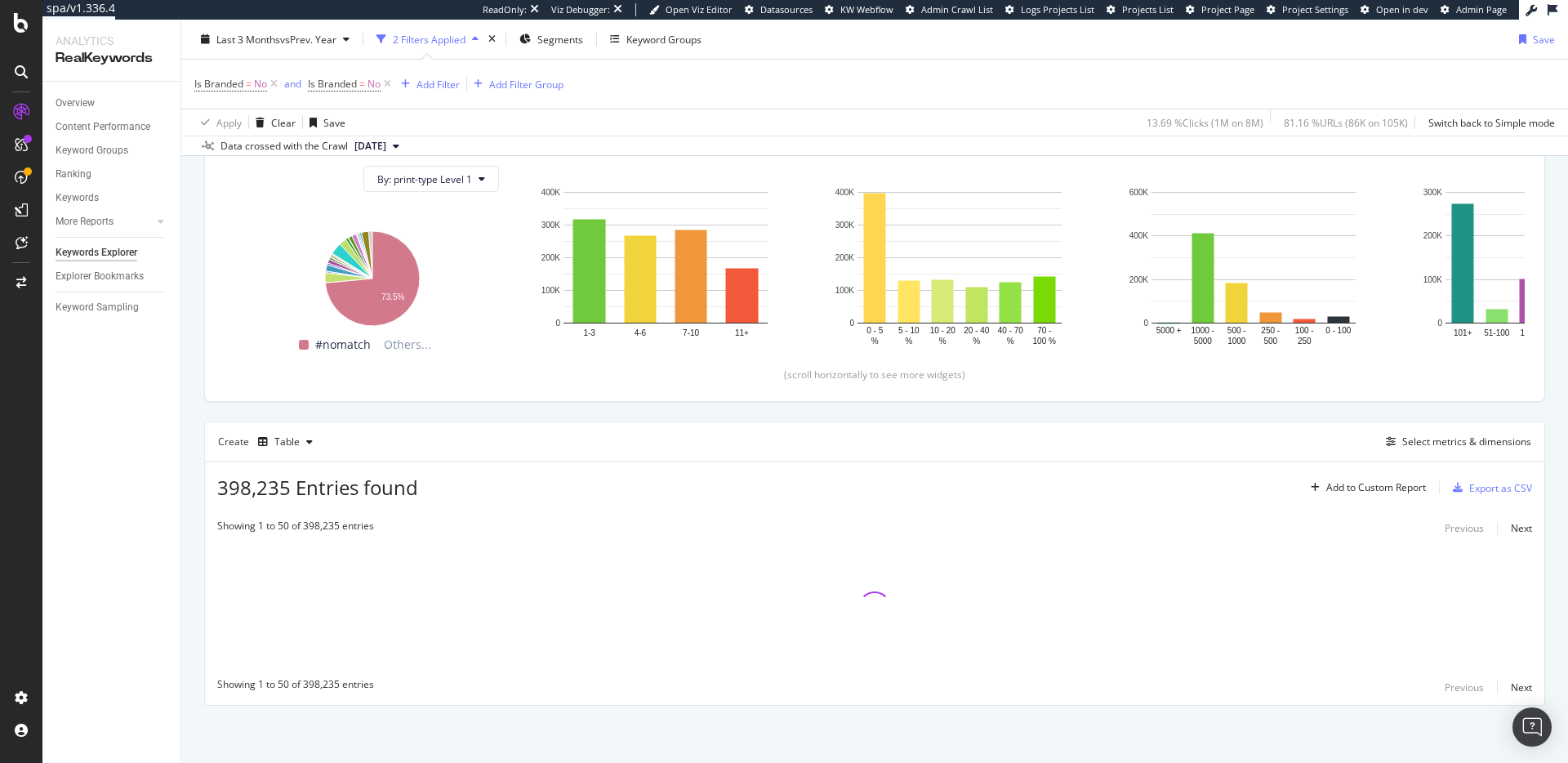
click at [985, 416] on div "Top Charts Clicks By print-type Level 1 By: print-type Level 1 Hold CMD (⌘) whi…" at bounding box center [875, 384] width 1341 height 645
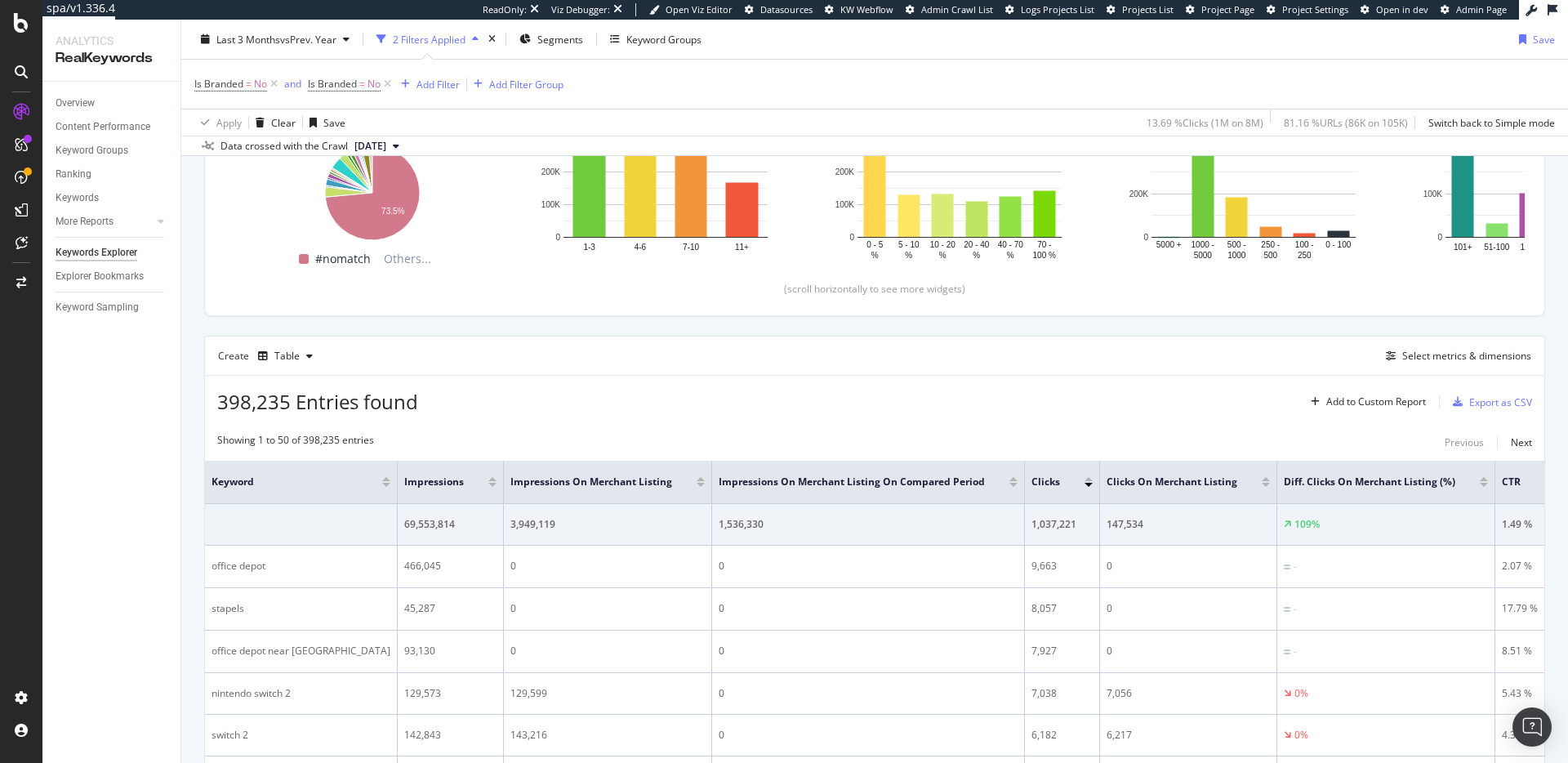
scroll to position [253, 0]
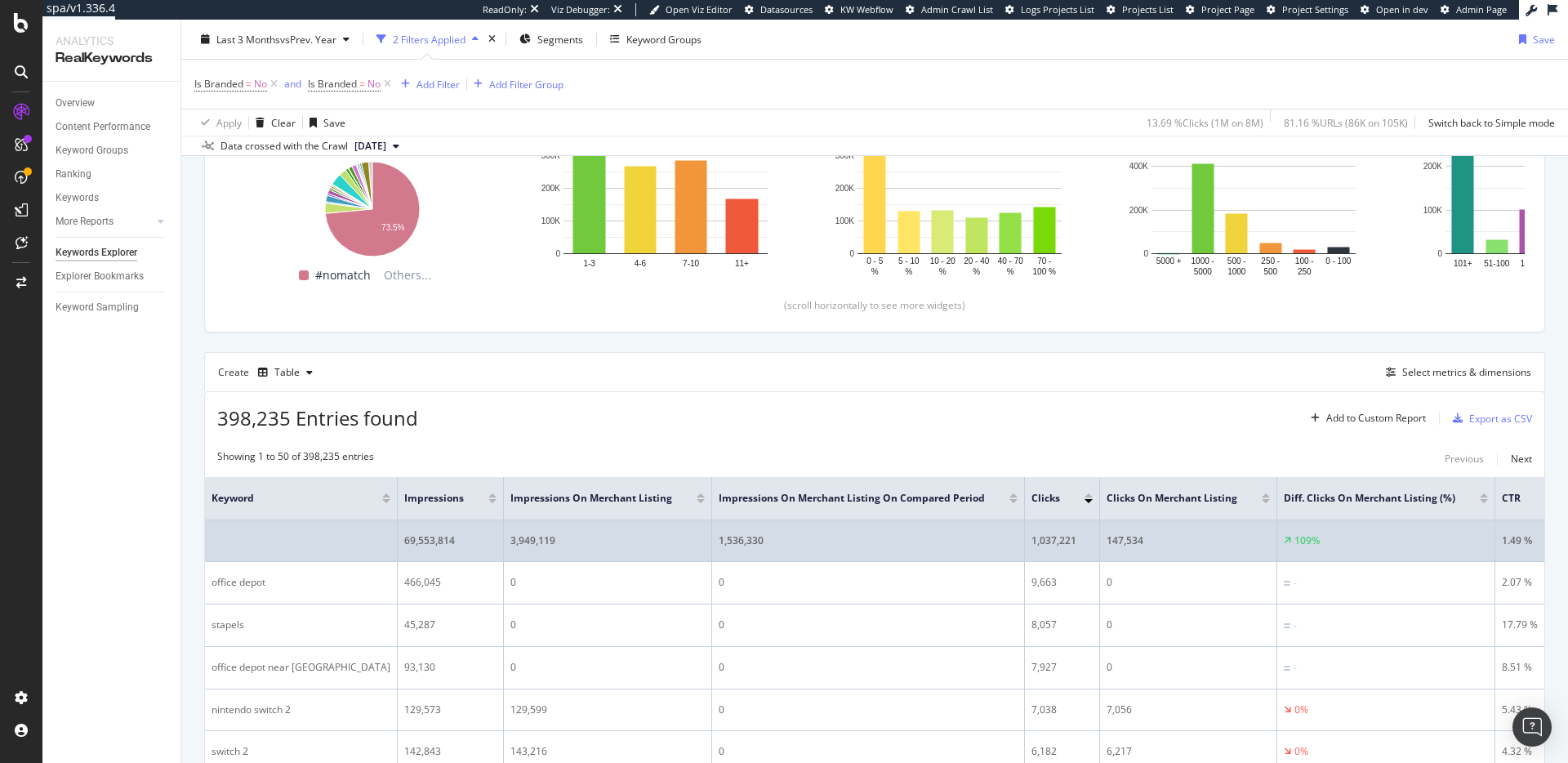
click at [1351, 543] on div "109%" at bounding box center [1386, 541] width 205 height 15
drag, startPoint x: 1351, startPoint y: 543, endPoint x: 1377, endPoint y: 544, distance: 26.0
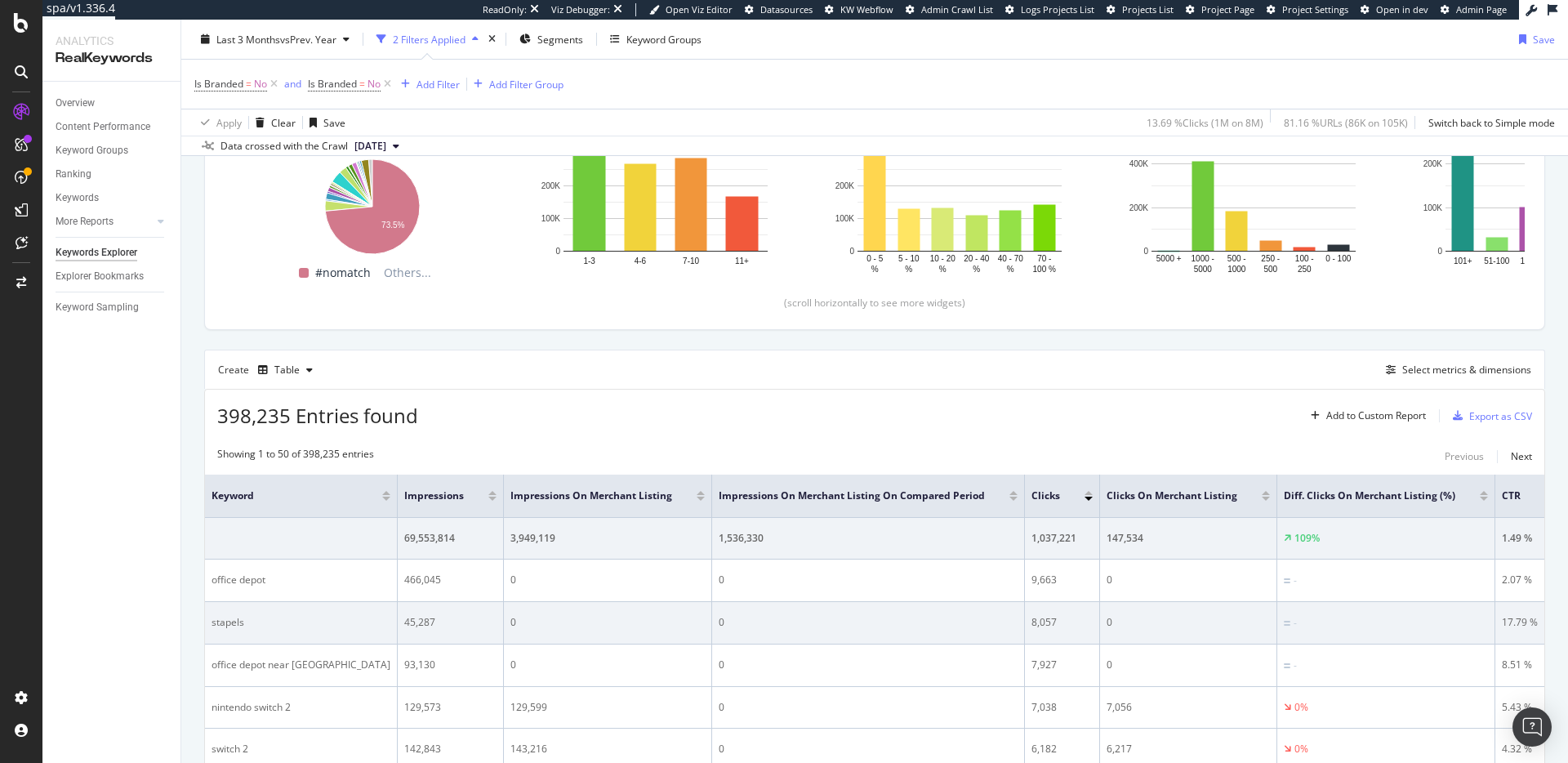
scroll to position [256, 0]
drag, startPoint x: 1160, startPoint y: 611, endPoint x: 1343, endPoint y: 615, distance: 183.0
click at [1334, 615] on tr "stapels 45,287 0 0 8,057 0 - 17.79 % No Data No Data" at bounding box center [1102, 622] width 1794 height 42
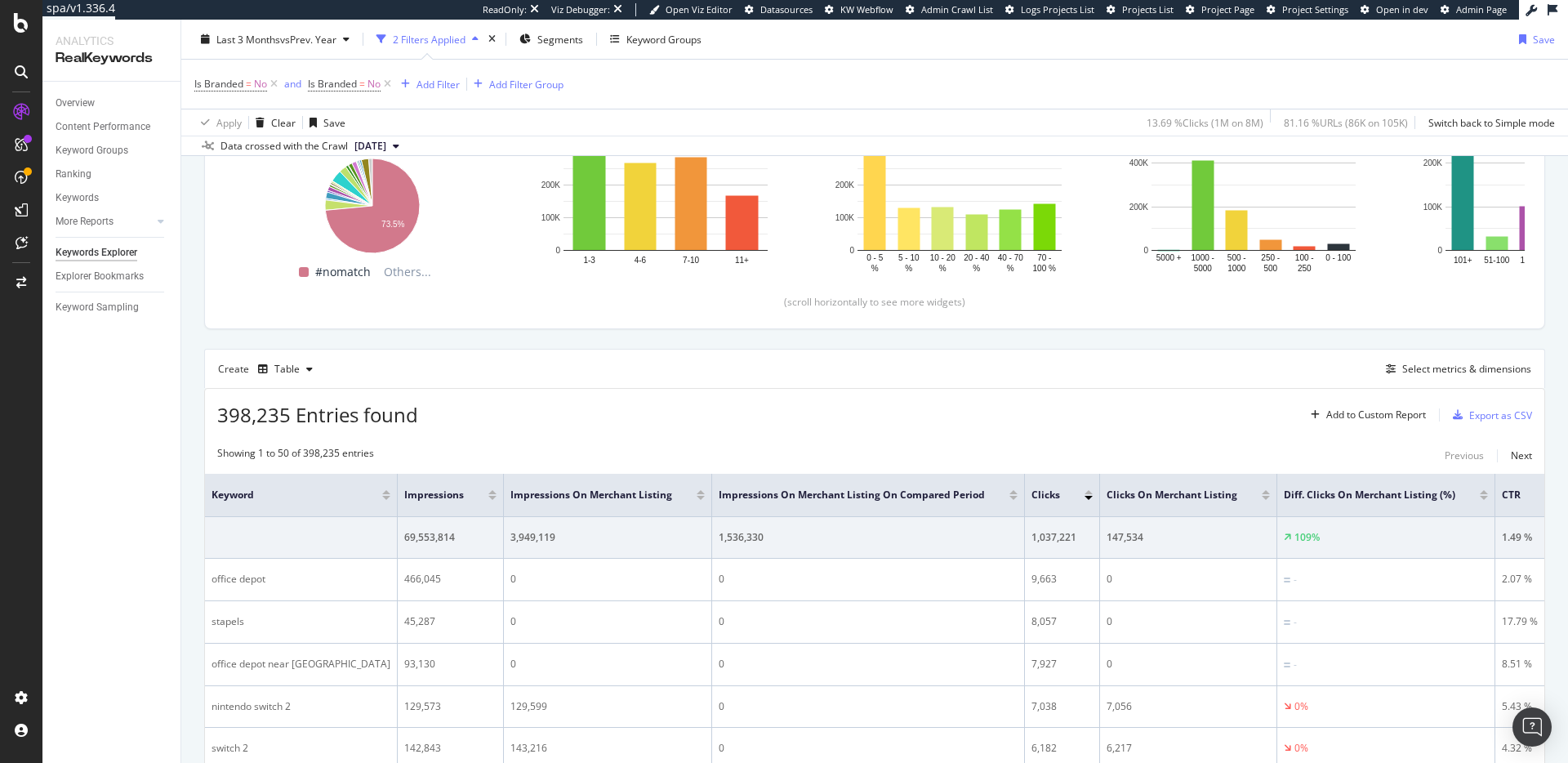
drag, startPoint x: 1434, startPoint y: 616, endPoint x: 1534, endPoint y: 618, distance: 100.0
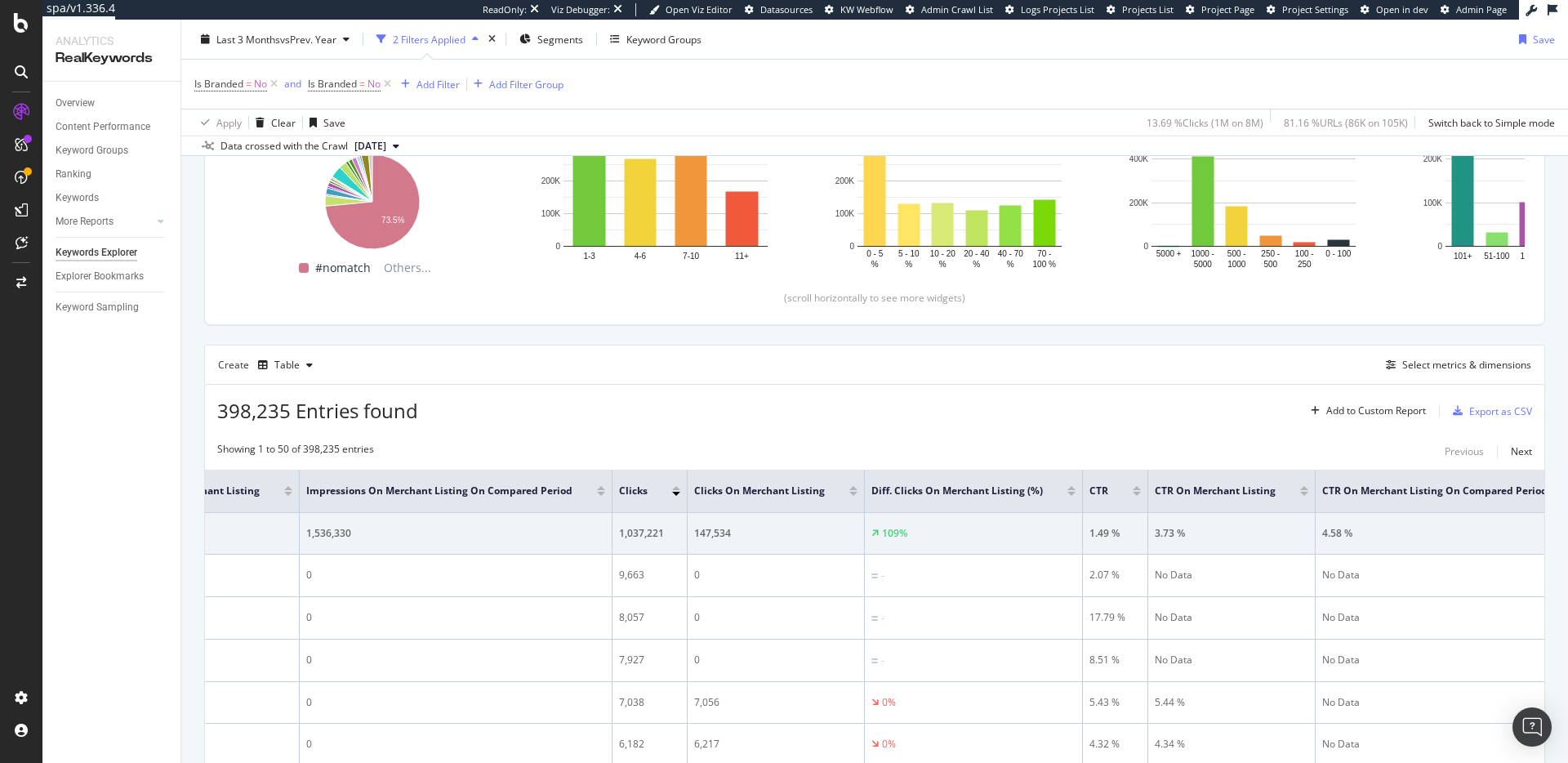
scroll to position [274, 0]
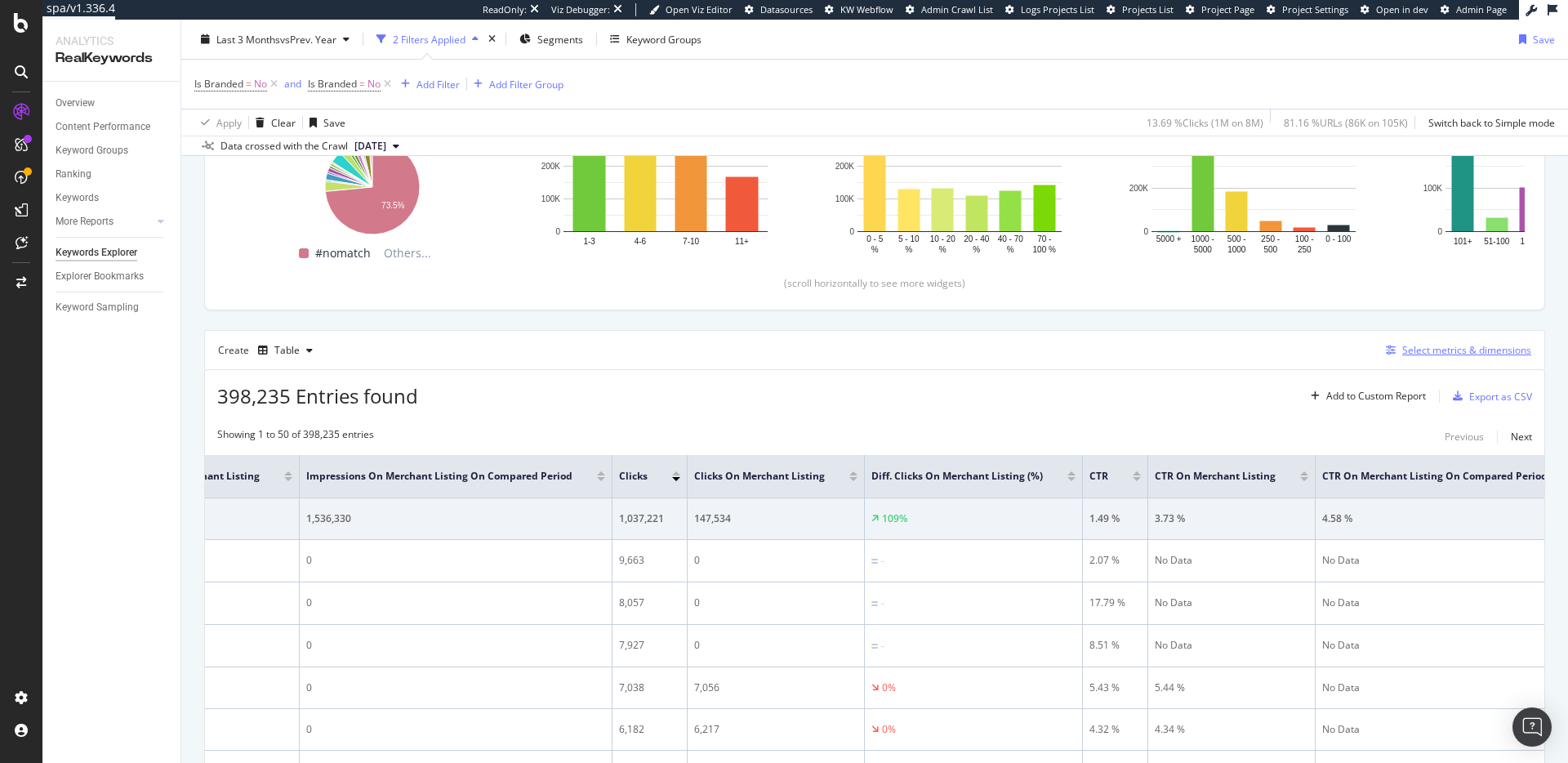
click at [1433, 348] on div "Select metrics & dimensions" at bounding box center [1467, 350] width 129 height 14
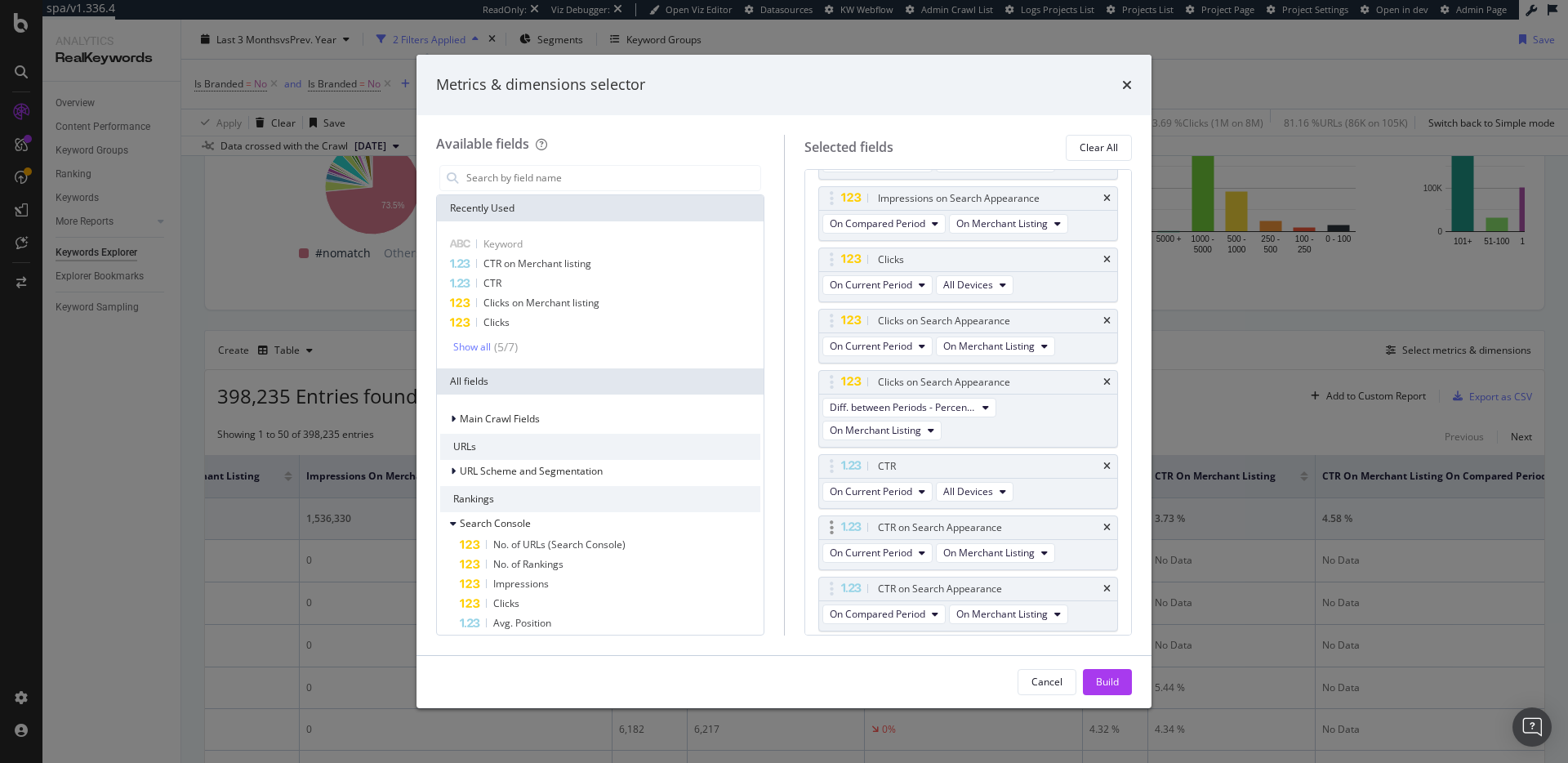
scroll to position [283, 0]
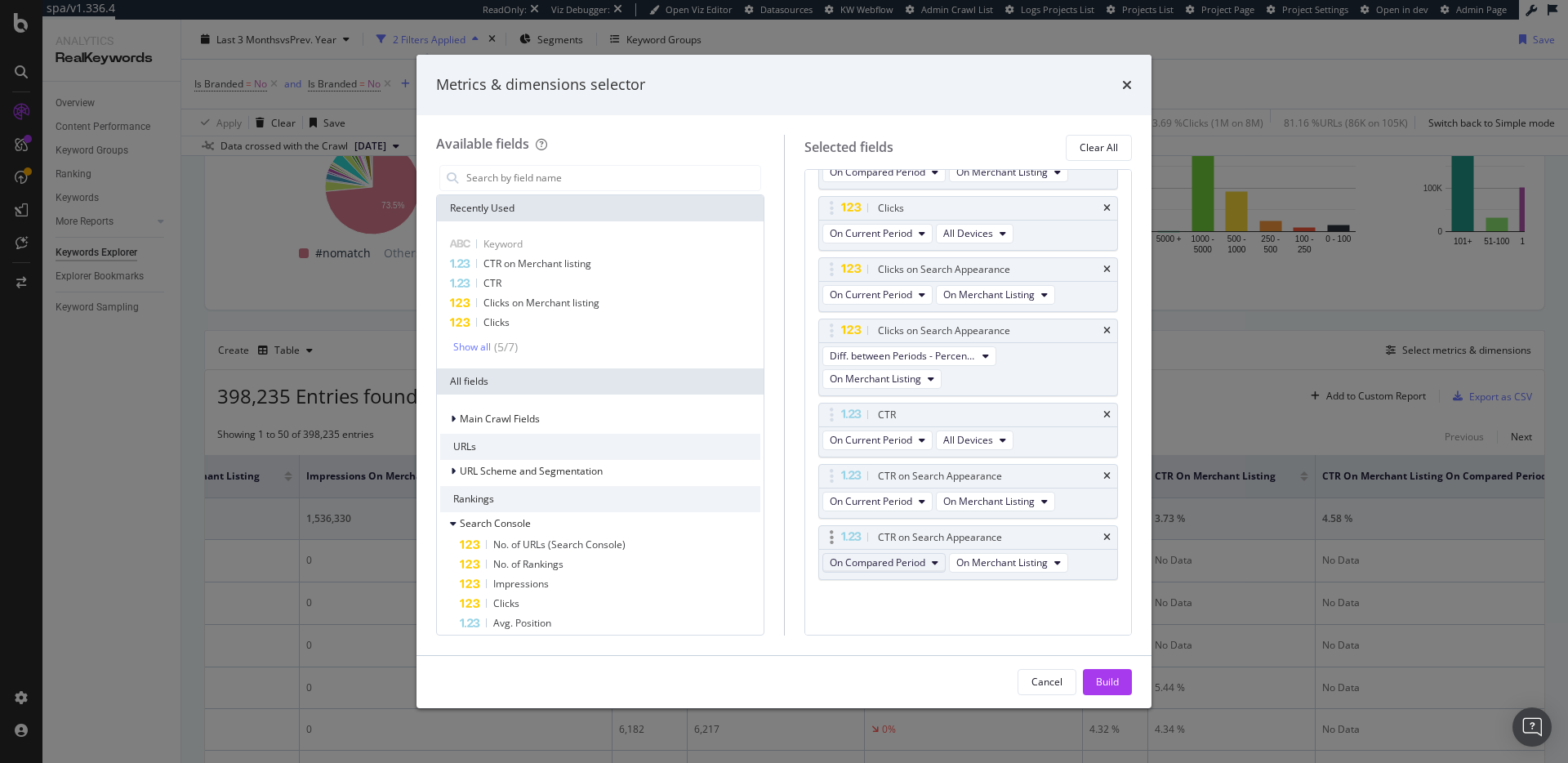
click at [911, 563] on span "On Compared Period" at bounding box center [877, 563] width 95 height 14
click at [938, 650] on span "Diff. between Periods - Percentage" at bounding box center [915, 653] width 157 height 15
click at [923, 584] on button "On Any Rich Results" at bounding box center [880, 586] width 117 height 20
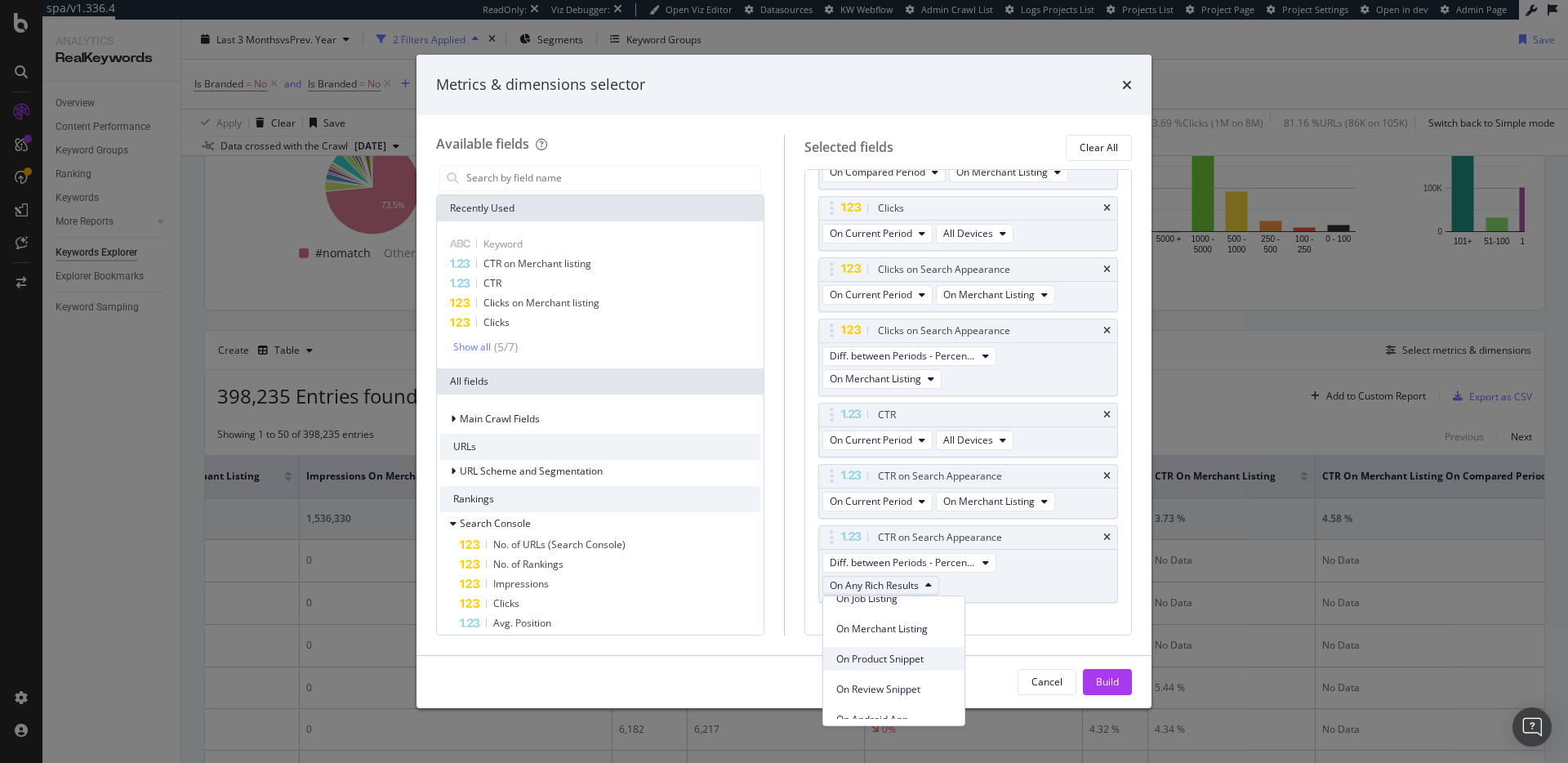
scroll to position [142, 0]
click at [923, 627] on span "On Merchant Listing" at bounding box center [894, 625] width 115 height 15
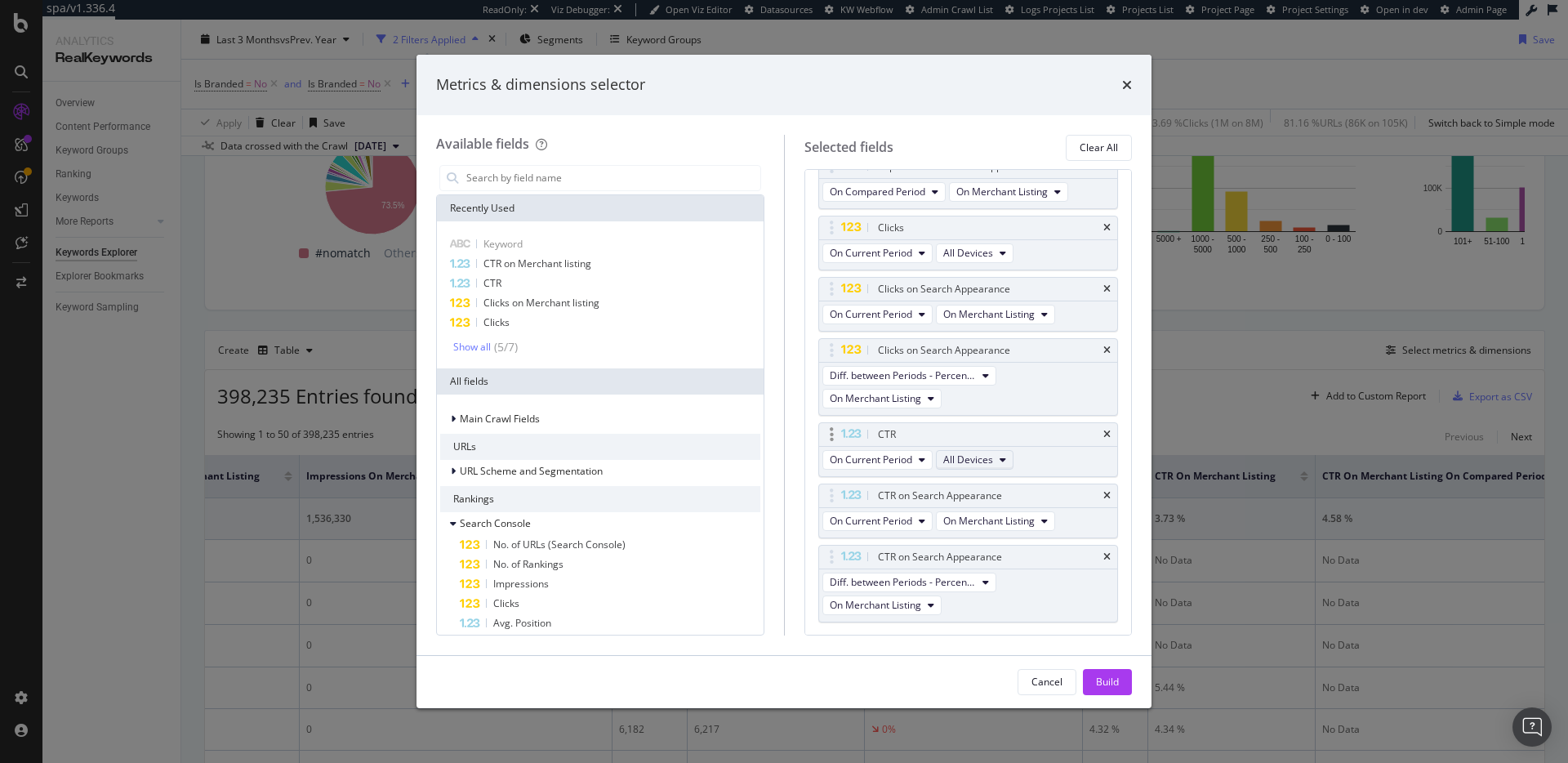
scroll to position [253, 0]
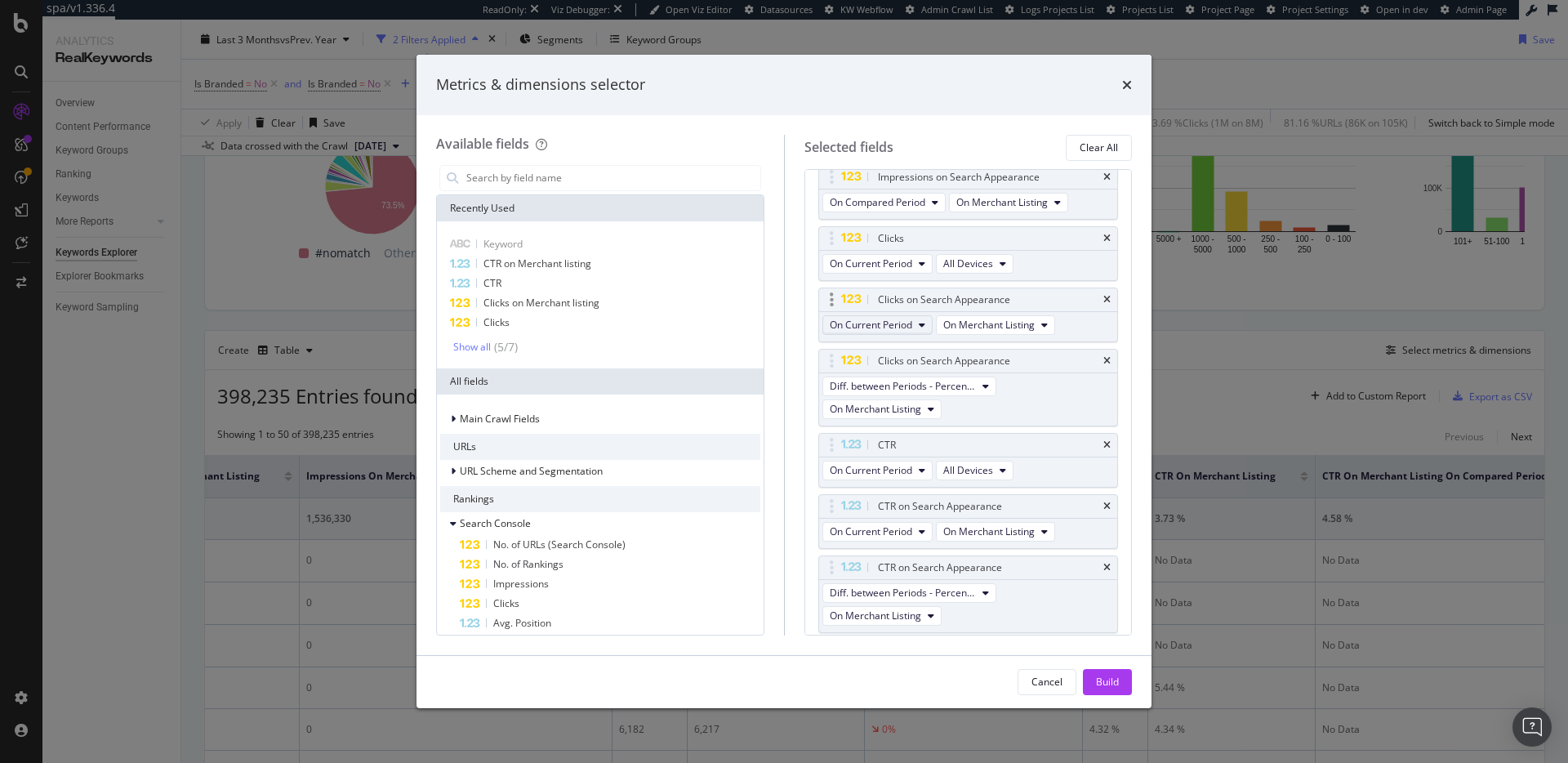
click at [894, 321] on span "On Current Period" at bounding box center [871, 325] width 83 height 14
click at [892, 321] on span "On Current Period" at bounding box center [871, 325] width 83 height 14
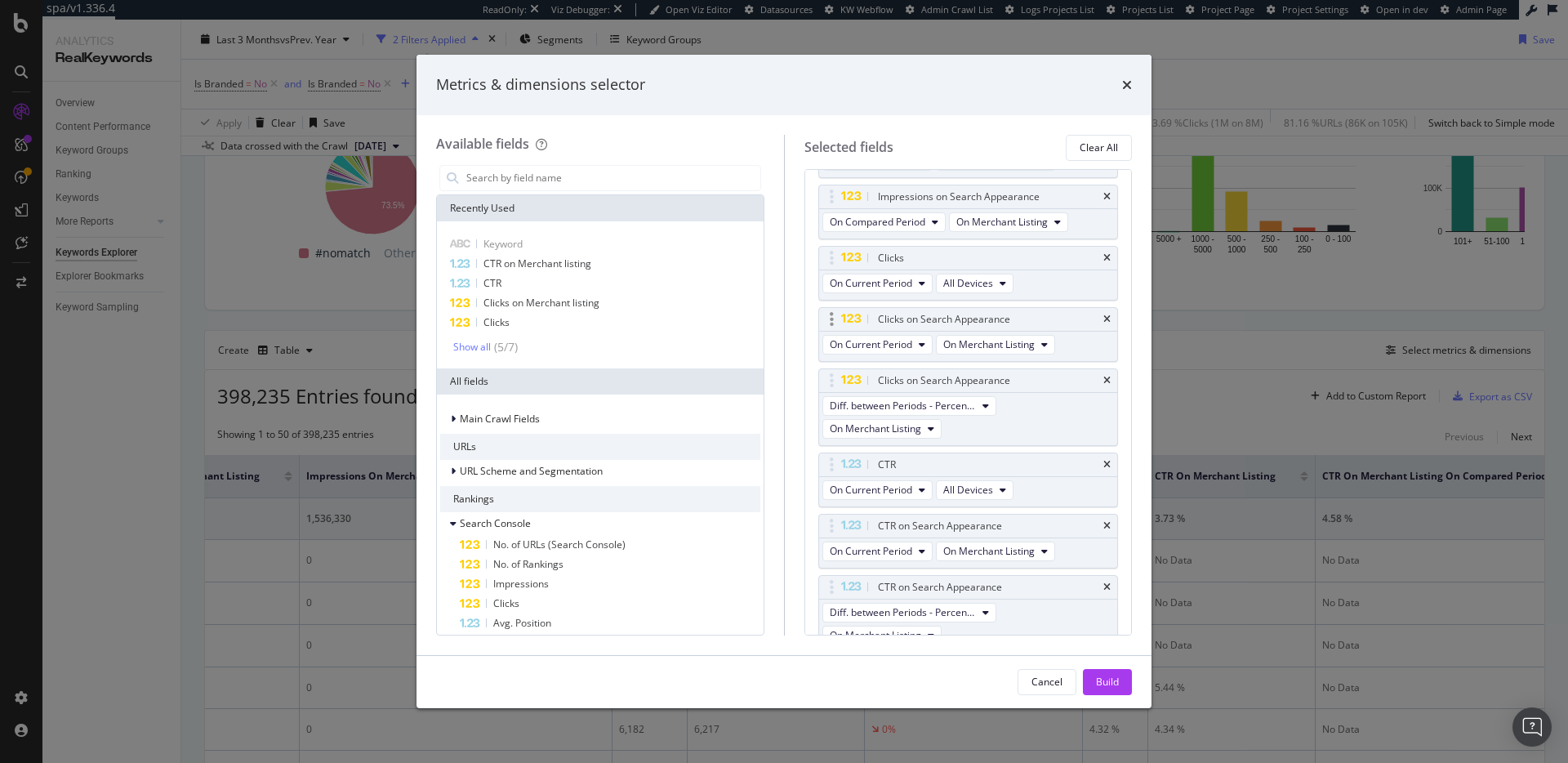
scroll to position [224, 0]
click at [895, 350] on span "On Current Period" at bounding box center [871, 353] width 83 height 14
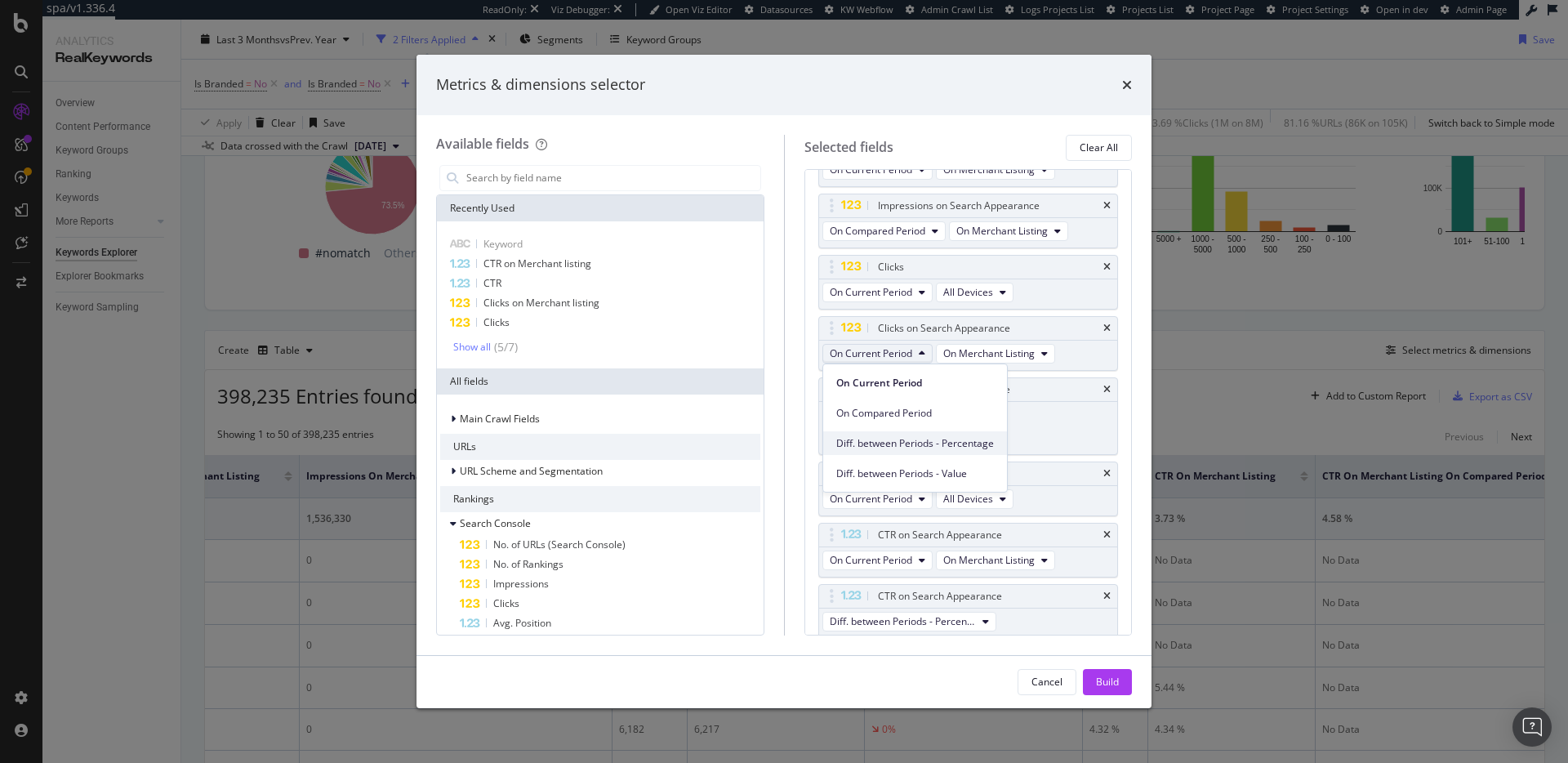
click at [948, 442] on span "Diff. between Periods - Percentage" at bounding box center [915, 444] width 157 height 15
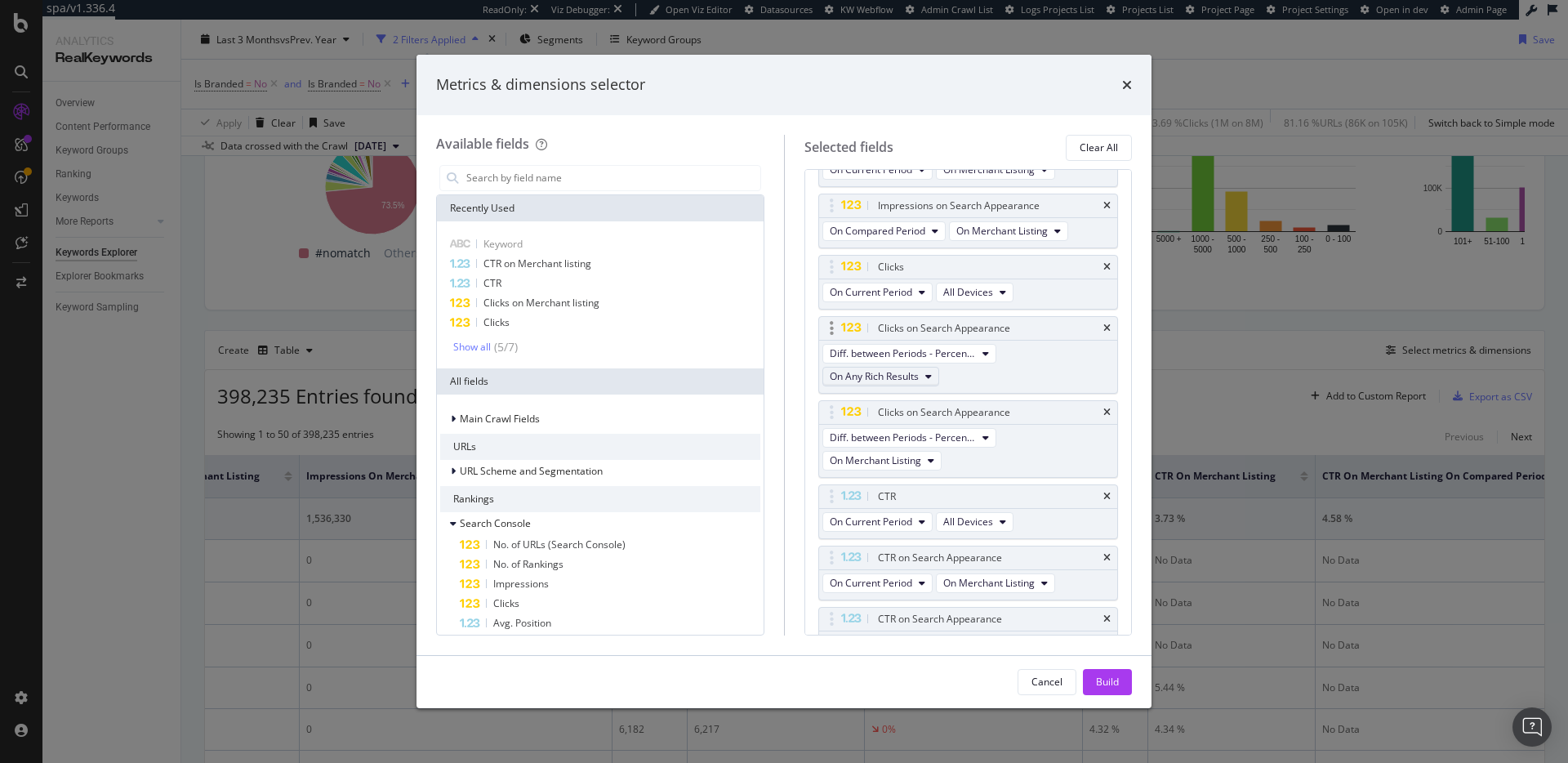
click at [904, 380] on span "On Any Rich Results" at bounding box center [874, 376] width 89 height 14
click at [1071, 378] on div "Diff. between Periods - Percentage On Any Rich Results" at bounding box center [968, 366] width 299 height 52
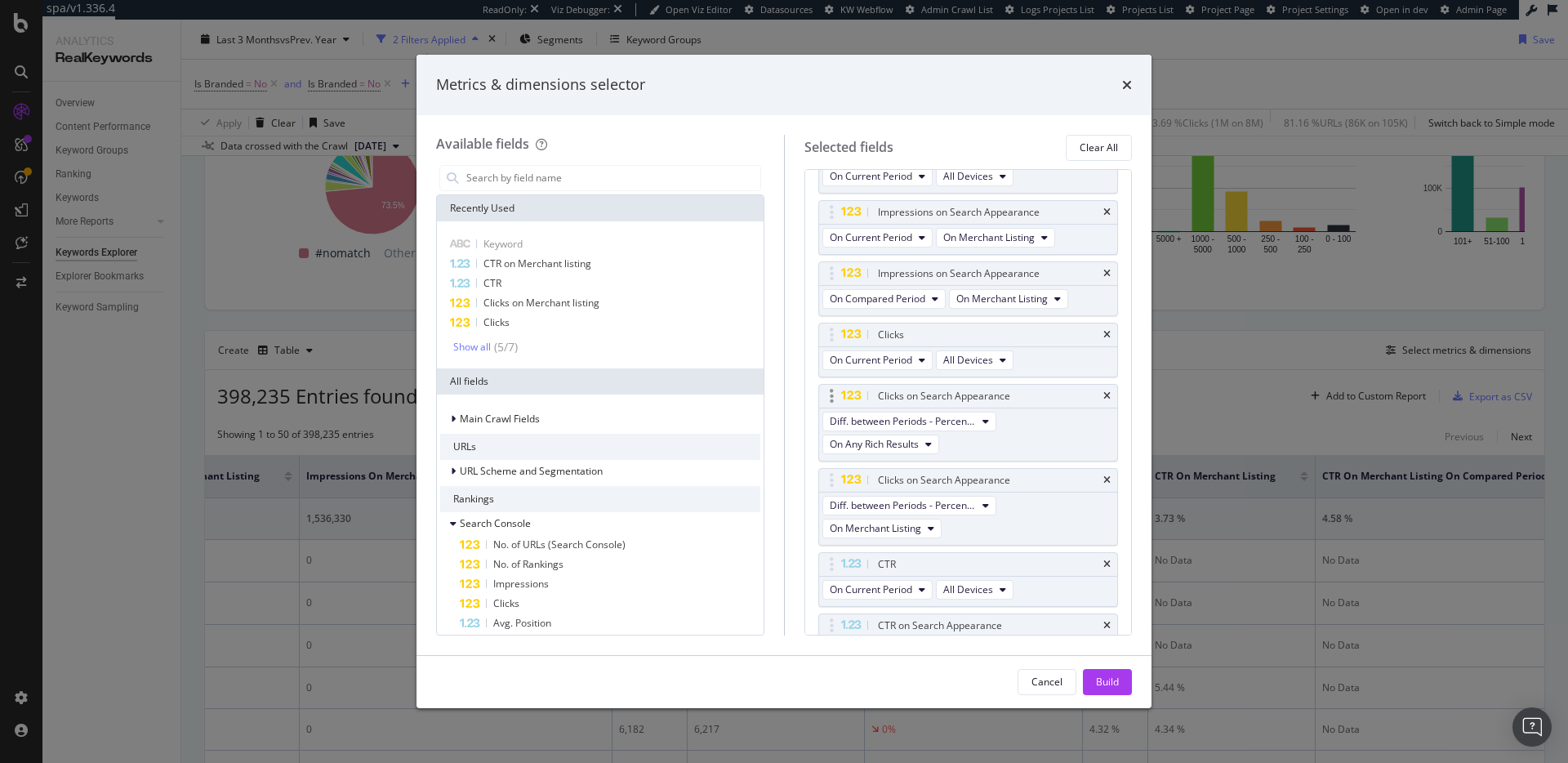
scroll to position [173, 0]
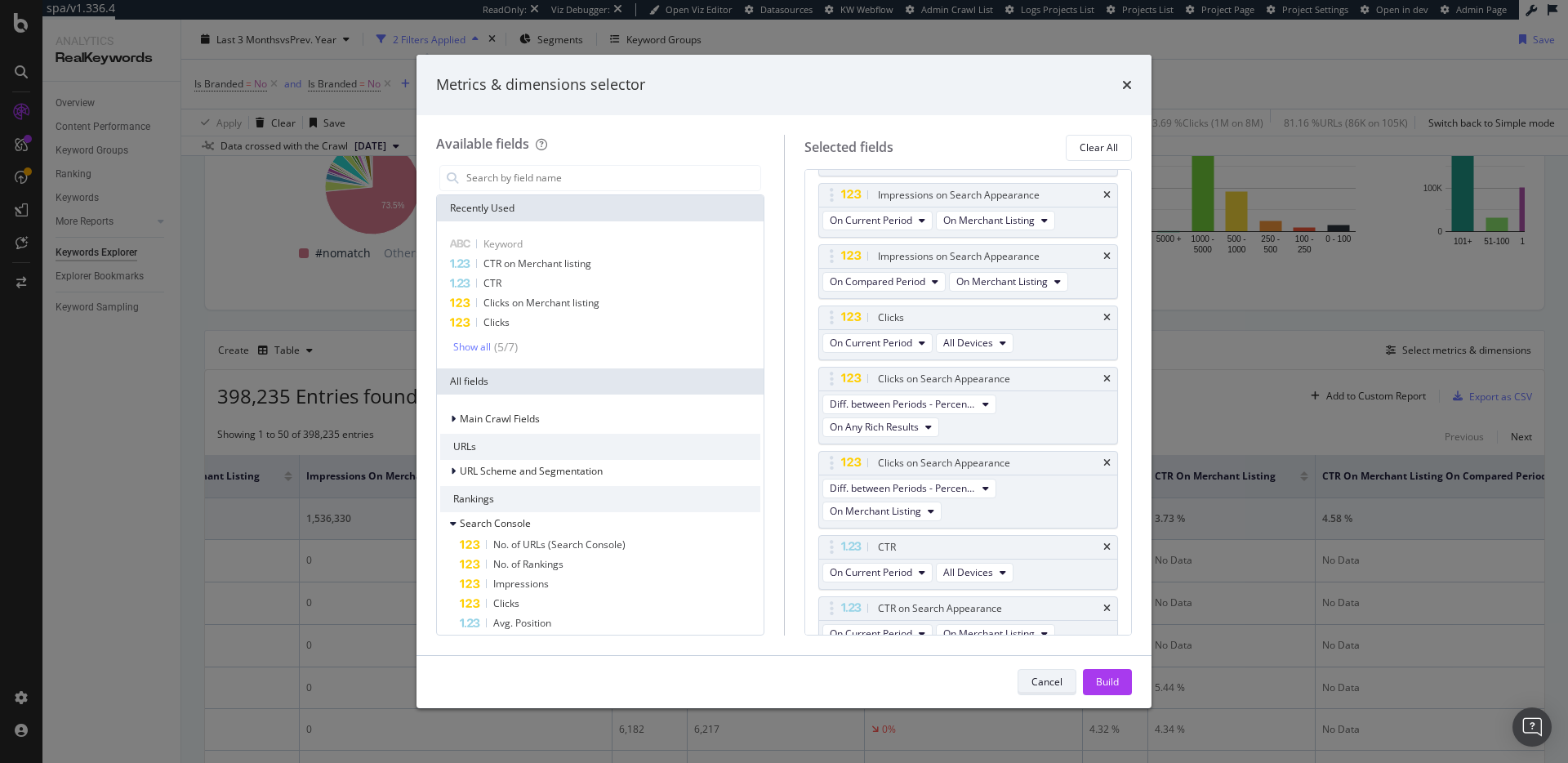
click at [1048, 674] on div "Cancel" at bounding box center [1046, 683] width 31 height 23
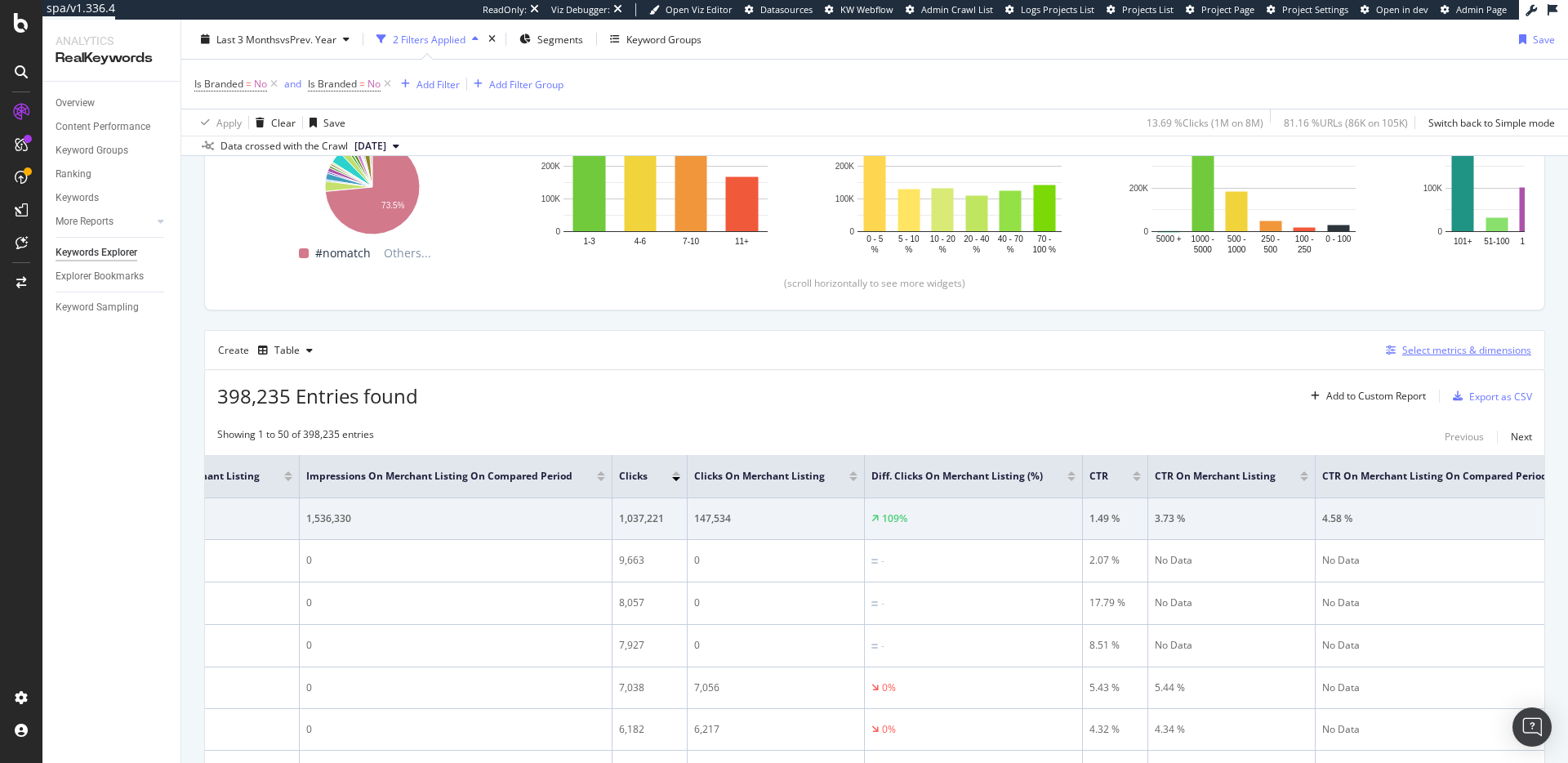
click at [1413, 352] on div "Select metrics & dimensions" at bounding box center [1467, 350] width 129 height 14
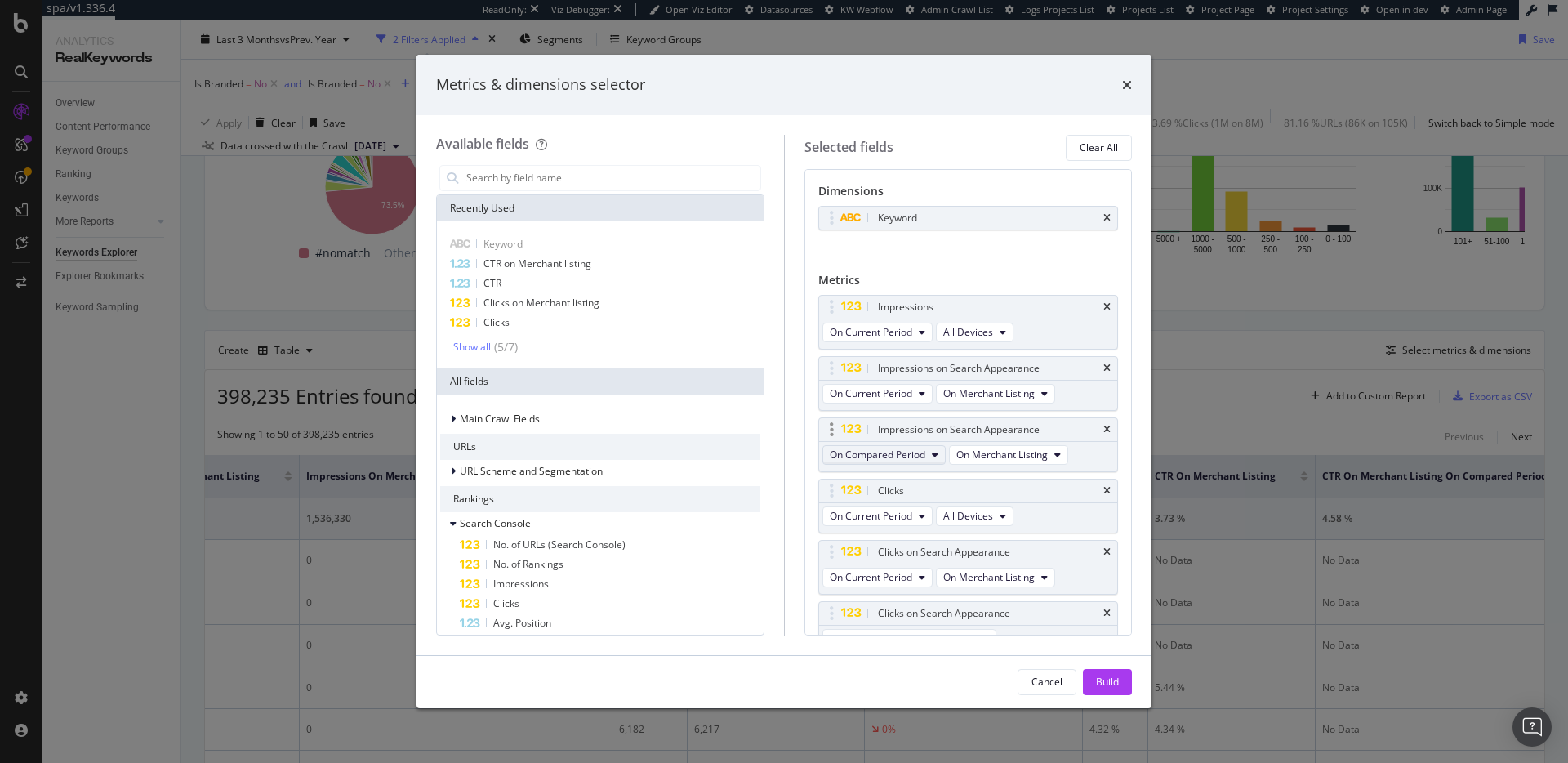
click at [932, 453] on icon "modal" at bounding box center [935, 455] width 7 height 10
click at [952, 547] on span "Diff. between Periods - Percentage" at bounding box center [915, 545] width 157 height 15
click at [927, 476] on icon "modal" at bounding box center [929, 478] width 7 height 10
click at [923, 519] on span "On Merchant Listing" at bounding box center [894, 525] width 115 height 15
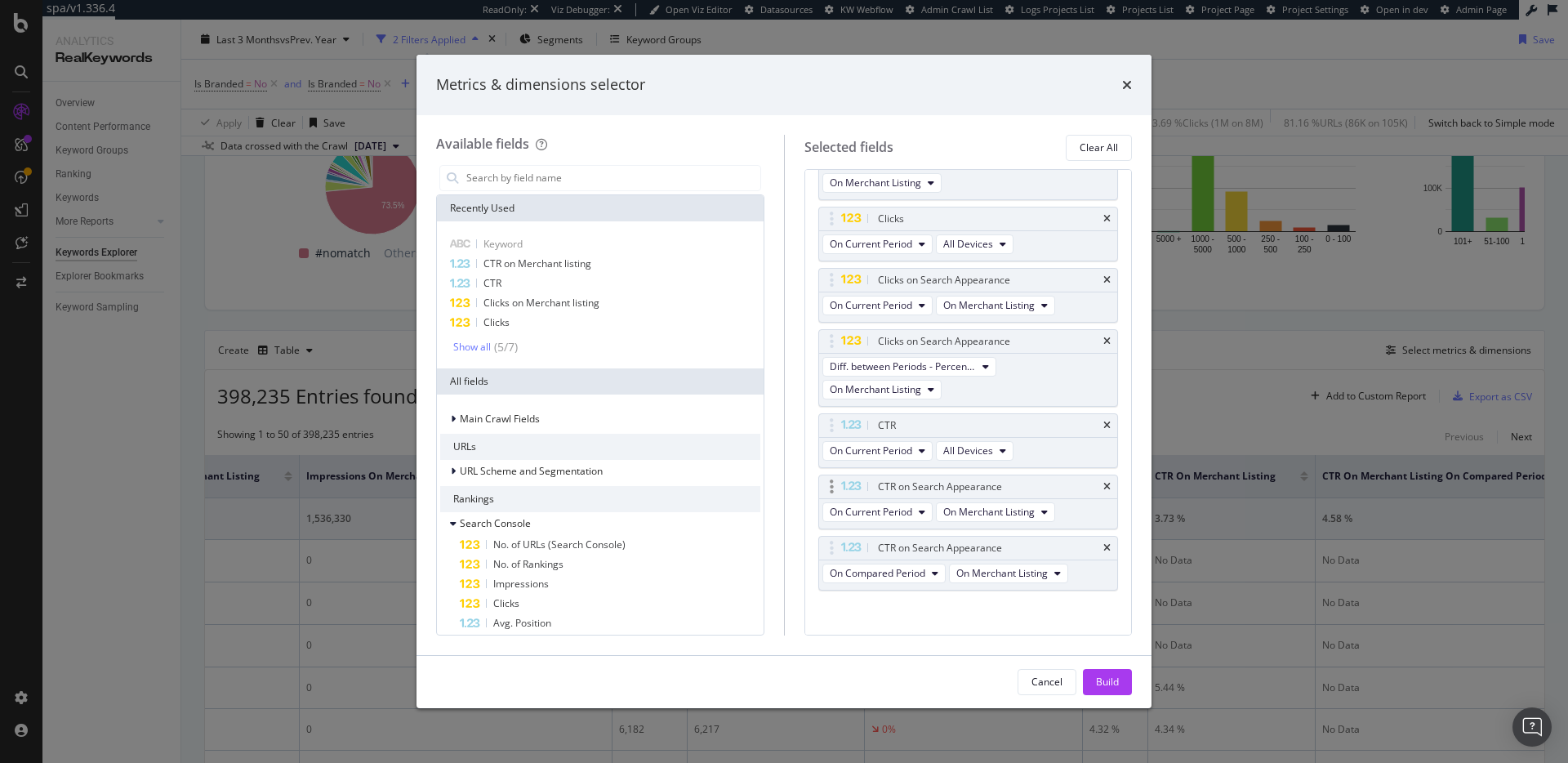
scroll to position [298, 0]
click at [934, 569] on icon "modal" at bounding box center [935, 570] width 7 height 10
click at [934, 656] on span "Diff. between Periods - Percentage" at bounding box center [915, 660] width 157 height 15
click at [924, 590] on button "On Any Rich Results" at bounding box center [880, 593] width 117 height 20
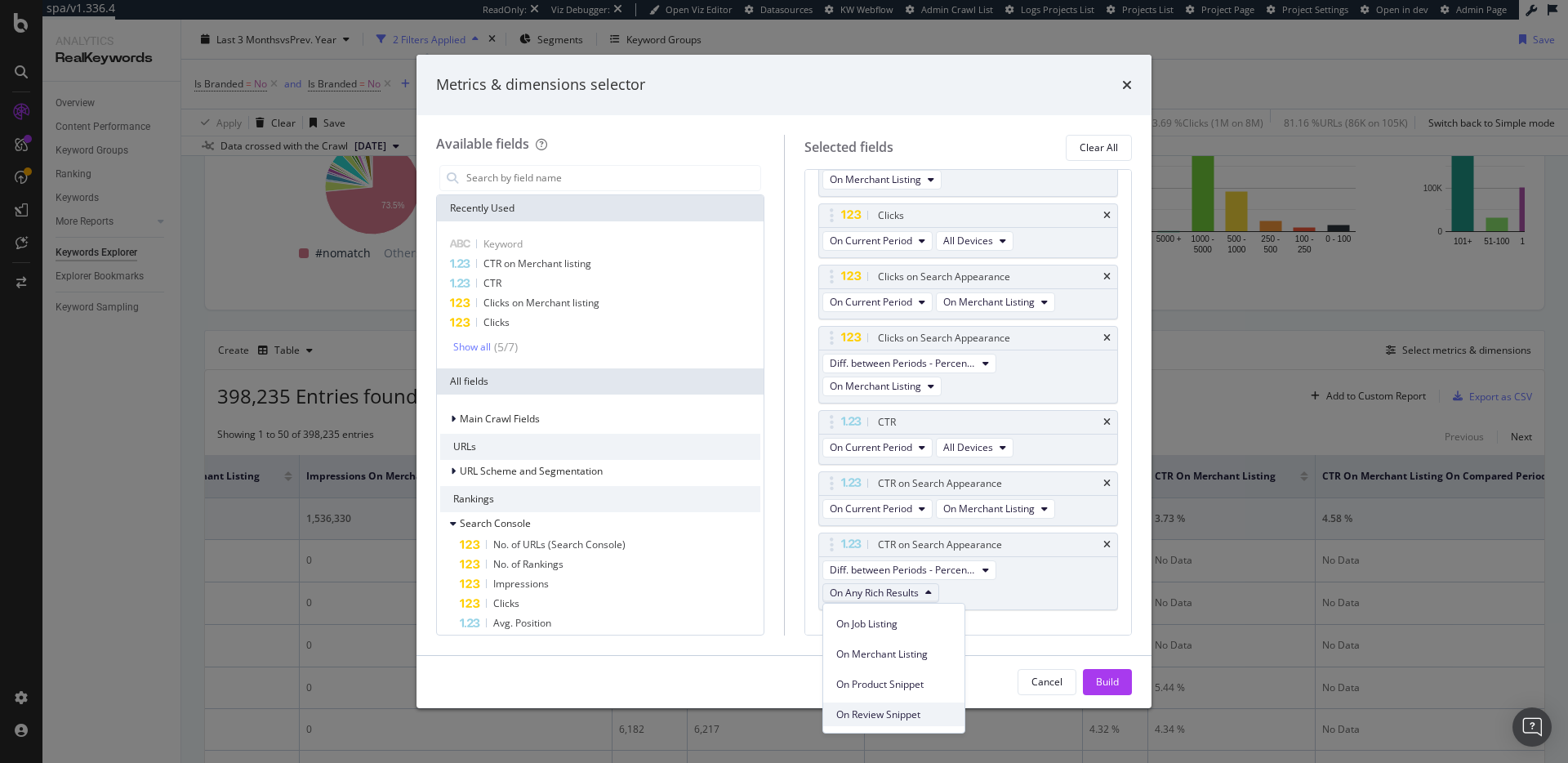
scroll to position [152, 0]
click at [917, 620] on span "On Merchant Listing" at bounding box center [894, 622] width 115 height 15
click at [1112, 682] on div "Build" at bounding box center [1107, 682] width 23 height 14
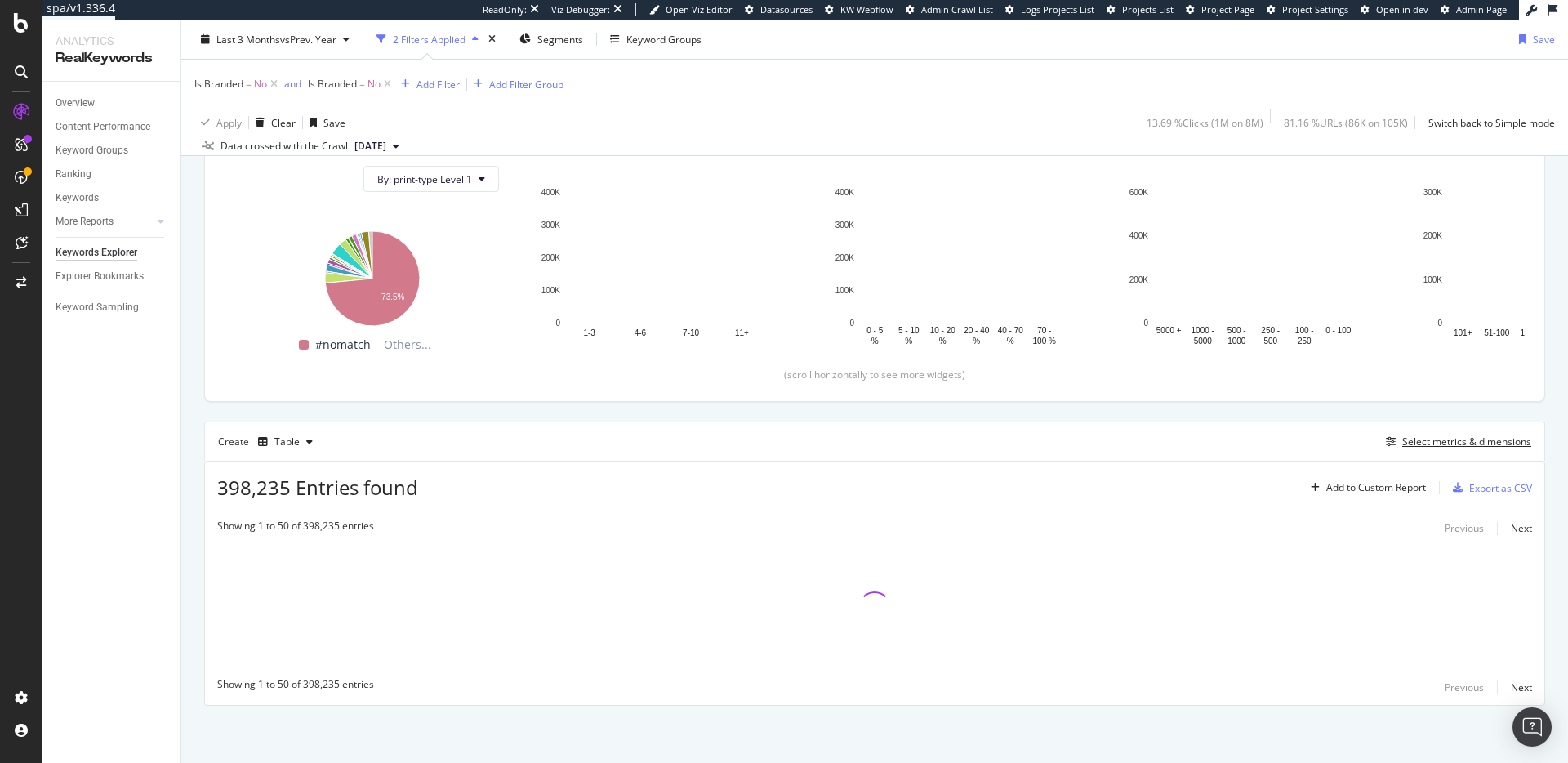
scroll to position [183, 0]
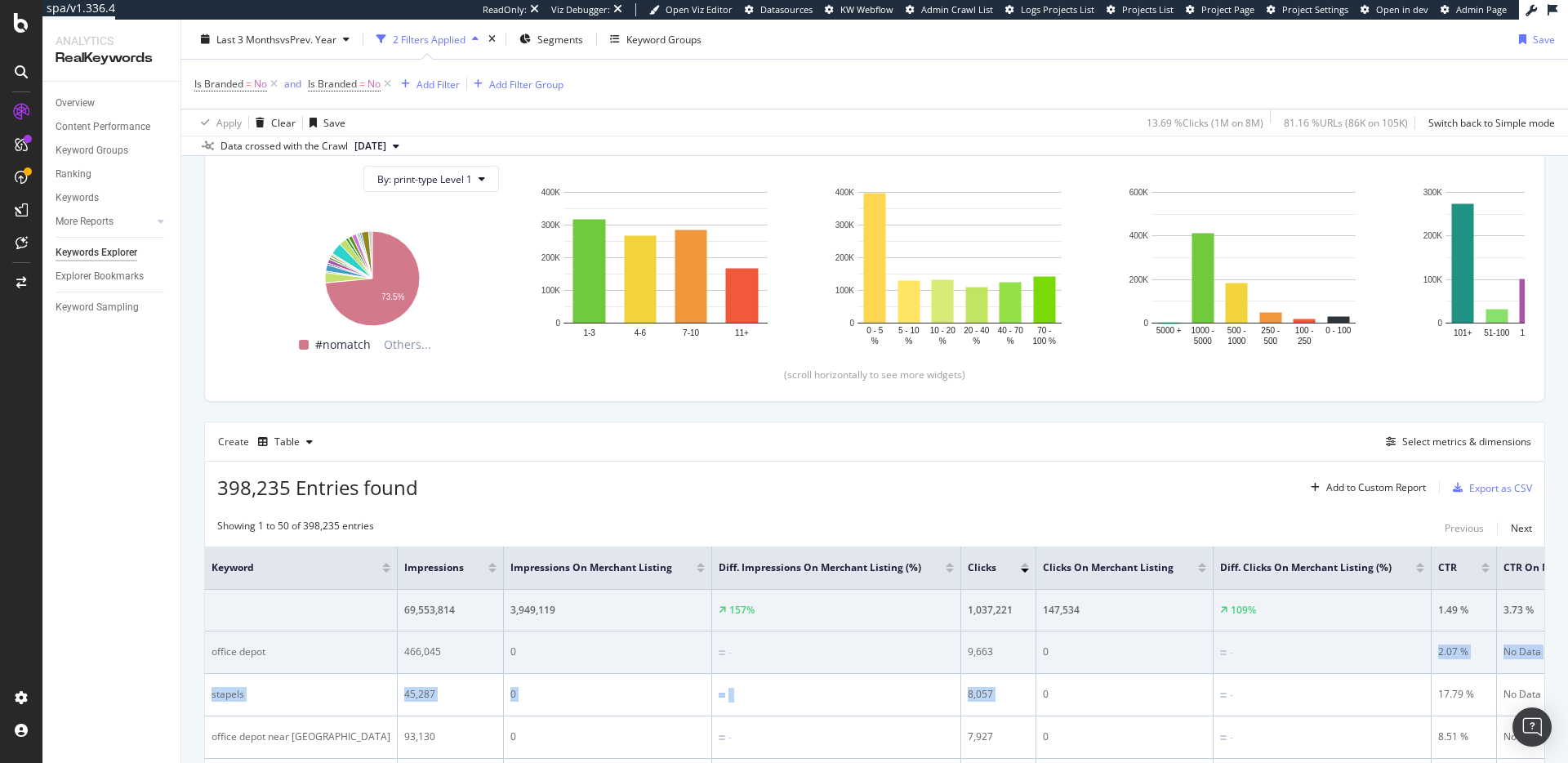
drag, startPoint x: 1007, startPoint y: 680, endPoint x: 1297, endPoint y: 654, distance: 291.2
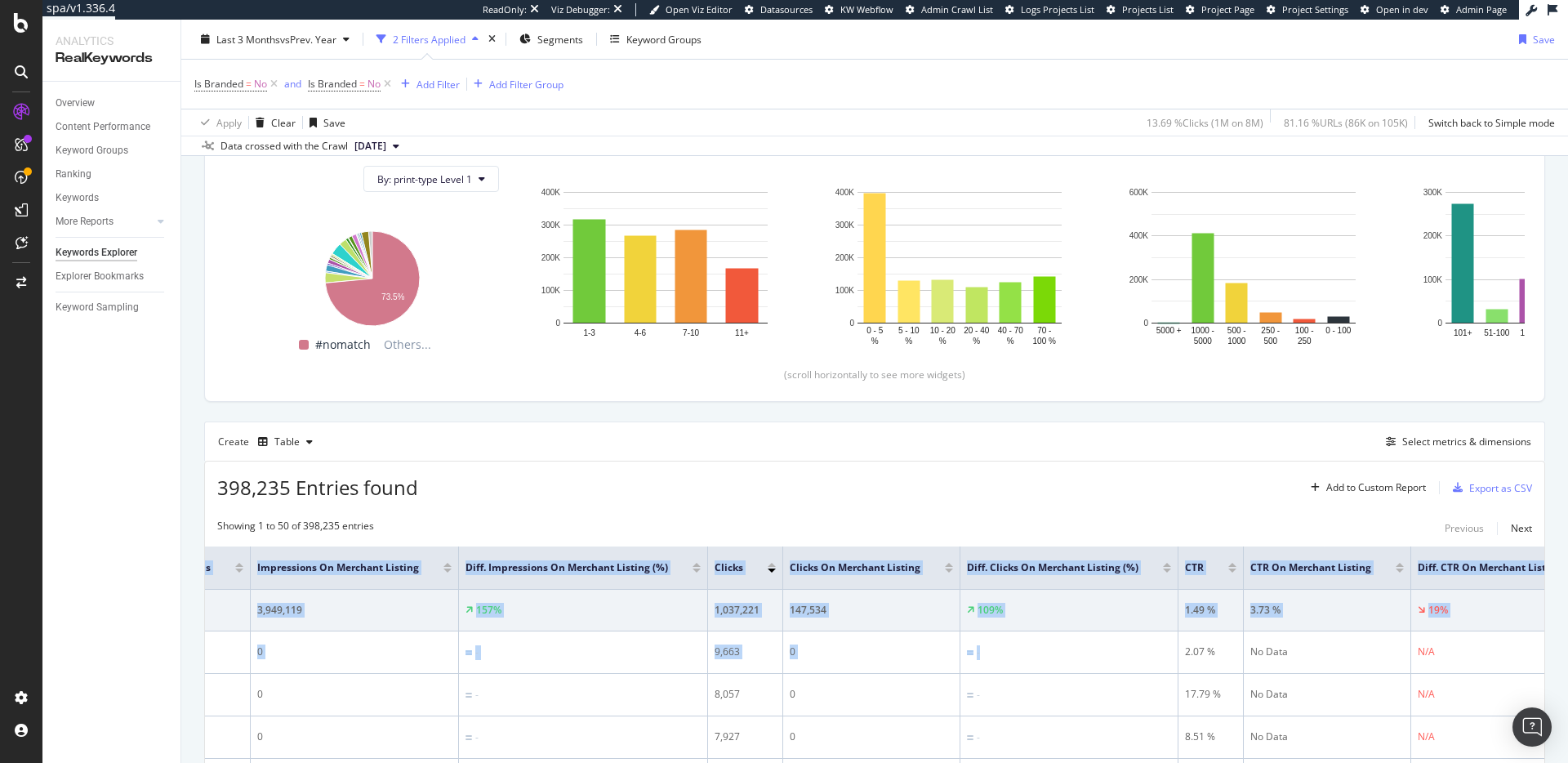
scroll to position [0, 287]
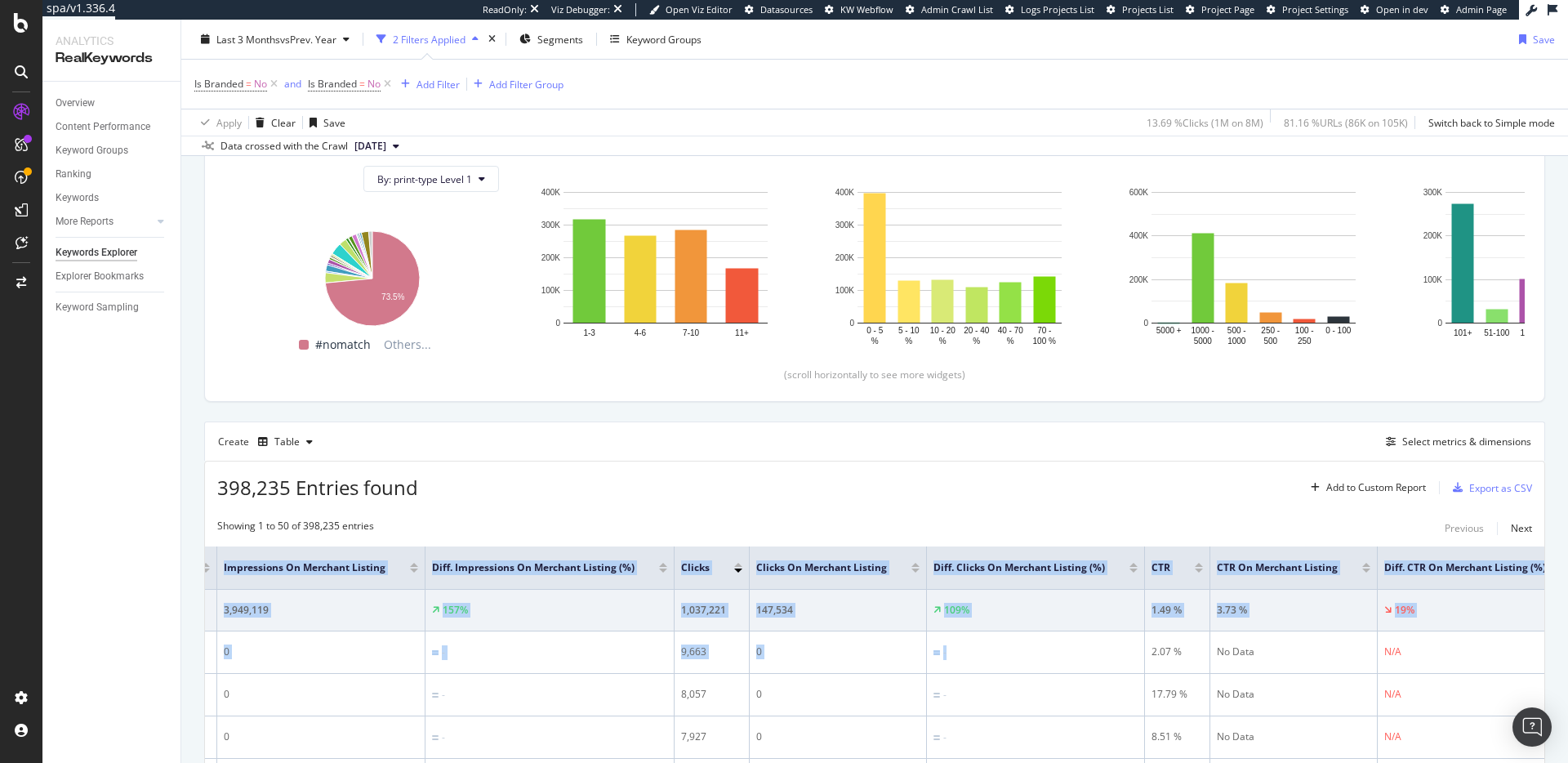
drag, startPoint x: 1295, startPoint y: 654, endPoint x: 1566, endPoint y: 649, distance: 271.0
click at [1566, 649] on div "Keywords Explorer Staples Main Crawl Last 3 Months vs Prev. Year 2 Filters Appl…" at bounding box center [875, 391] width 1387 height 743
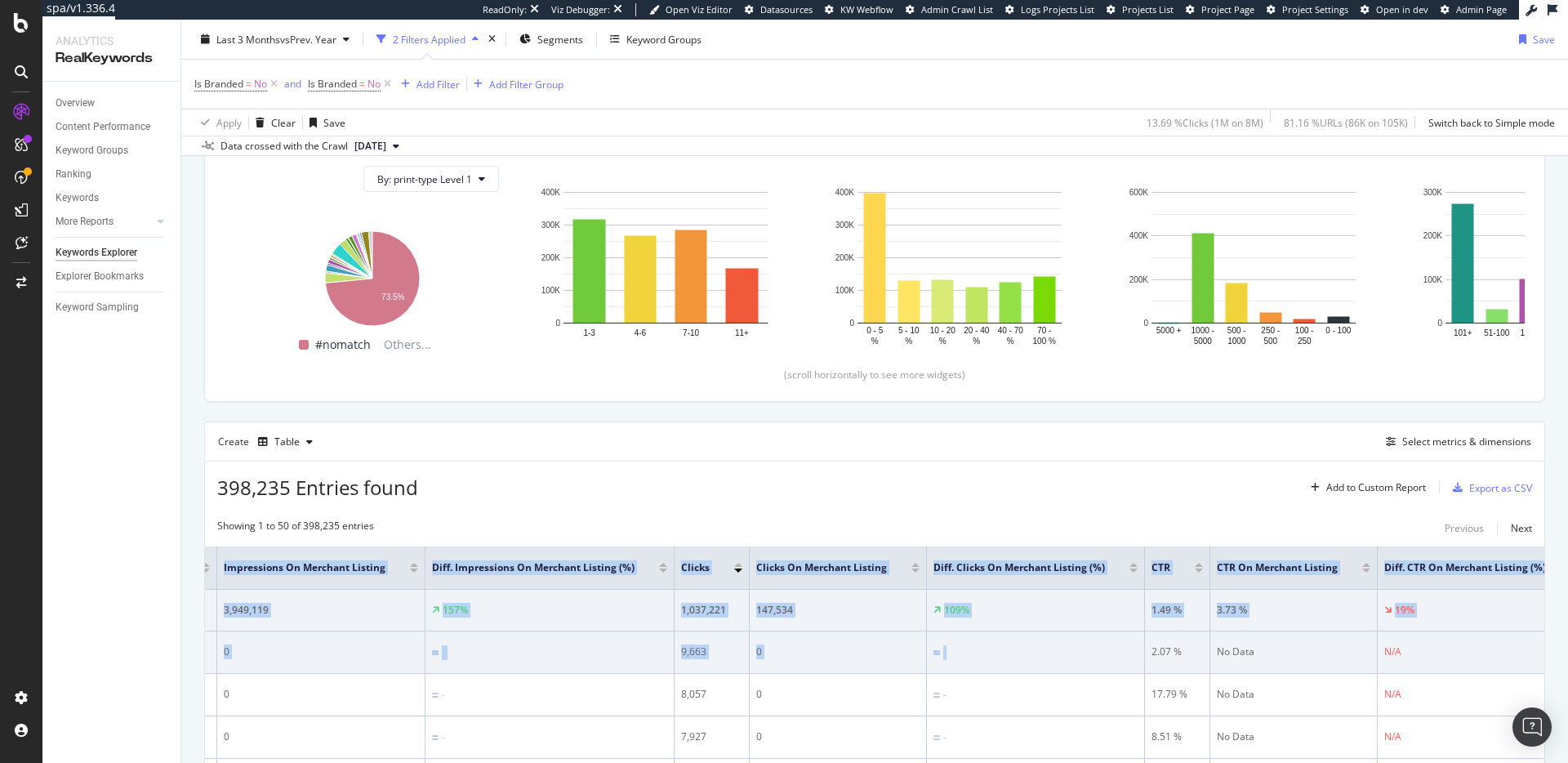
click at [1443, 664] on td "N/A" at bounding box center [1482, 652] width 207 height 42
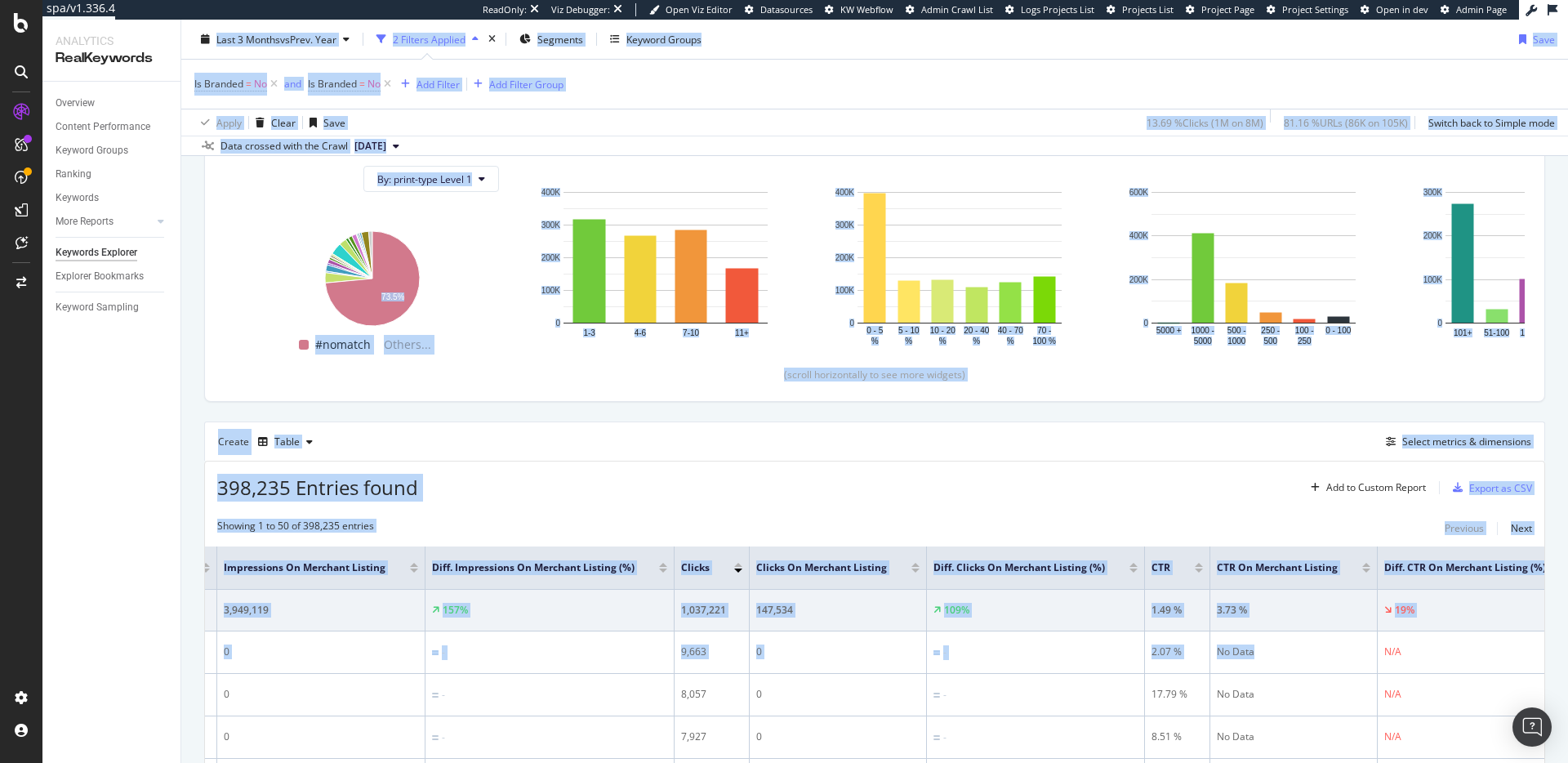
scroll to position [0, 0]
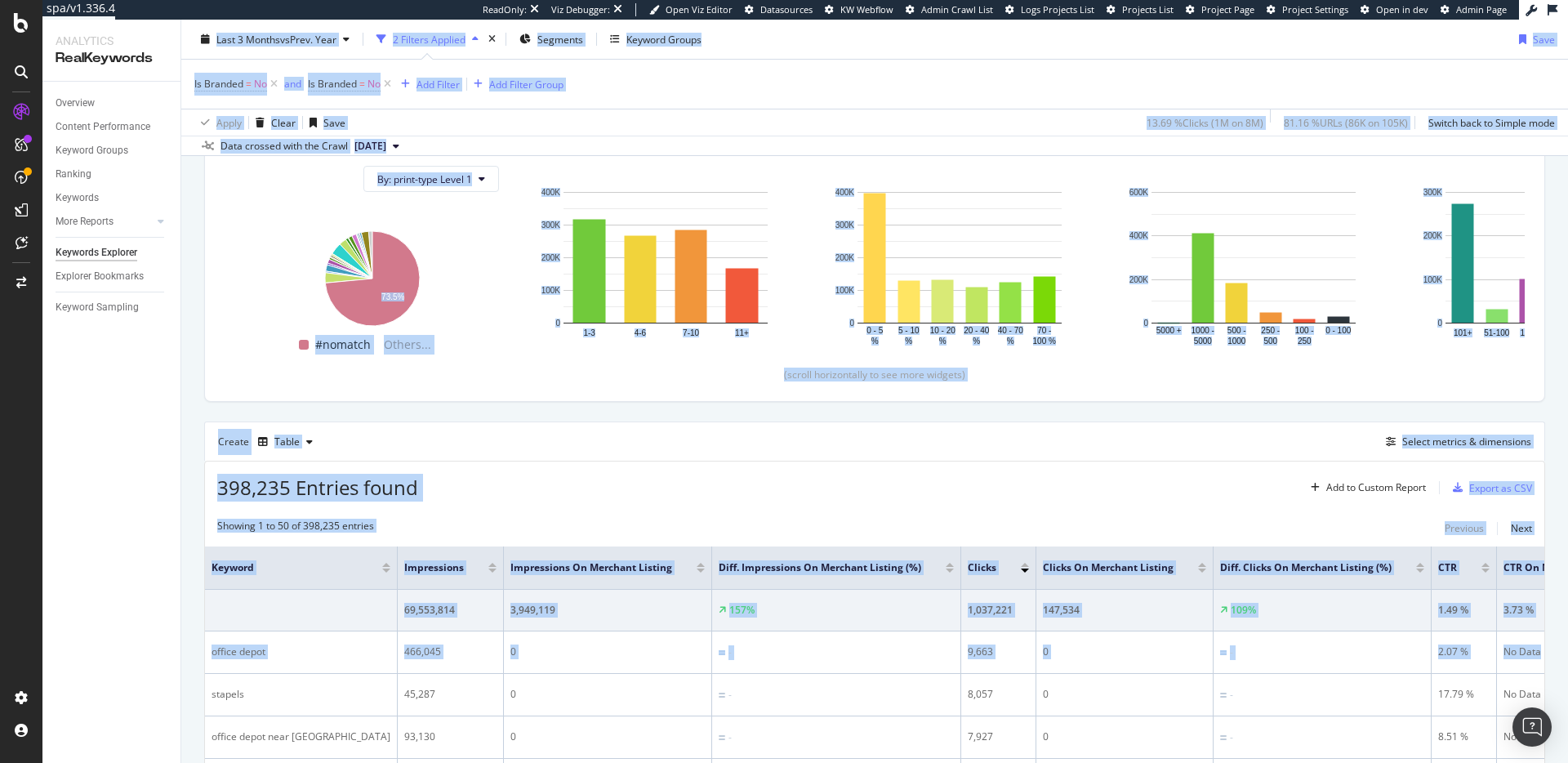
drag, startPoint x: 1232, startPoint y: 645, endPoint x: 156, endPoint y: 654, distance: 1076.0
click at [99, 666] on div "Analytics RealKeywords Overview Content Performance Keyword Groups Ranking Keyw…" at bounding box center [805, 391] width 1526 height 743
click at [865, 461] on div "398,235 Entries found Add to Custom Report Export as CSV" at bounding box center [875, 481] width 1339 height 40
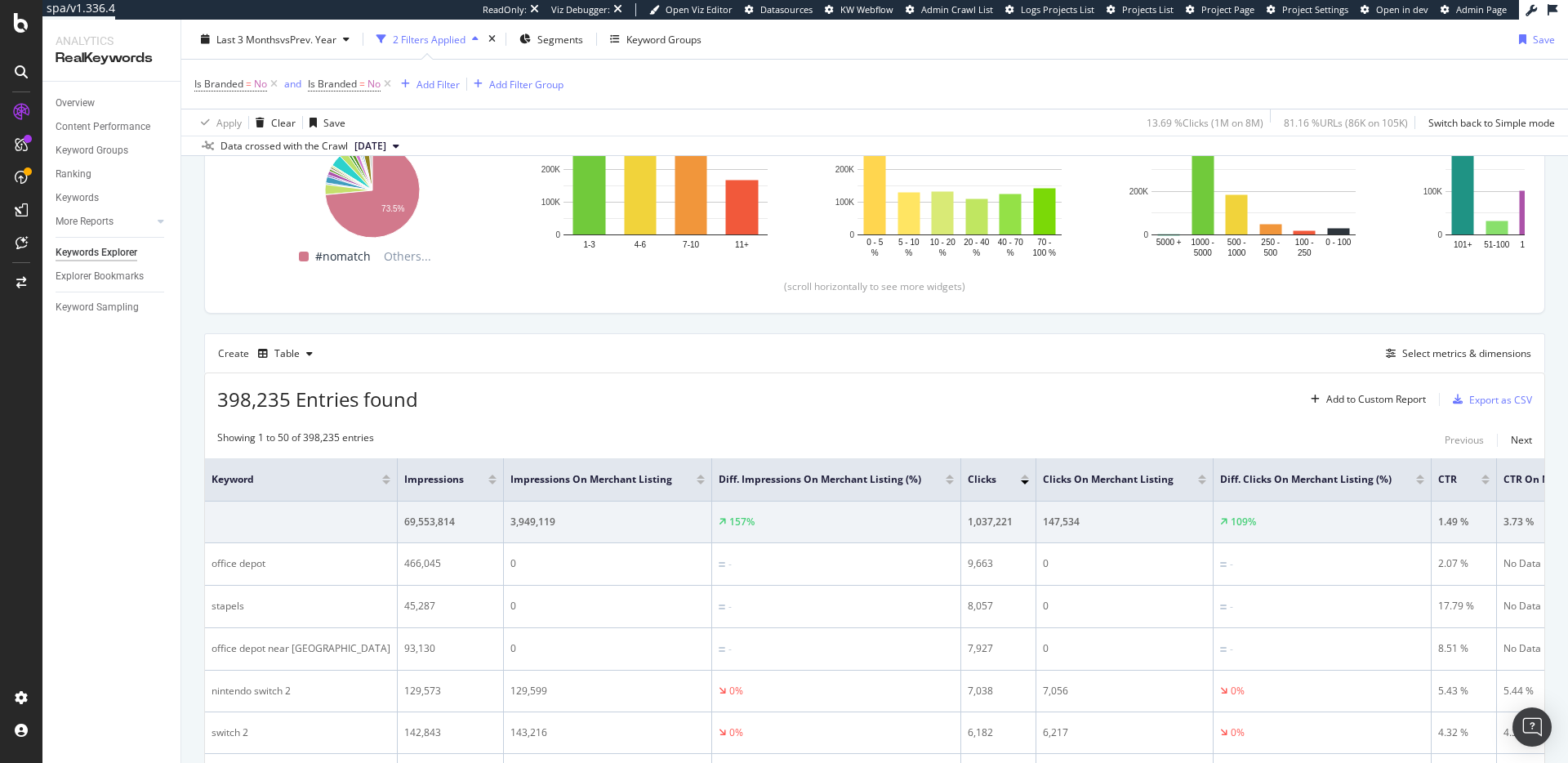
scroll to position [291, 0]
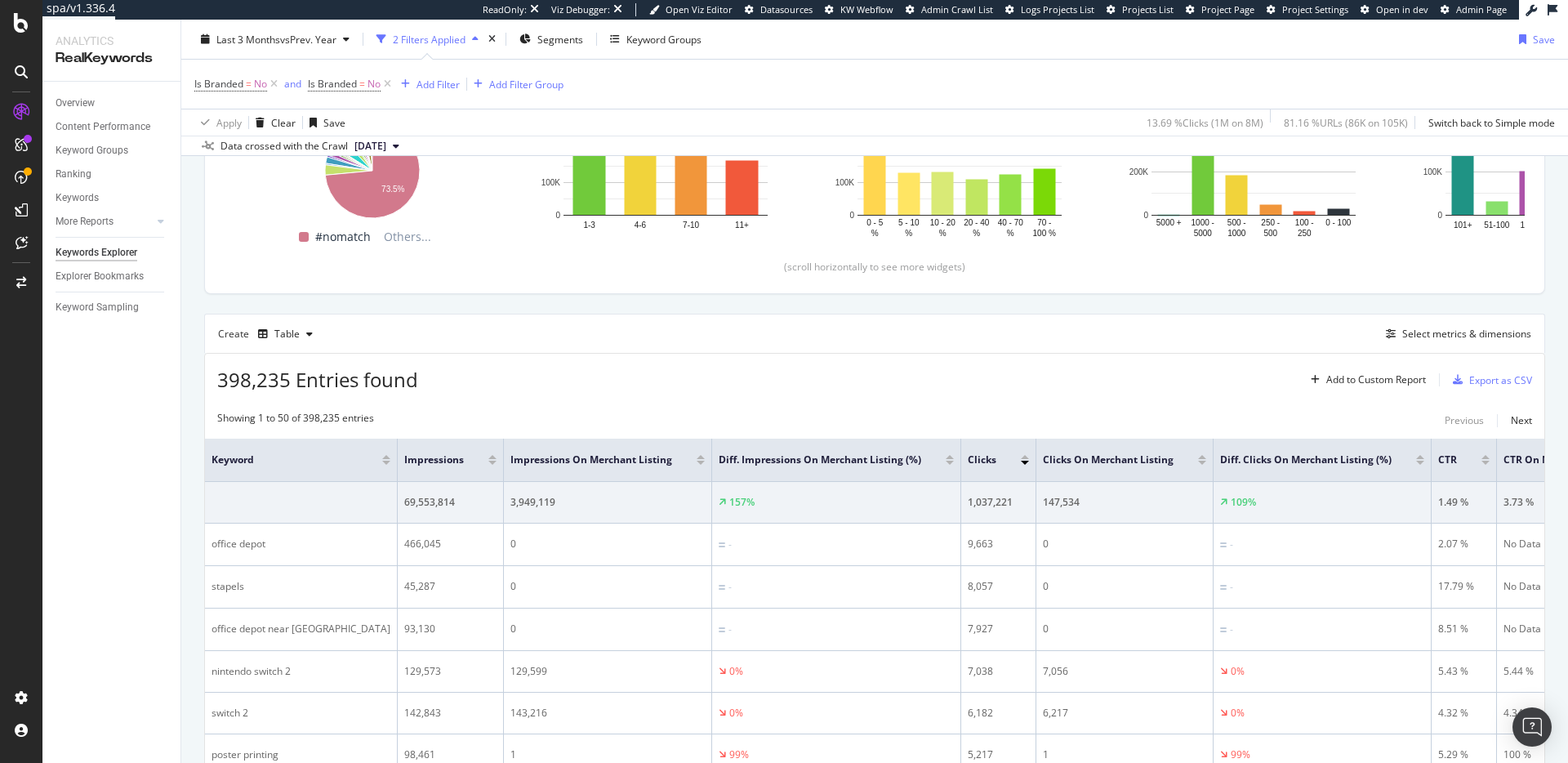
click at [850, 390] on div "398,235 Entries found Add to Custom Report Export as CSV" at bounding box center [875, 374] width 1339 height 40
click at [1478, 336] on div "Select metrics & dimensions" at bounding box center [1467, 333] width 129 height 14
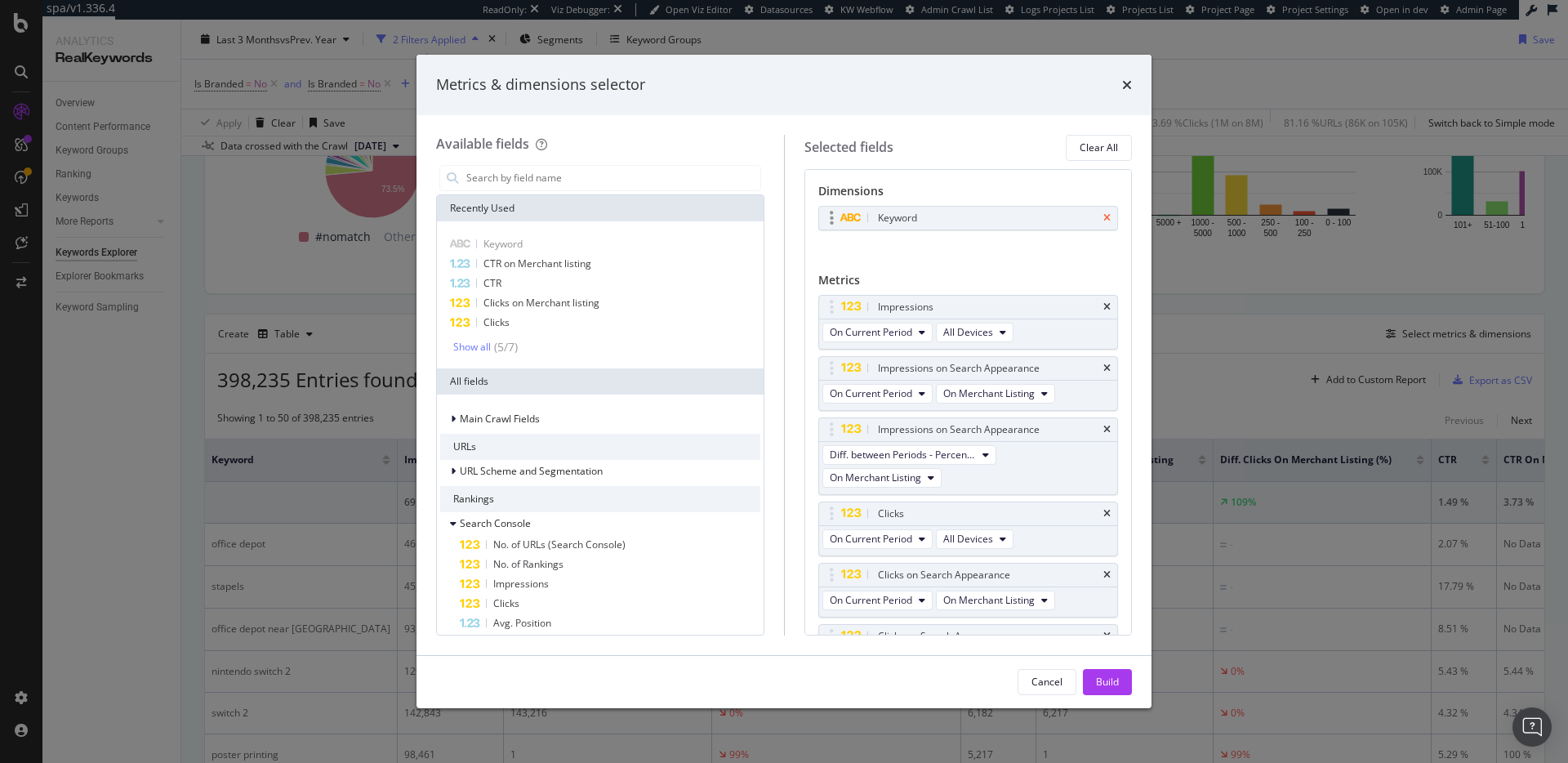
click at [1103, 217] on icon "times" at bounding box center [1107, 218] width 7 height 10
click at [1125, 683] on button "Build" at bounding box center [1107, 683] width 49 height 27
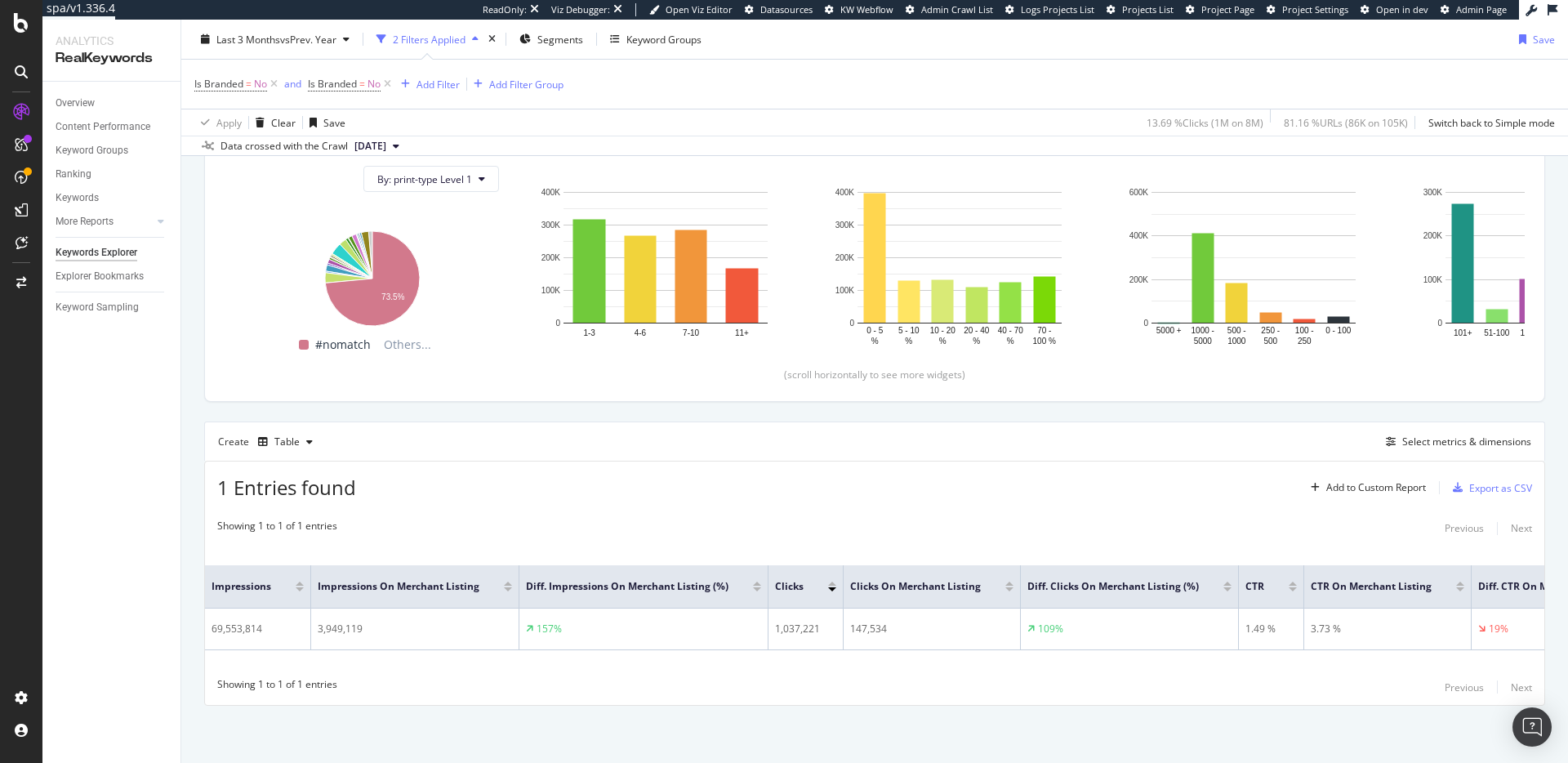
click at [861, 476] on div "1 Entries found Add to Custom Report Export as CSV" at bounding box center [875, 481] width 1339 height 40
click at [572, 437] on div "Create Table Select metrics & dimensions" at bounding box center [875, 441] width 1341 height 39
click at [709, 451] on div "Create Table Select metrics & dimensions" at bounding box center [875, 441] width 1341 height 39
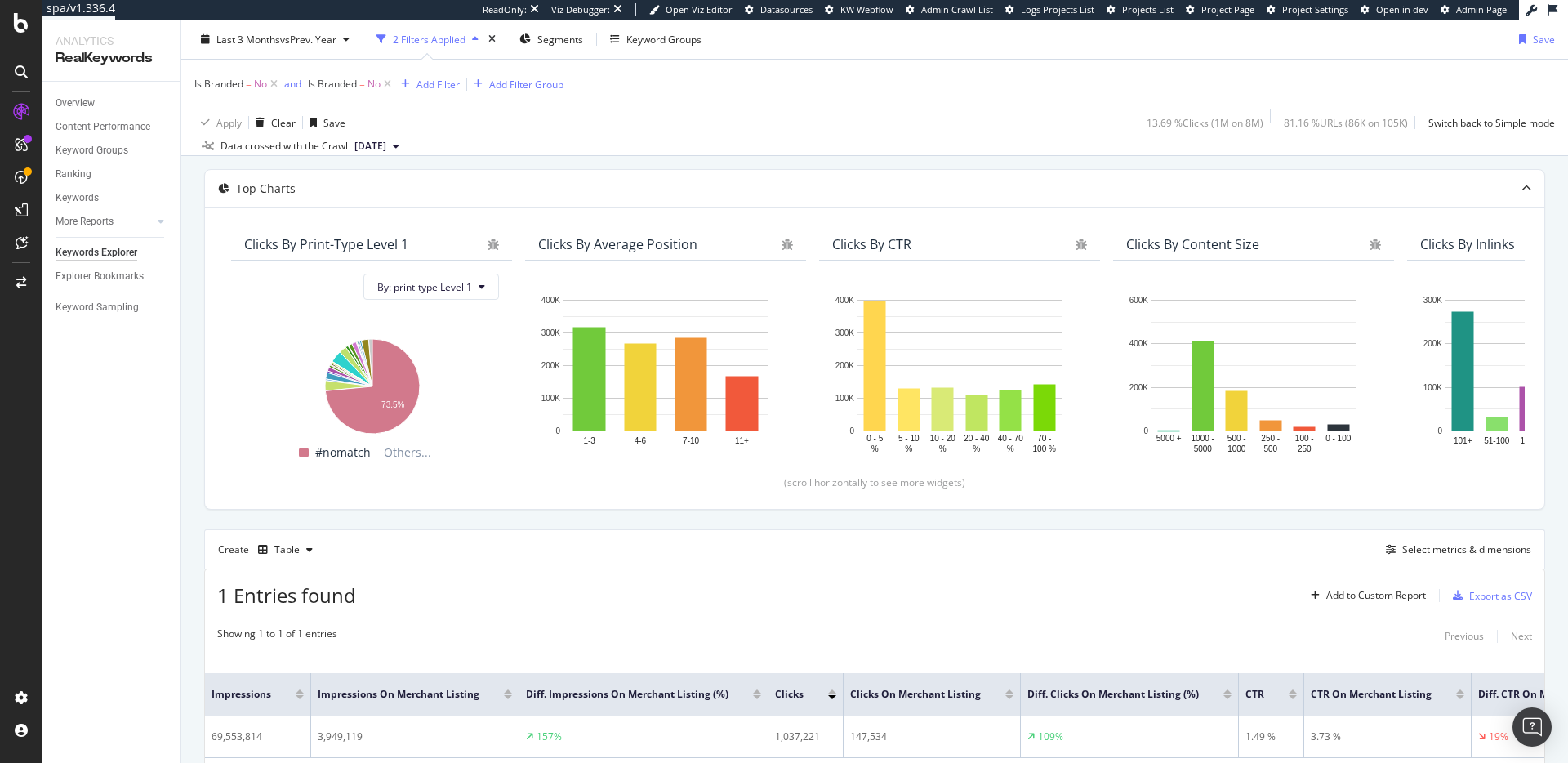
scroll to position [162, 0]
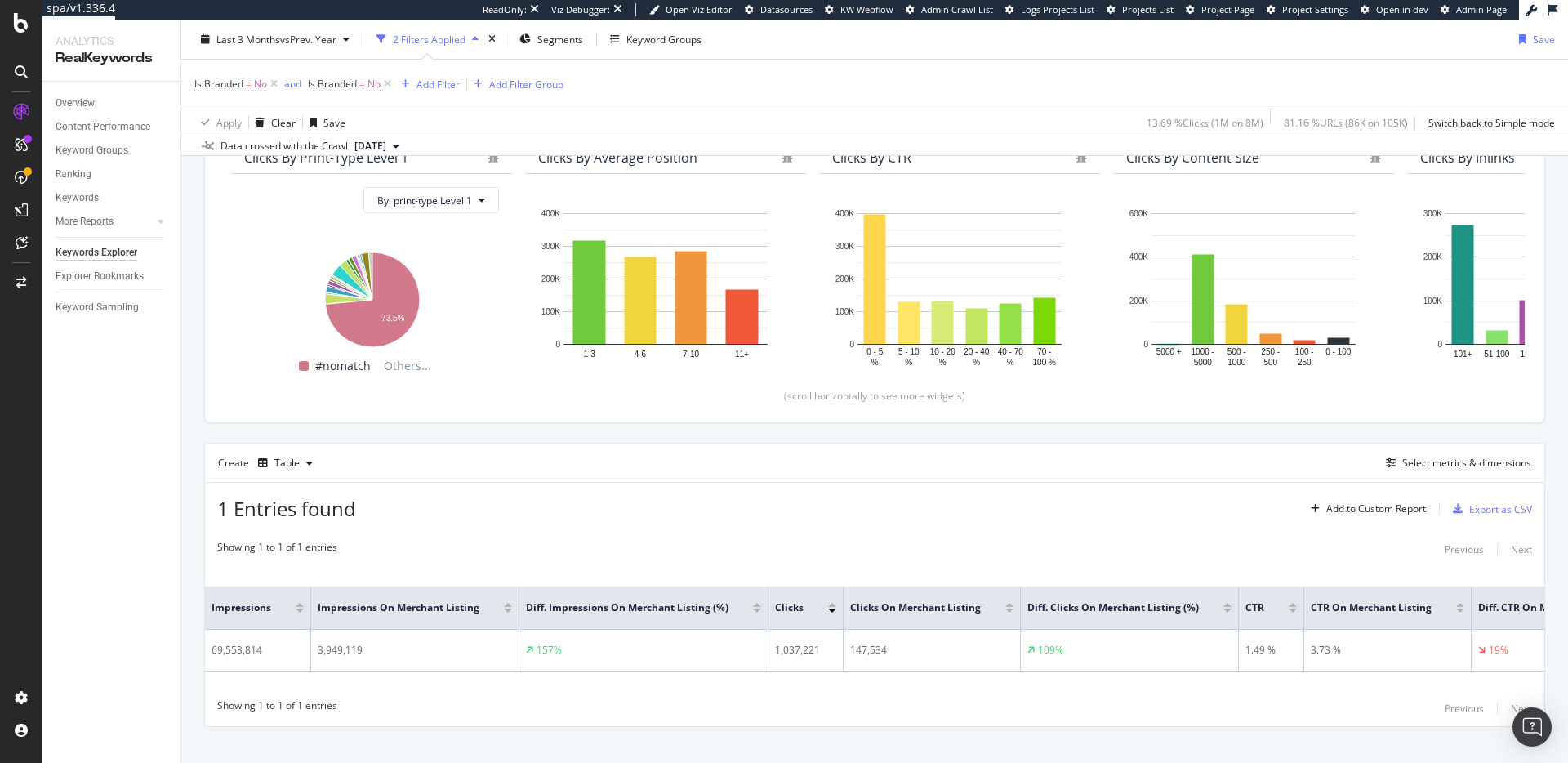
click at [676, 491] on div "1 Entries found Add to Custom Report Export as CSV" at bounding box center [875, 503] width 1339 height 40
click at [674, 489] on div "1 Entries found Add to Custom Report Export as CSV" at bounding box center [875, 503] width 1339 height 40
click at [666, 487] on div "1 Entries found Add to Custom Report Export as CSV" at bounding box center [875, 503] width 1339 height 40
click at [664, 487] on div "1 Entries found Add to Custom Report Export as CSV" at bounding box center [875, 503] width 1339 height 40
click at [655, 488] on div "1 Entries found Add to Custom Report Export as CSV" at bounding box center [875, 503] width 1339 height 40
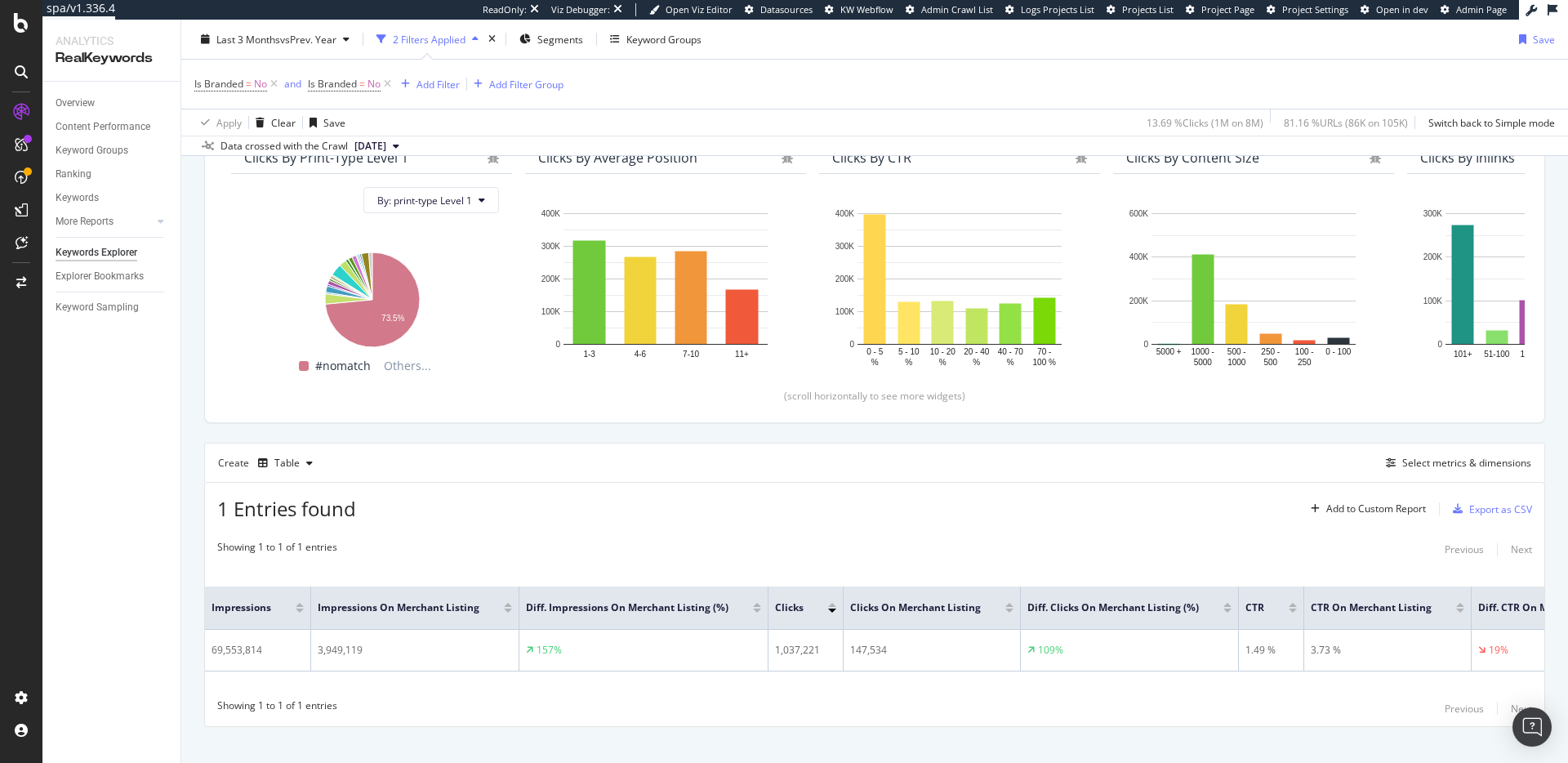
click at [514, 483] on div "1 Entries found Add to Custom Report Export as CSV" at bounding box center [875, 503] width 1339 height 40
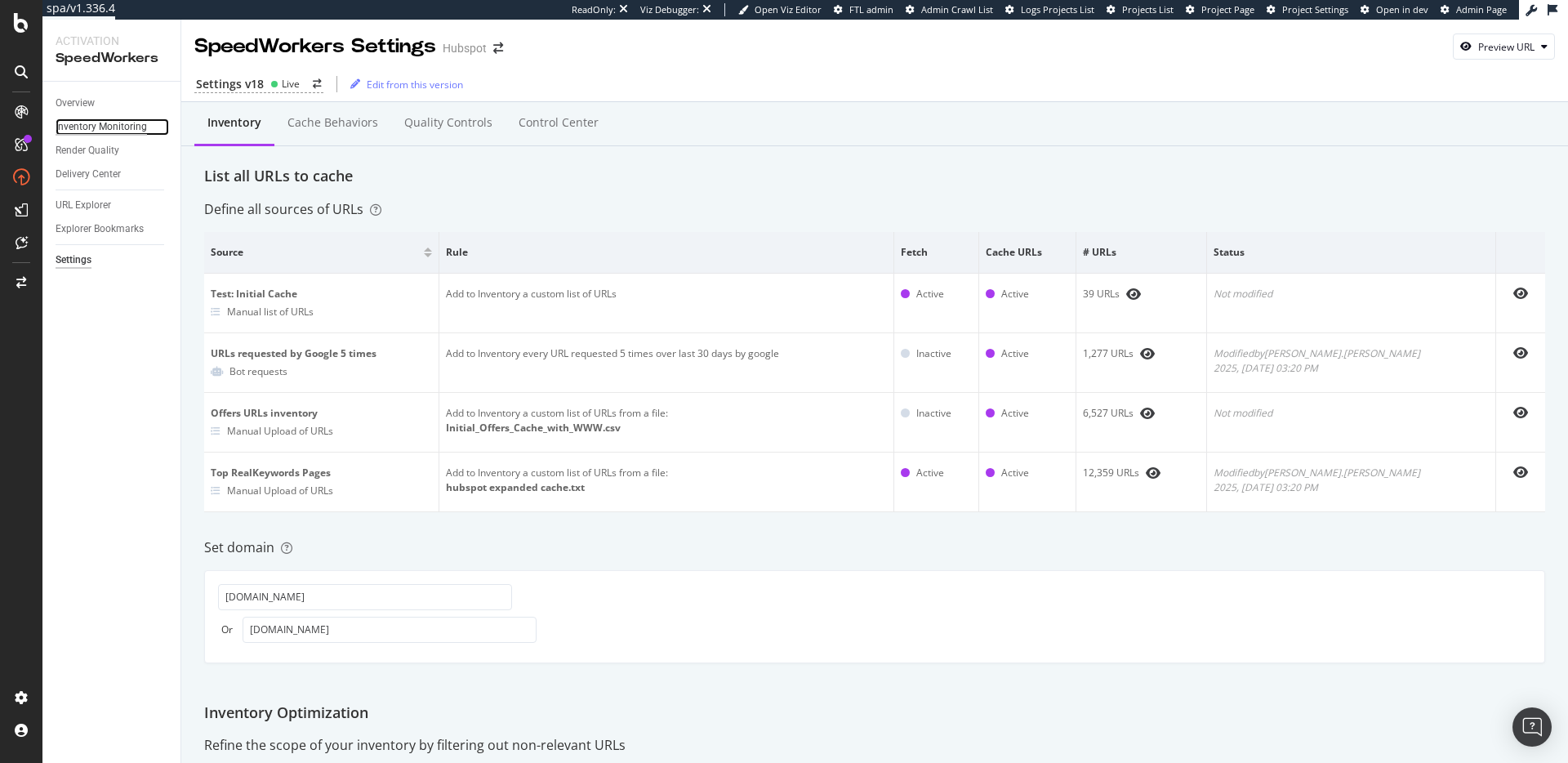
click at [119, 128] on div "Inventory Monitoring" at bounding box center [101, 127] width 91 height 17
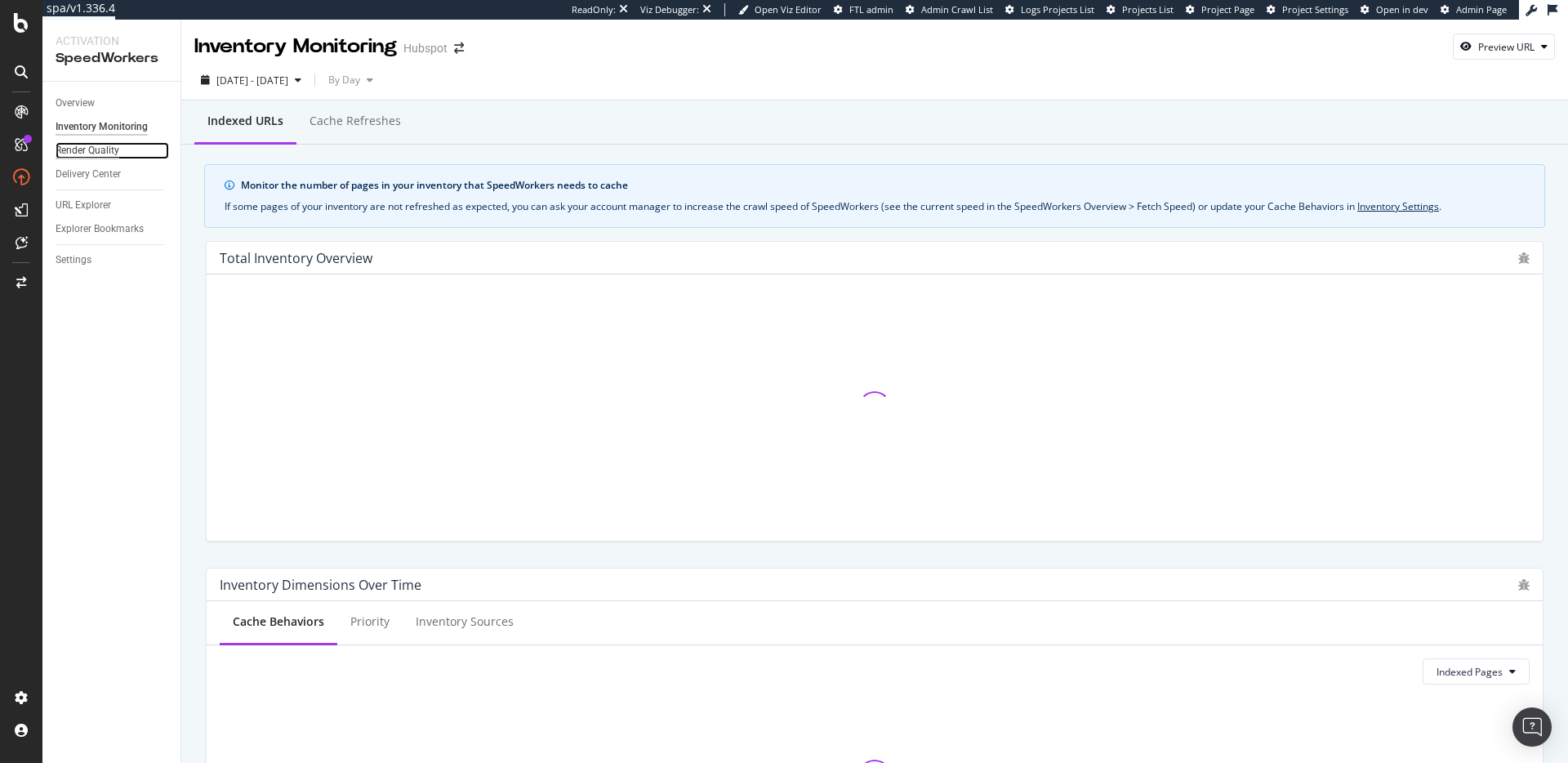
click at [91, 152] on div "Render Quality" at bounding box center [87, 151] width 64 height 17
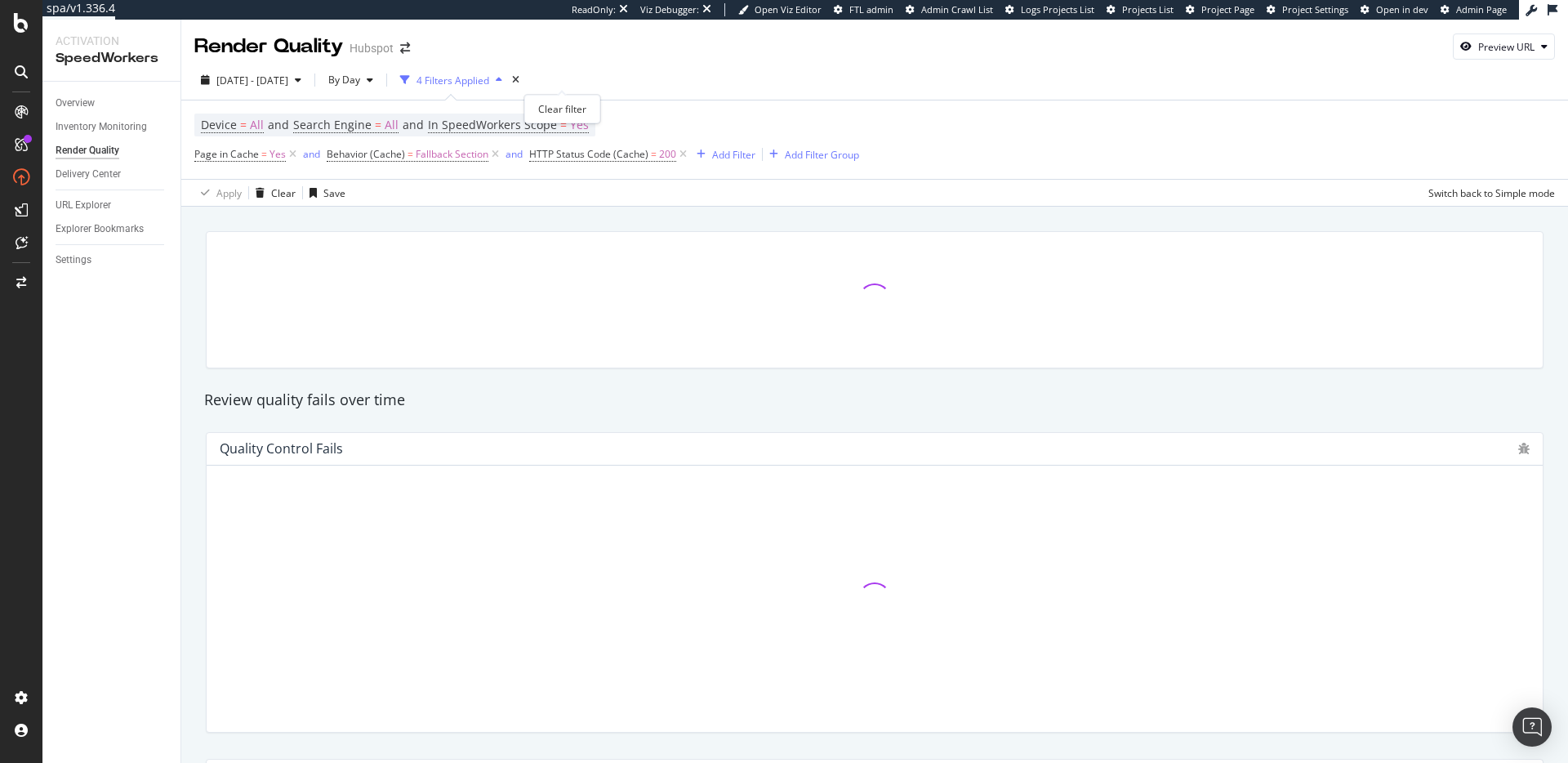
click at [523, 83] on div "times" at bounding box center [515, 80] width 14 height 17
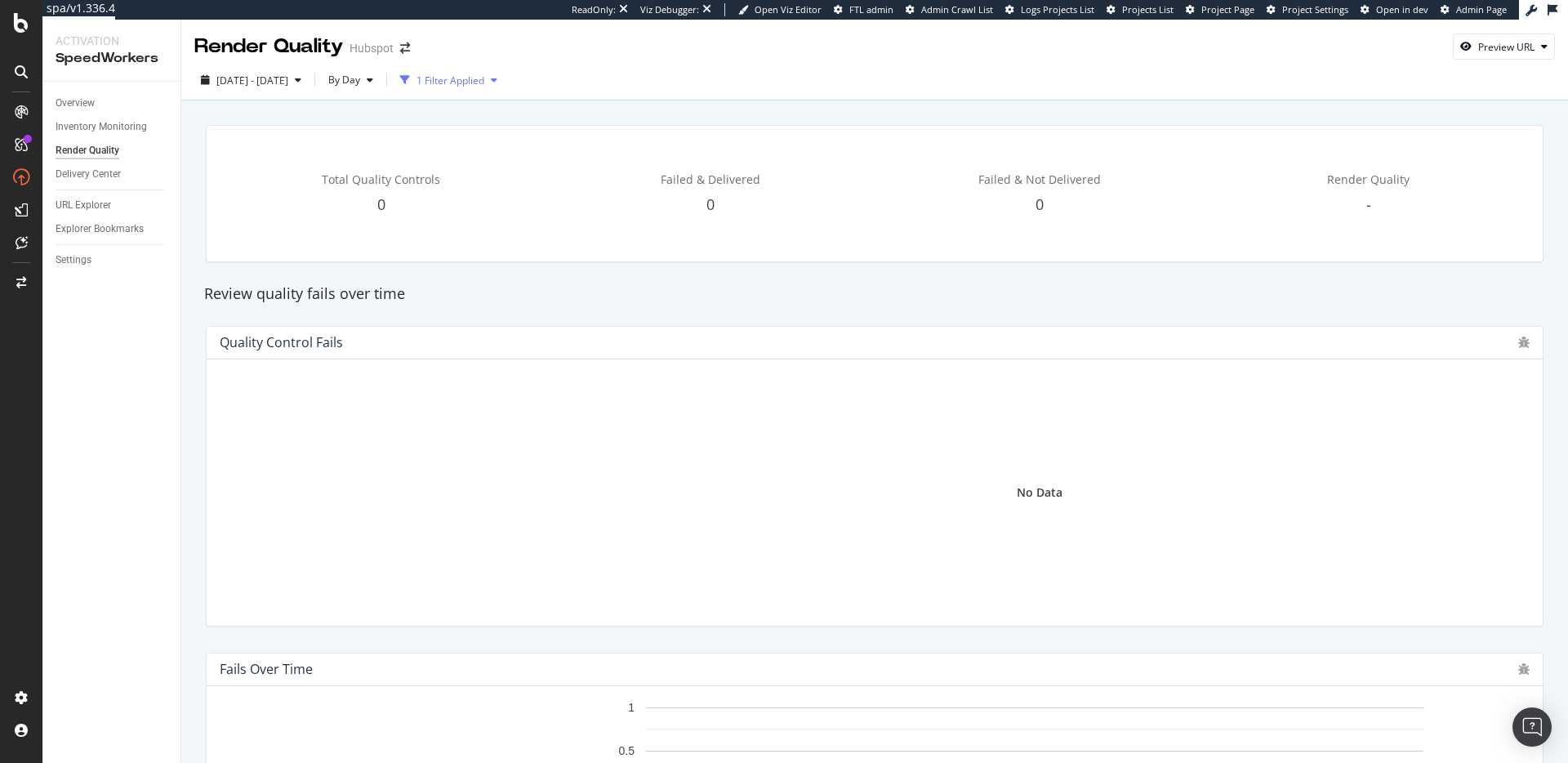
click at [485, 83] on div "1 Filter Applied" at bounding box center [451, 80] width 68 height 14
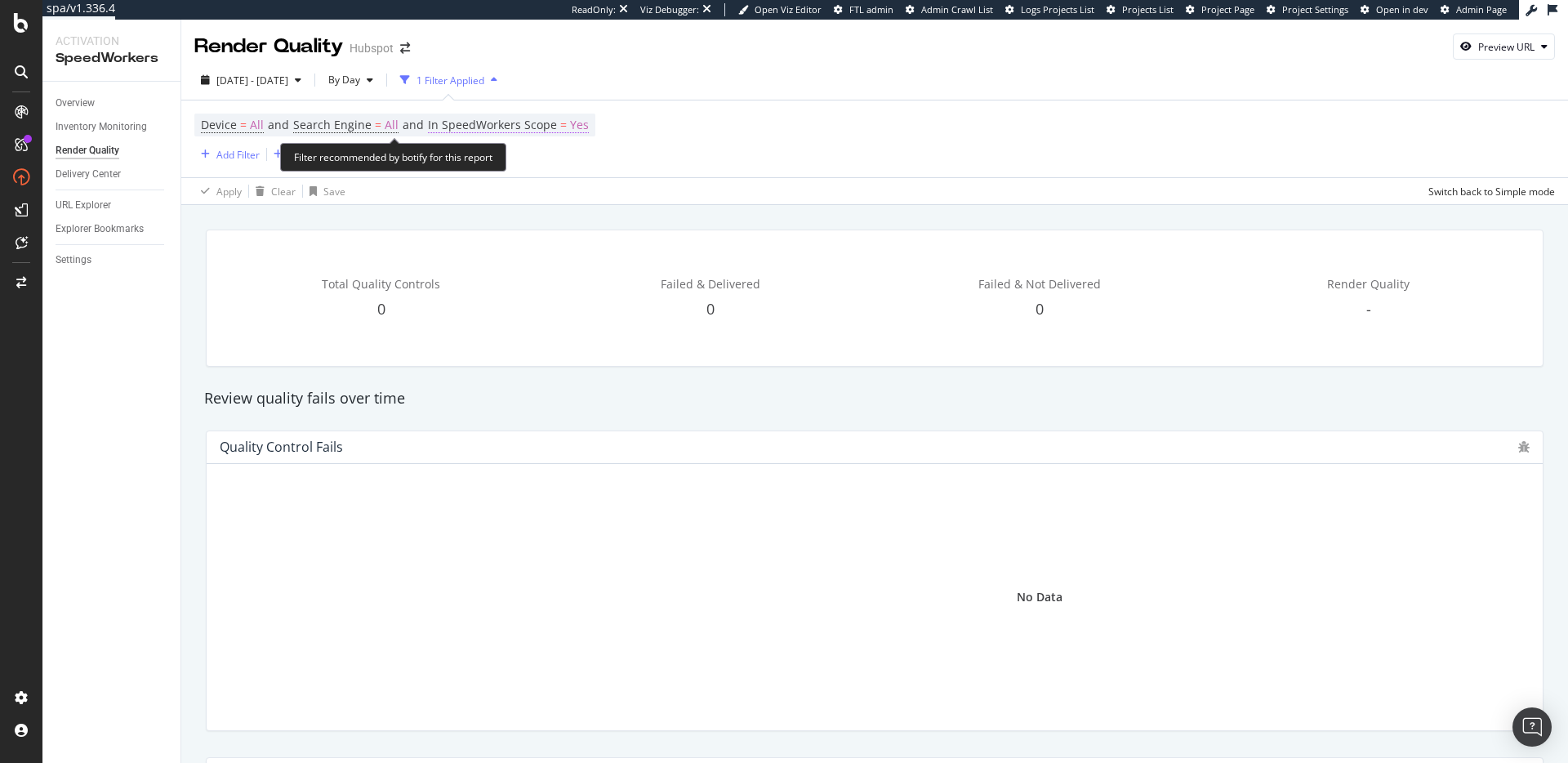
click at [541, 128] on span "In SpeedWorkers Scope" at bounding box center [493, 124] width 129 height 16
click at [530, 159] on span "Only SpeedWorkers scope" at bounding box center [505, 163] width 119 height 14
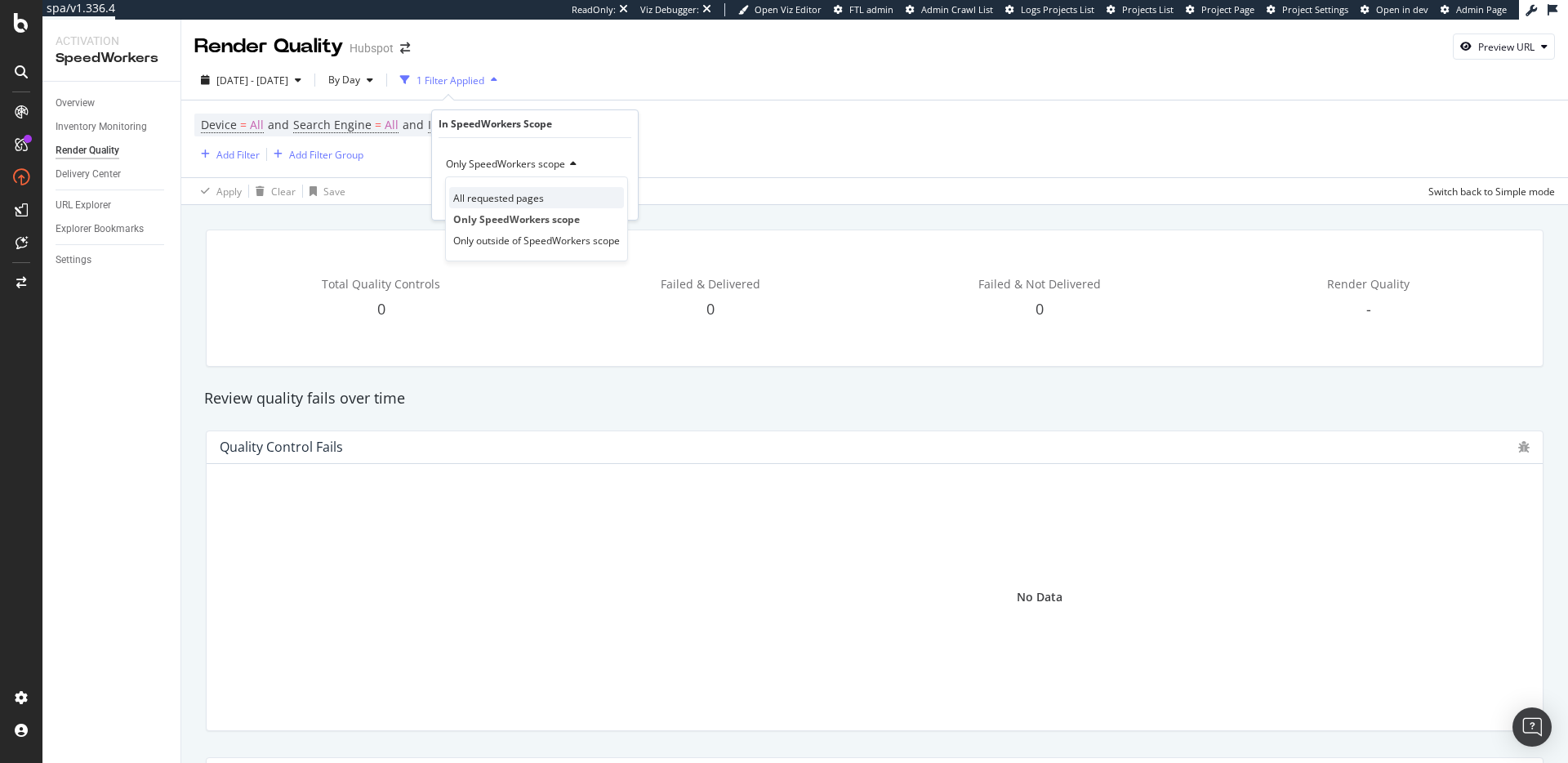
click at [530, 200] on span "All requested pages" at bounding box center [498, 198] width 90 height 14
click at [618, 196] on div "Apply" at bounding box center [612, 199] width 26 height 14
click at [471, 403] on div "Review quality fails over time" at bounding box center [875, 398] width 1358 height 22
click at [561, 418] on div "Quality Control Fails Hold CMD (⌘) while clicking to filter the report. Status …" at bounding box center [875, 581] width 1358 height 326
drag, startPoint x: 667, startPoint y: 421, endPoint x: 638, endPoint y: 408, distance: 31.8
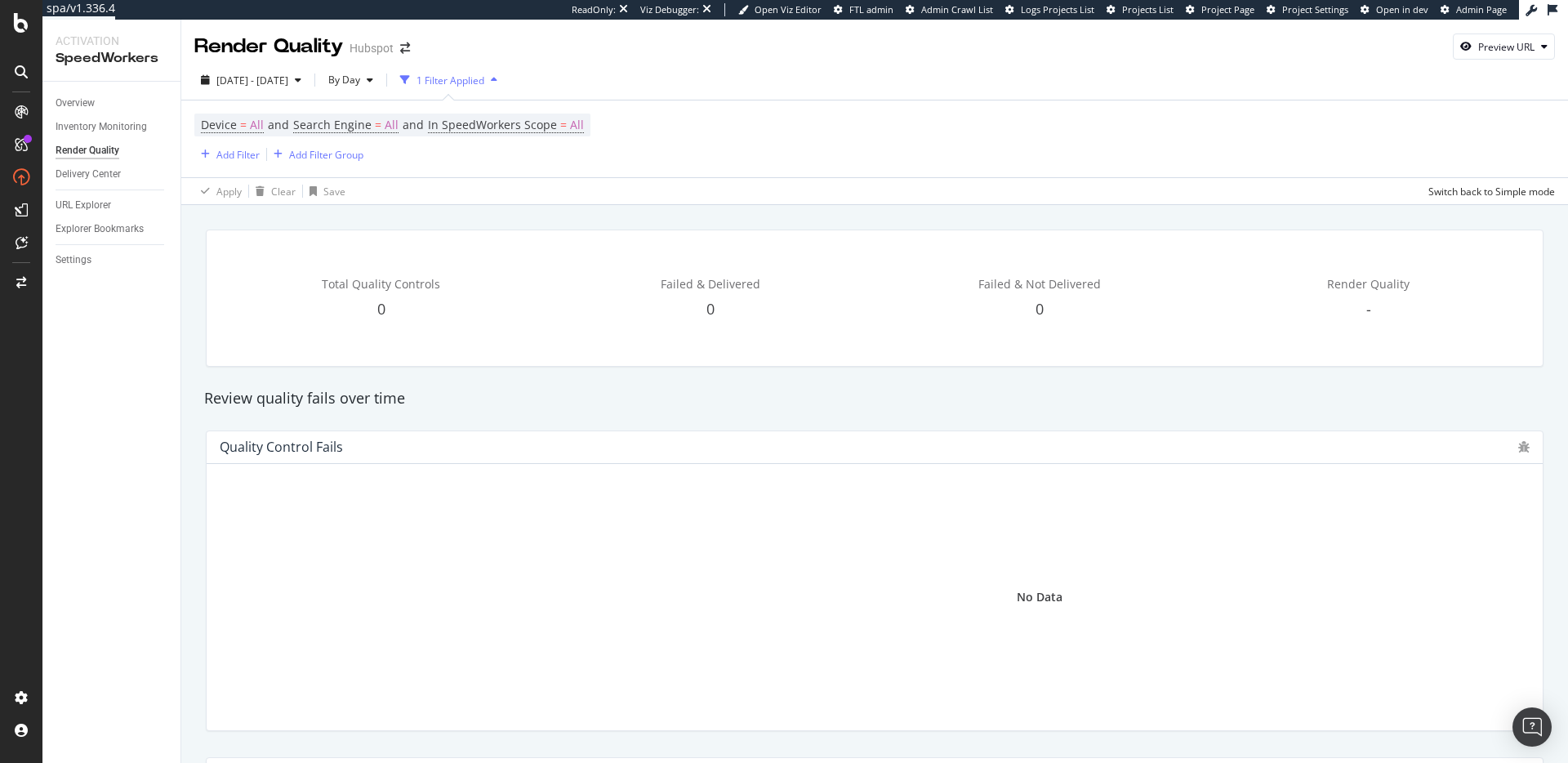
click at [665, 420] on div "Quality Control Fails Hold CMD (⌘) while clicking to filter the report. Status …" at bounding box center [875, 581] width 1358 height 326
click at [609, 400] on div "Review quality fails over time" at bounding box center [875, 398] width 1358 height 22
click at [441, 221] on div "Total Quality Controls 0 Failed & Delivered 0 Failed & Not Delivered 0 Render Q…" at bounding box center [875, 297] width 1358 height 163
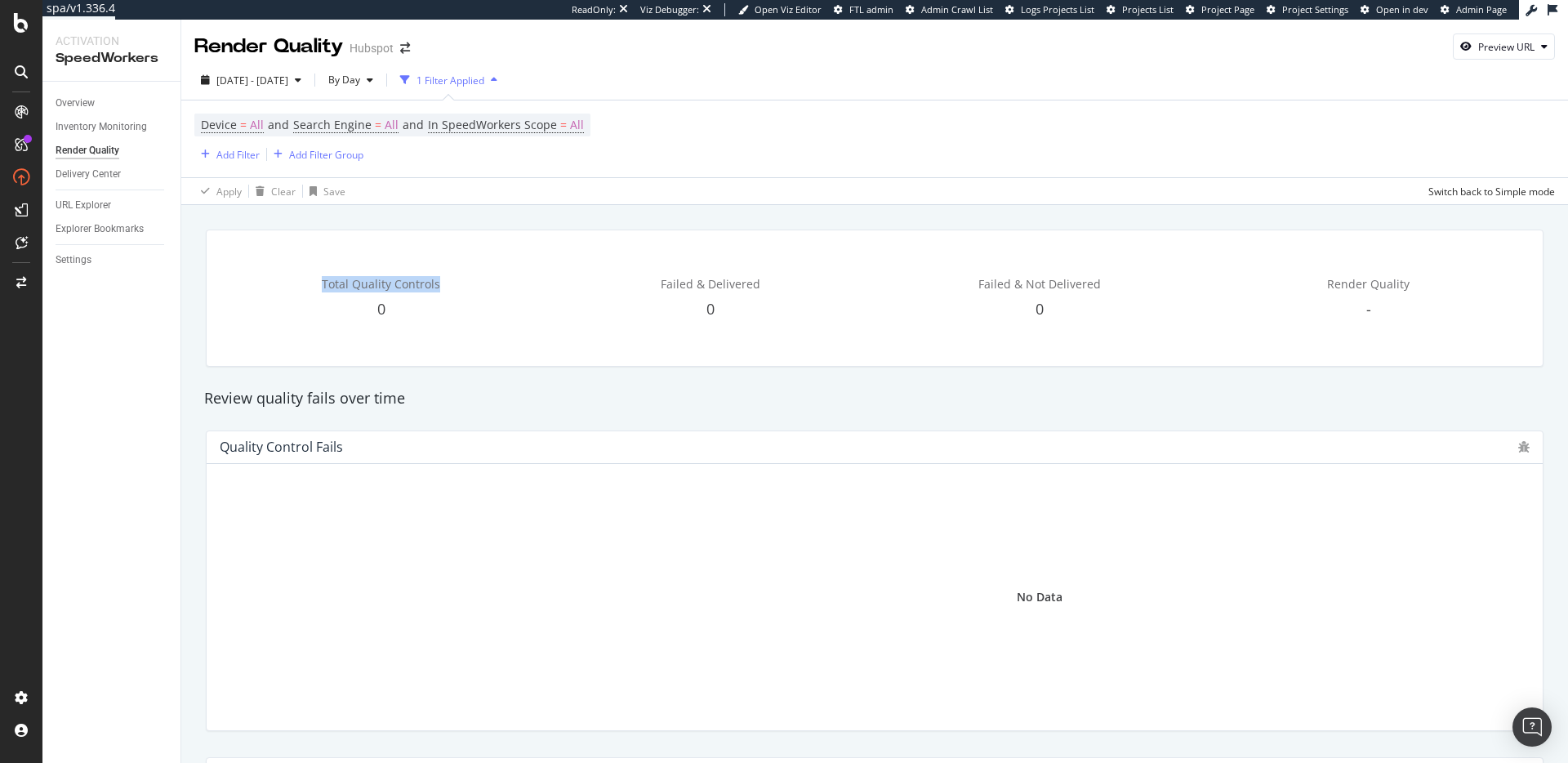
click at [441, 221] on div "Total Quality Controls 0 Failed & Delivered 0 Failed & Not Delivered 0 Render Q…" at bounding box center [875, 297] width 1358 height 163
click at [413, 282] on span "Total Quality Controls" at bounding box center [381, 283] width 118 height 16
click at [411, 281] on span "Total Quality Controls" at bounding box center [381, 283] width 118 height 16
click at [418, 283] on span "Total Quality Controls" at bounding box center [381, 283] width 118 height 16
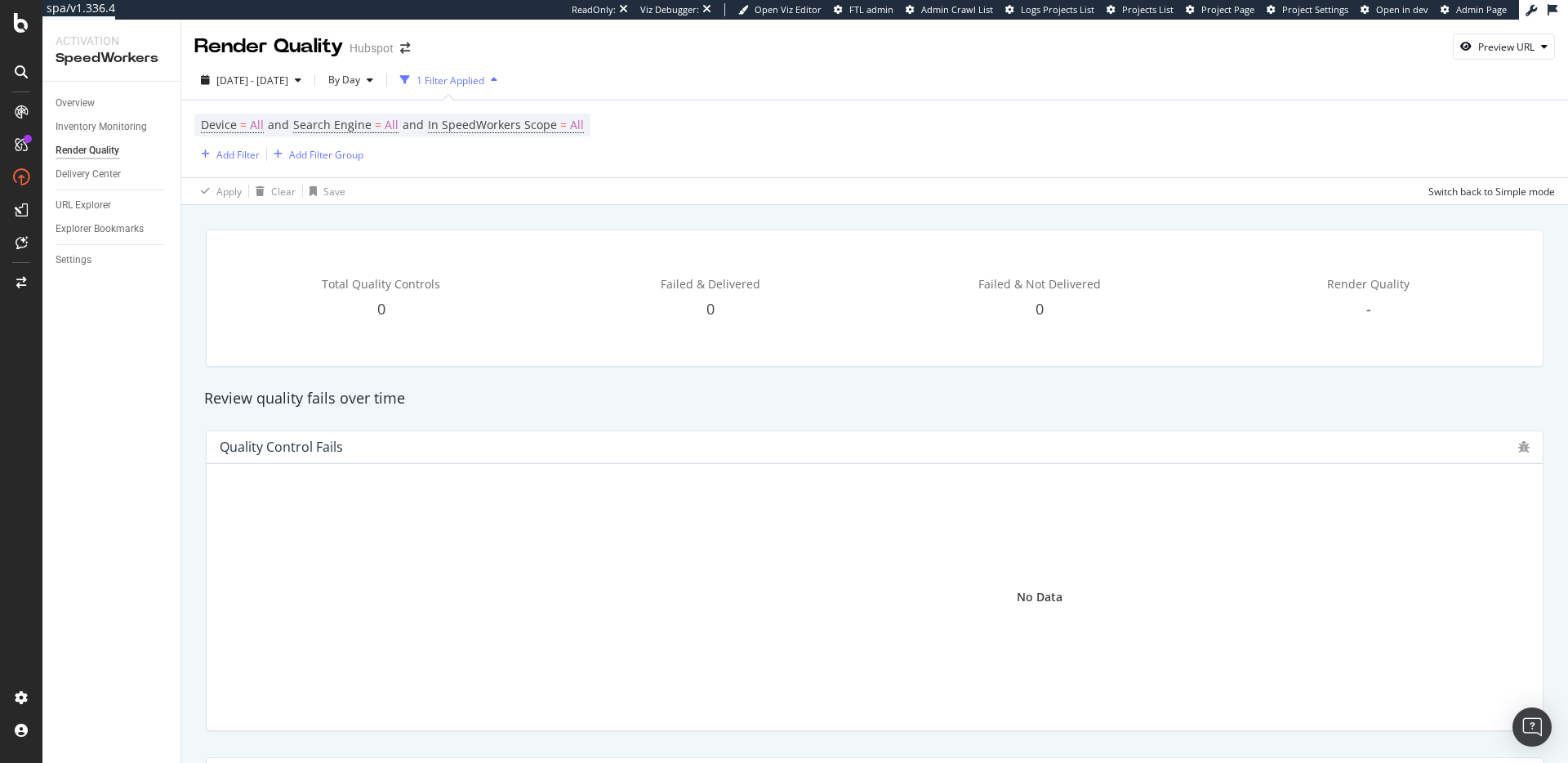
click at [388, 282] on span "Total Quality Controls" at bounding box center [381, 283] width 118 height 16
click at [529, 399] on div "Review quality fails over time" at bounding box center [875, 398] width 1358 height 22
click at [559, 400] on div "Review quality fails over time" at bounding box center [875, 398] width 1358 height 22
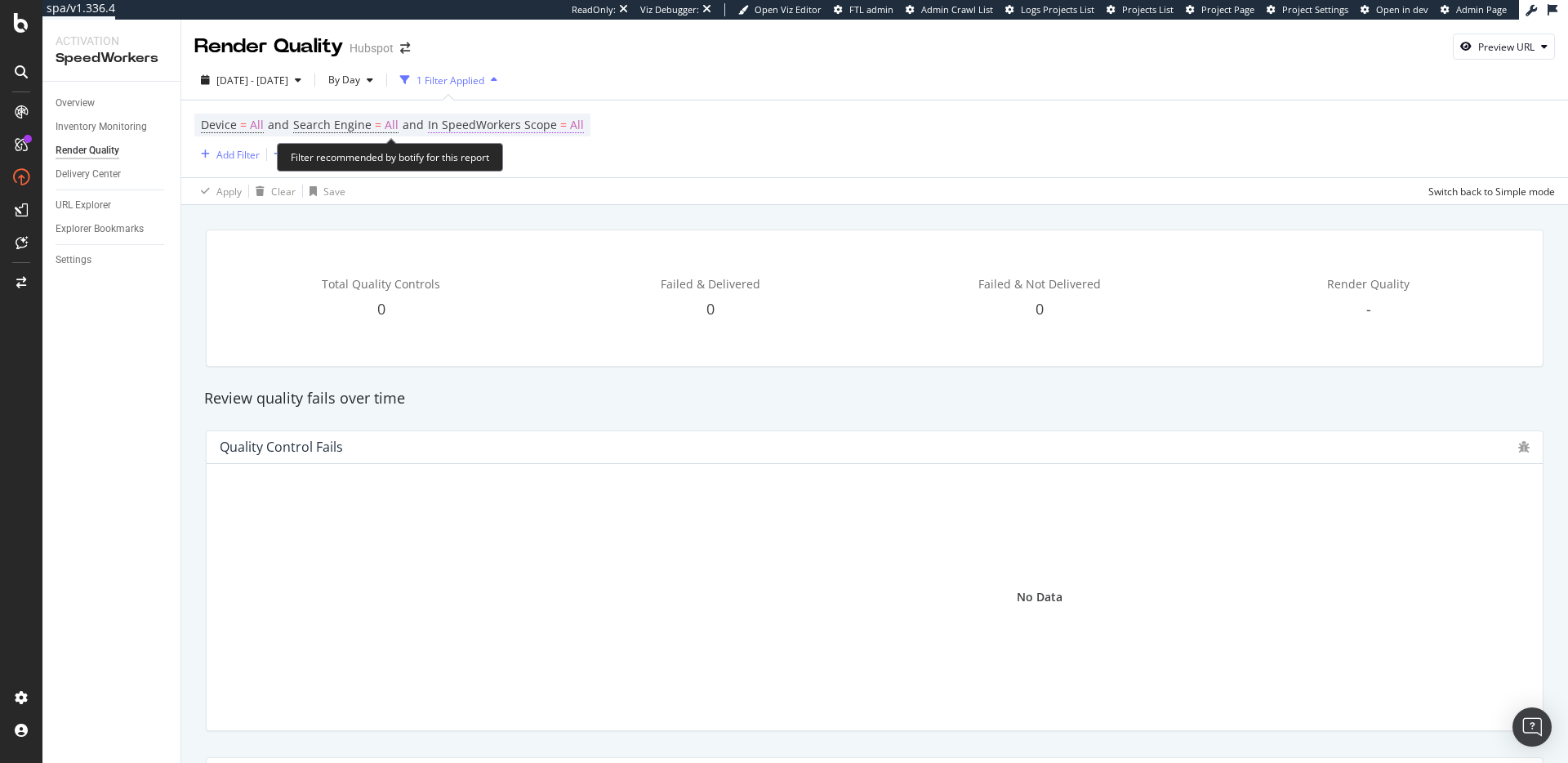
click at [502, 124] on span "In SpeedWorkers Scope" at bounding box center [493, 124] width 129 height 16
click at [562, 384] on div "Review quality fails over time" at bounding box center [875, 398] width 1358 height 37
